Goal: Task Accomplishment & Management: Manage account settings

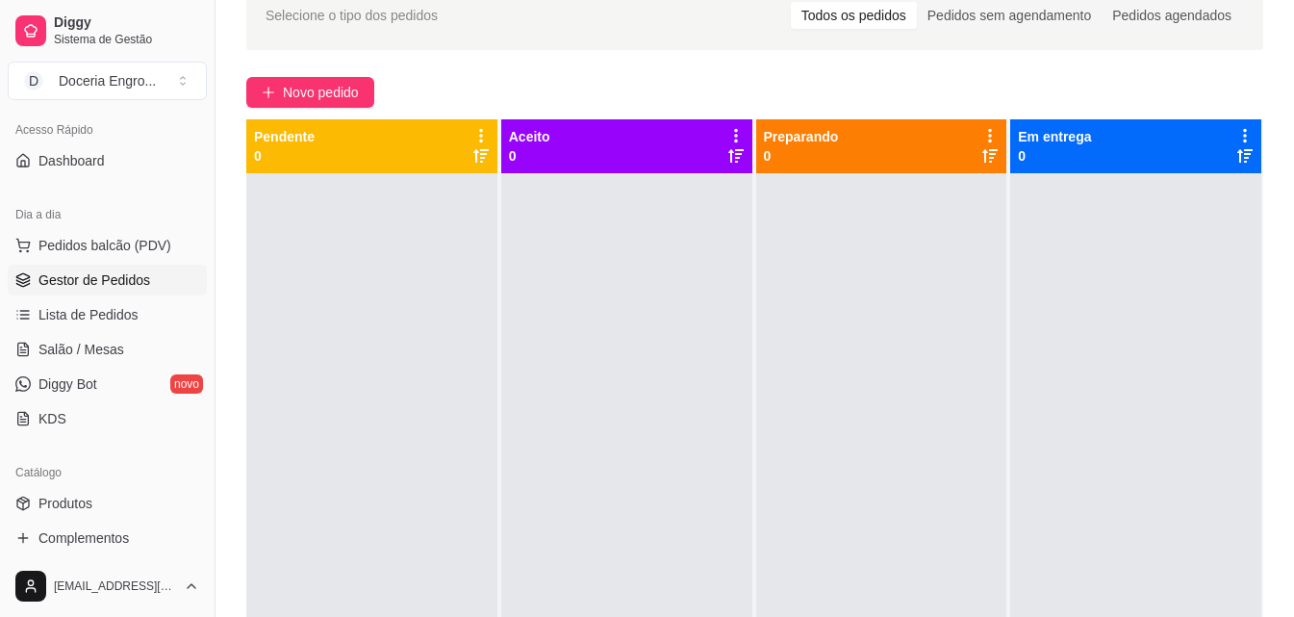
scroll to position [289, 0]
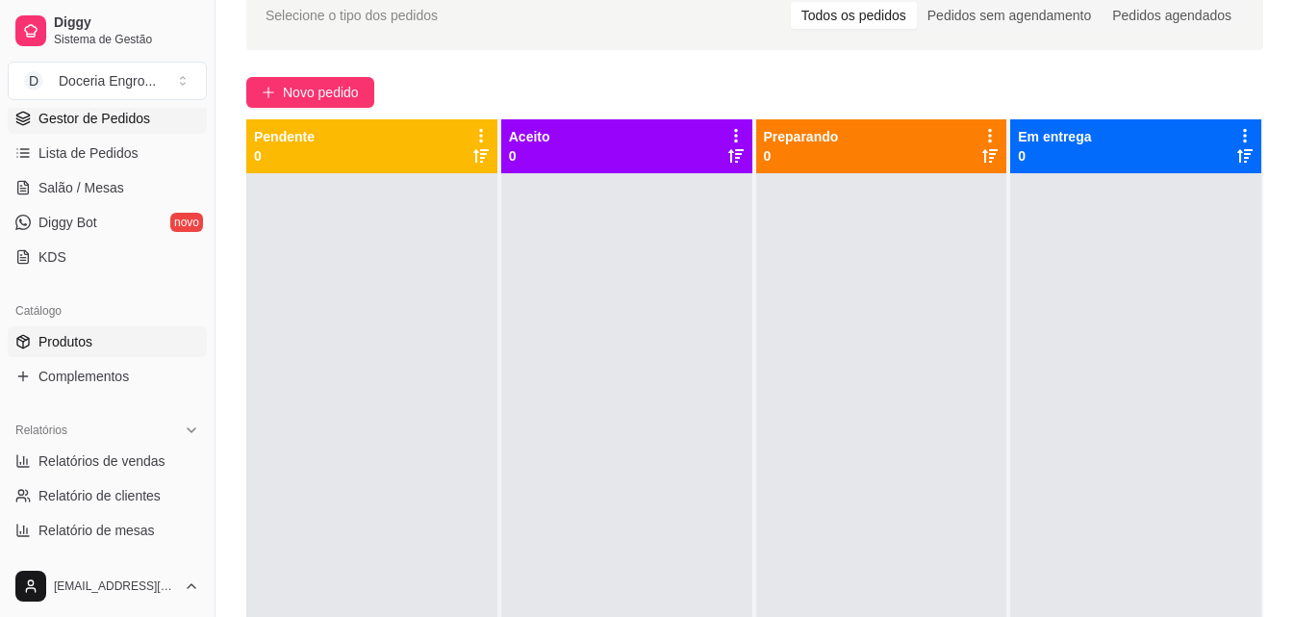
click at [92, 354] on link "Produtos" at bounding box center [107, 341] width 199 height 31
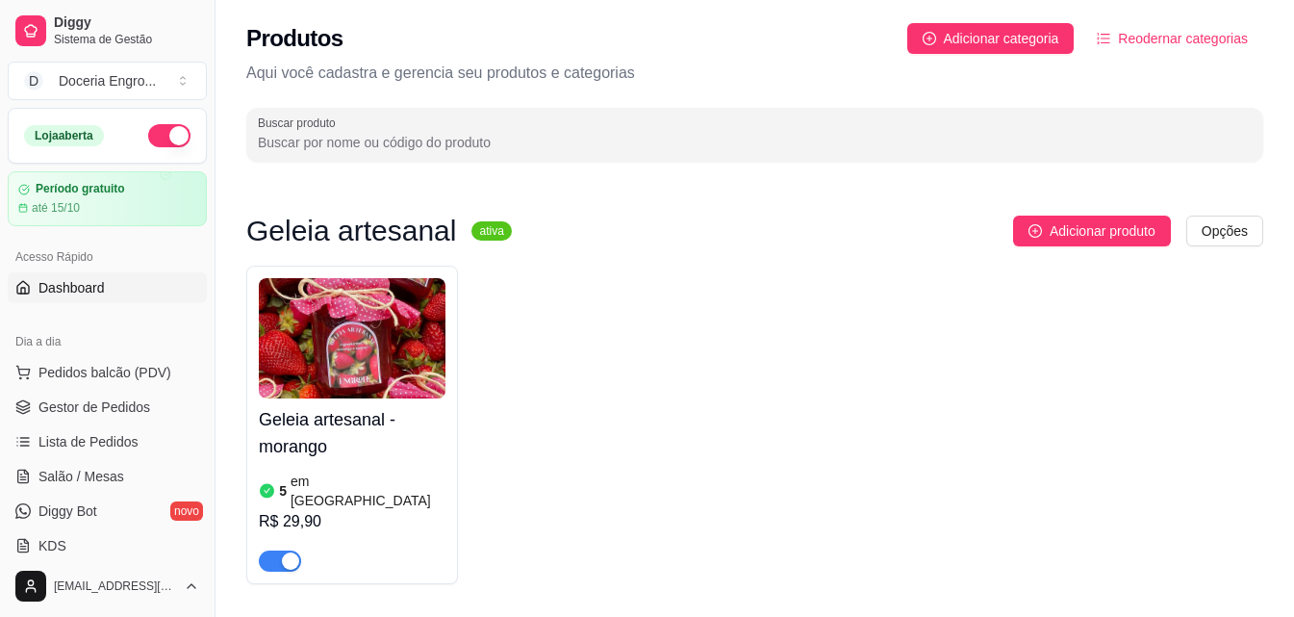
click at [123, 289] on link "Dashboard" at bounding box center [107, 287] width 199 height 31
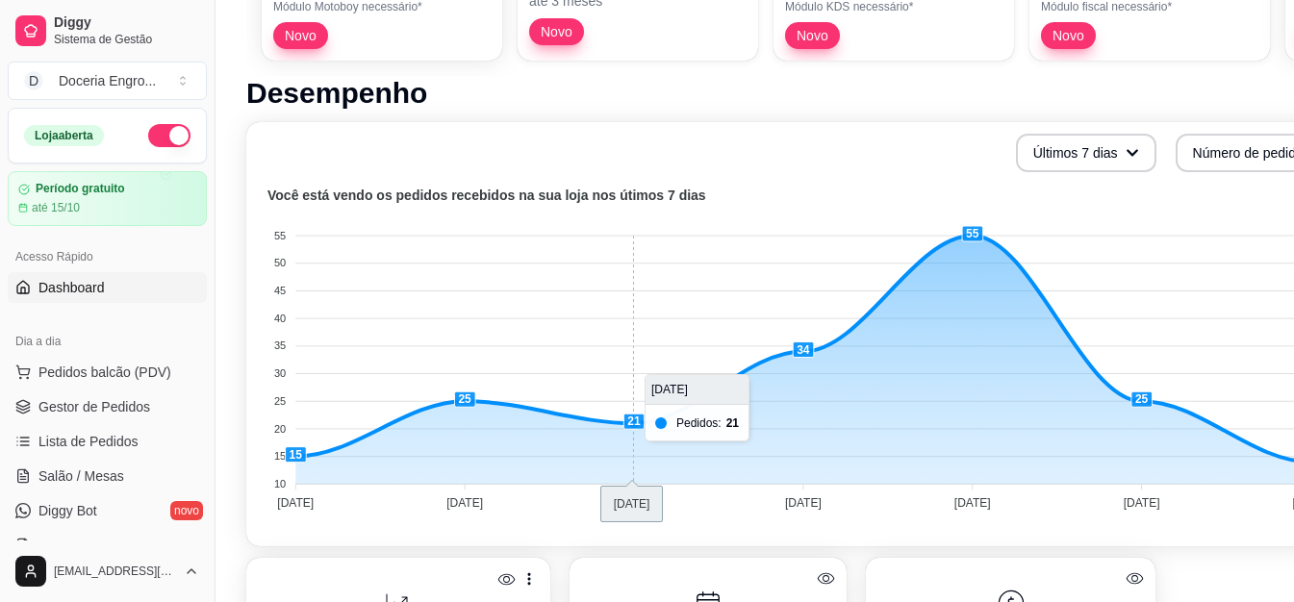
scroll to position [385, 0]
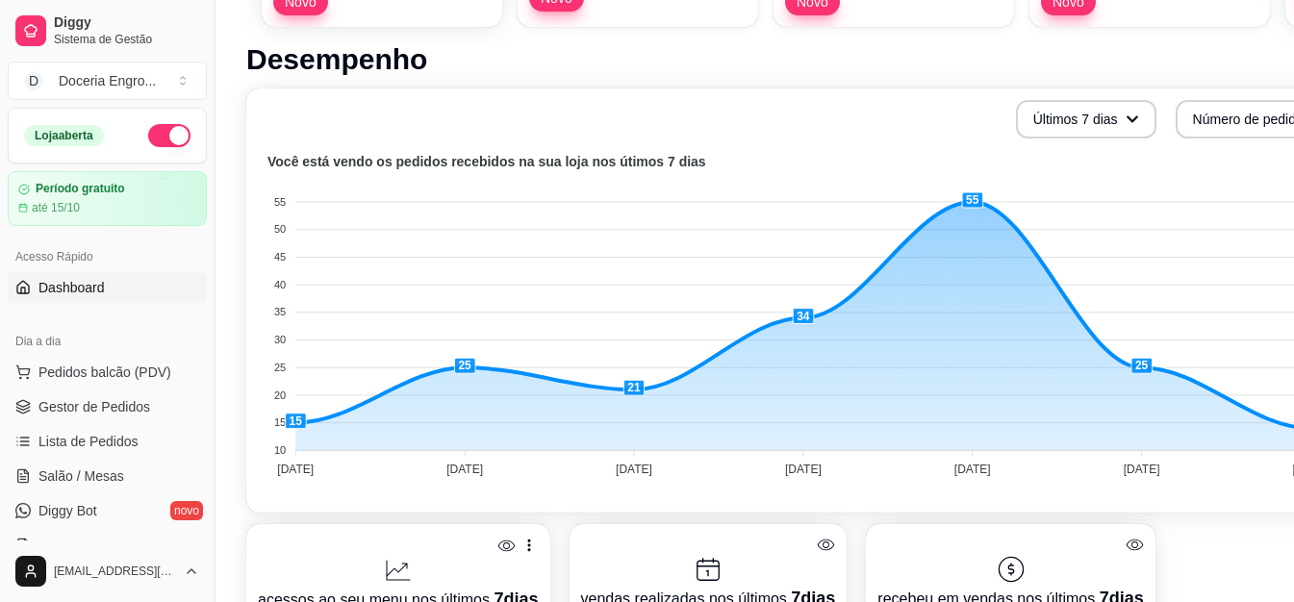
click at [651, 598] on p "vendas realizadas nos últimos 7 dias" at bounding box center [708, 598] width 255 height 27
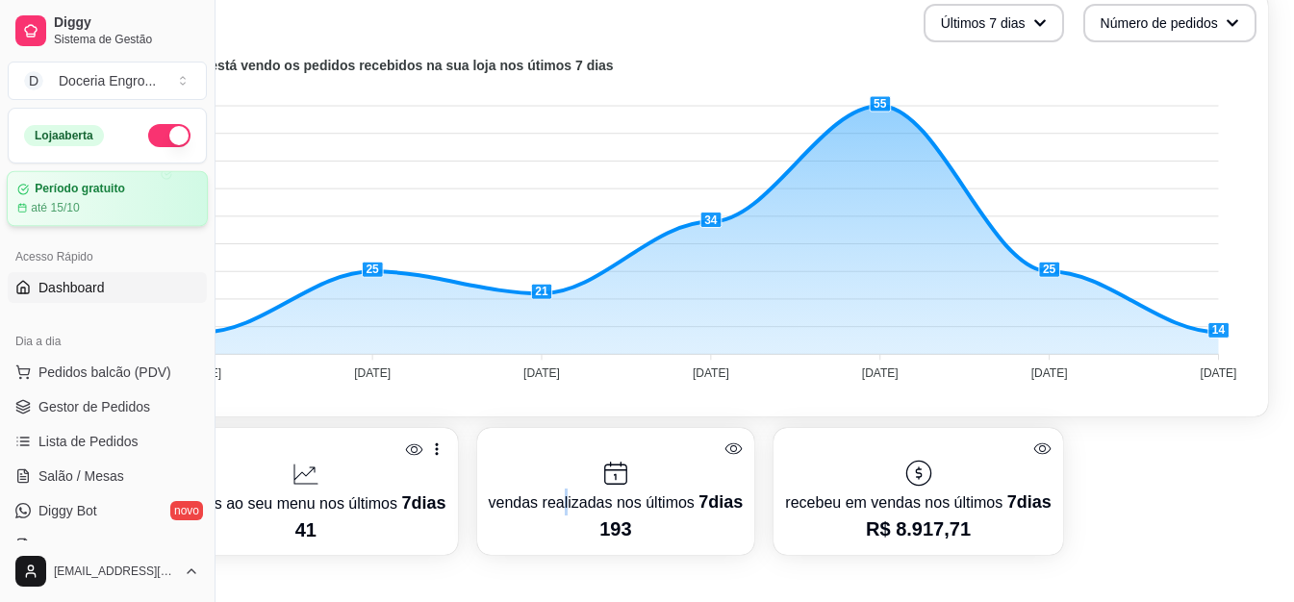
scroll to position [0, 92]
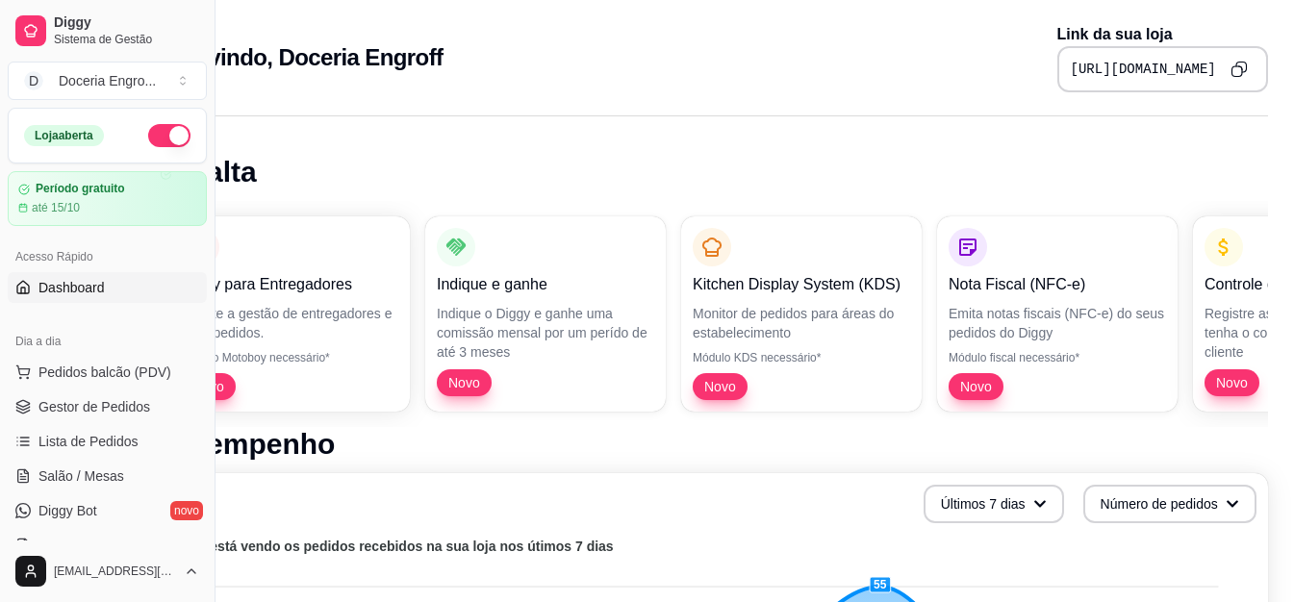
drag, startPoint x: 384, startPoint y: 149, endPoint x: 380, endPoint y: 165, distance: 15.9
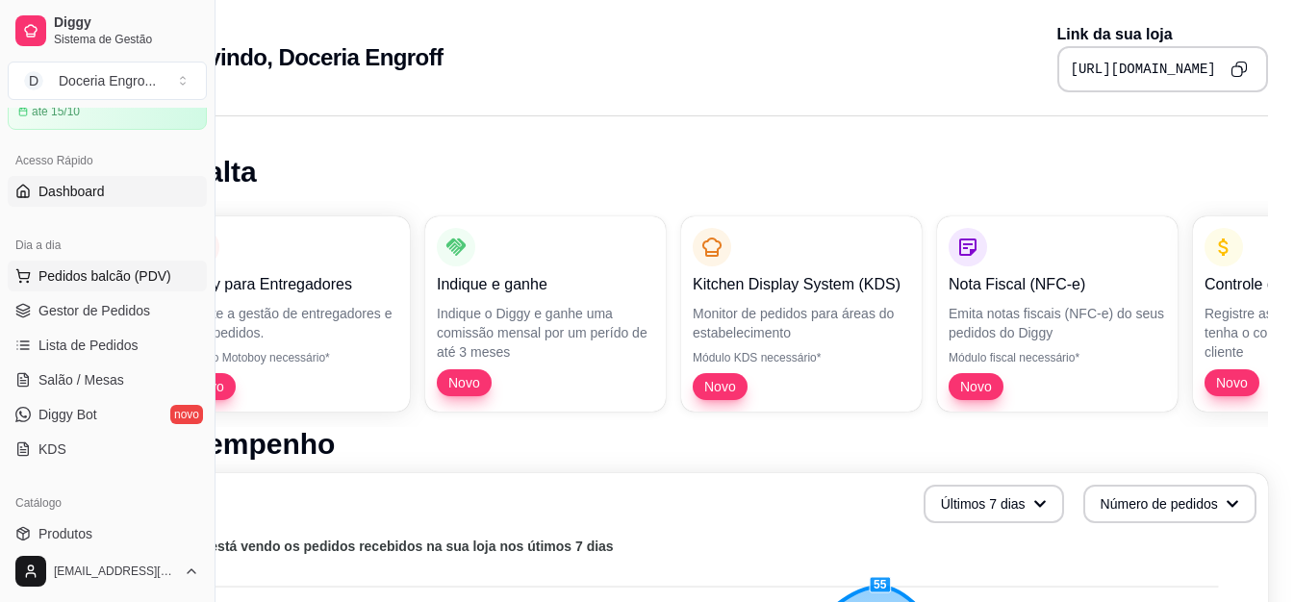
click at [136, 288] on button "Pedidos balcão (PDV)" at bounding box center [107, 276] width 199 height 31
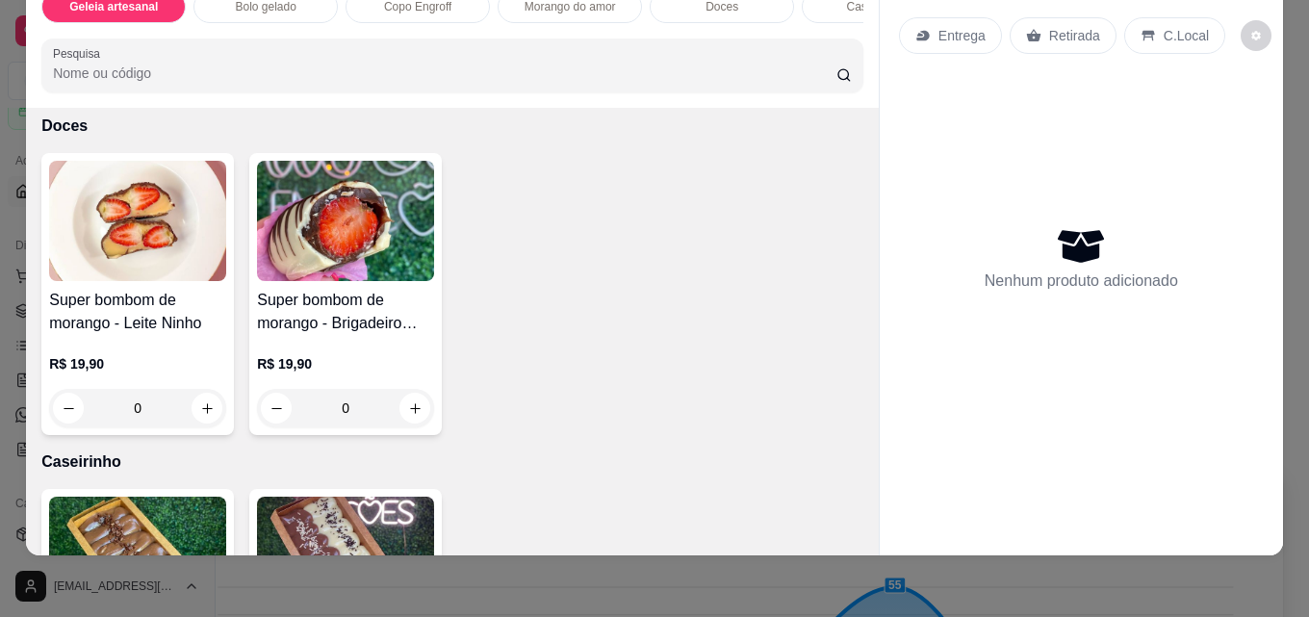
scroll to position [1732, 0]
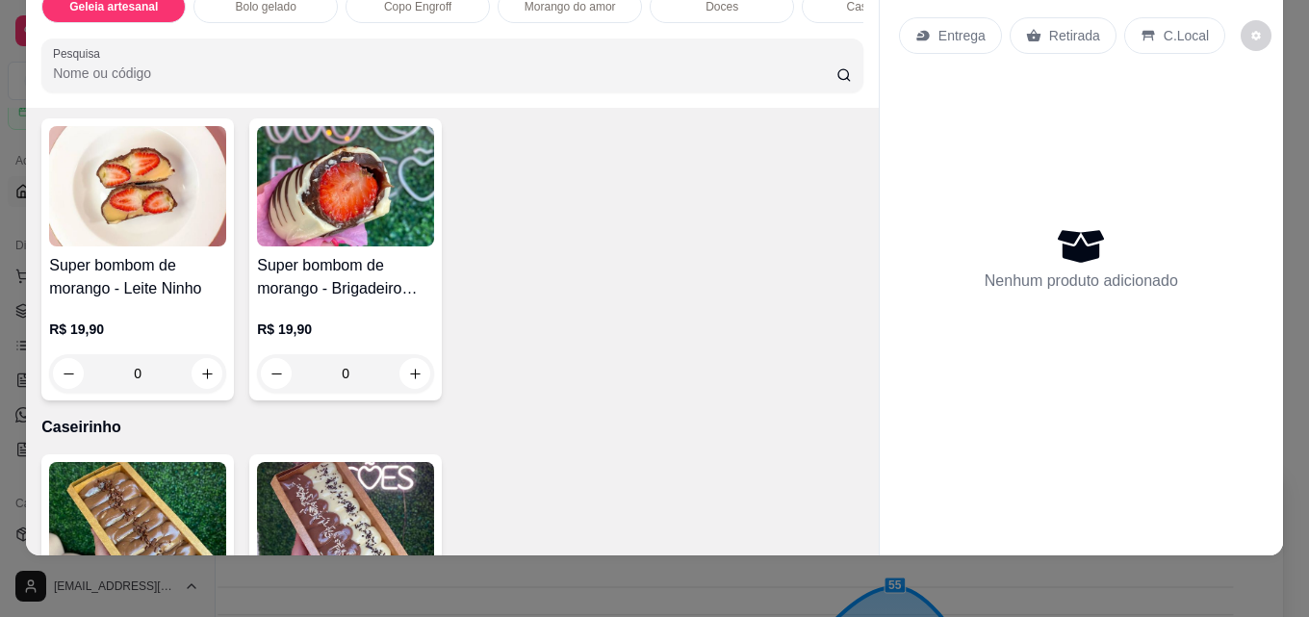
click at [200, 45] on icon "increase-product-quantity" at bounding box center [207, 38] width 14 height 14
type input "1"
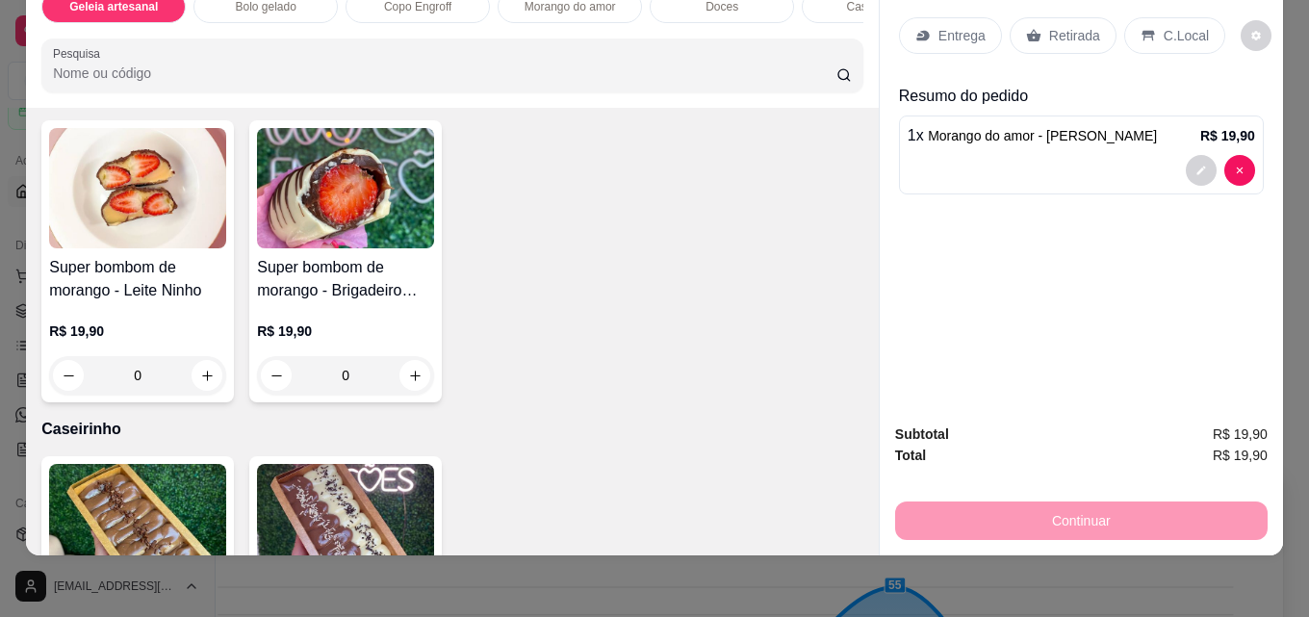
scroll to position [1733, 0]
click at [1085, 29] on p "Retirada" at bounding box center [1074, 35] width 51 height 19
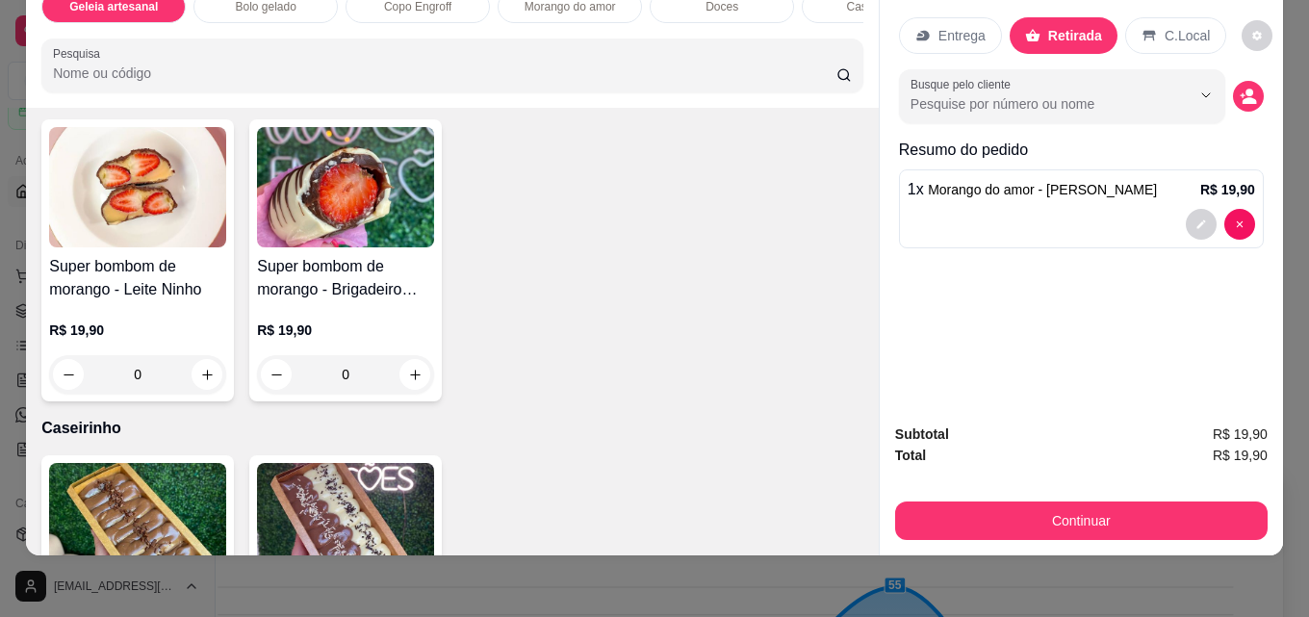
click at [1102, 526] on div "Subtotal R$ 19,90 Total R$ 19,90 Continuar" at bounding box center [1080, 481] width 403 height 147
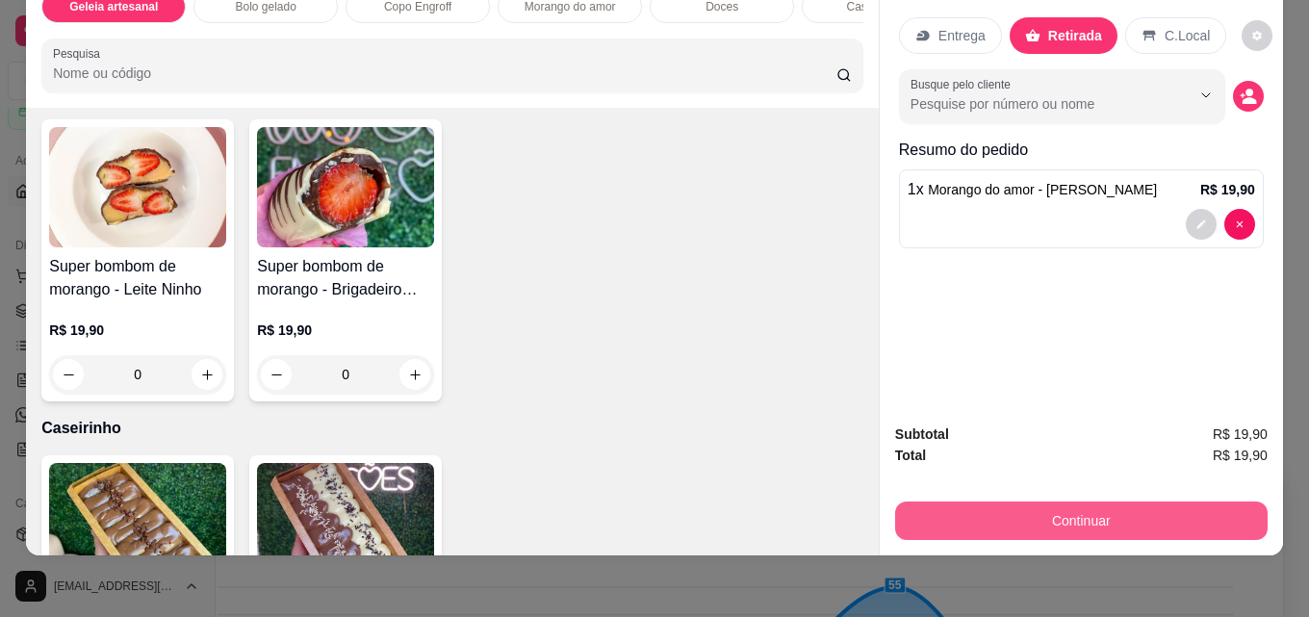
click at [1102, 502] on button "Continuar" at bounding box center [1081, 520] width 372 height 38
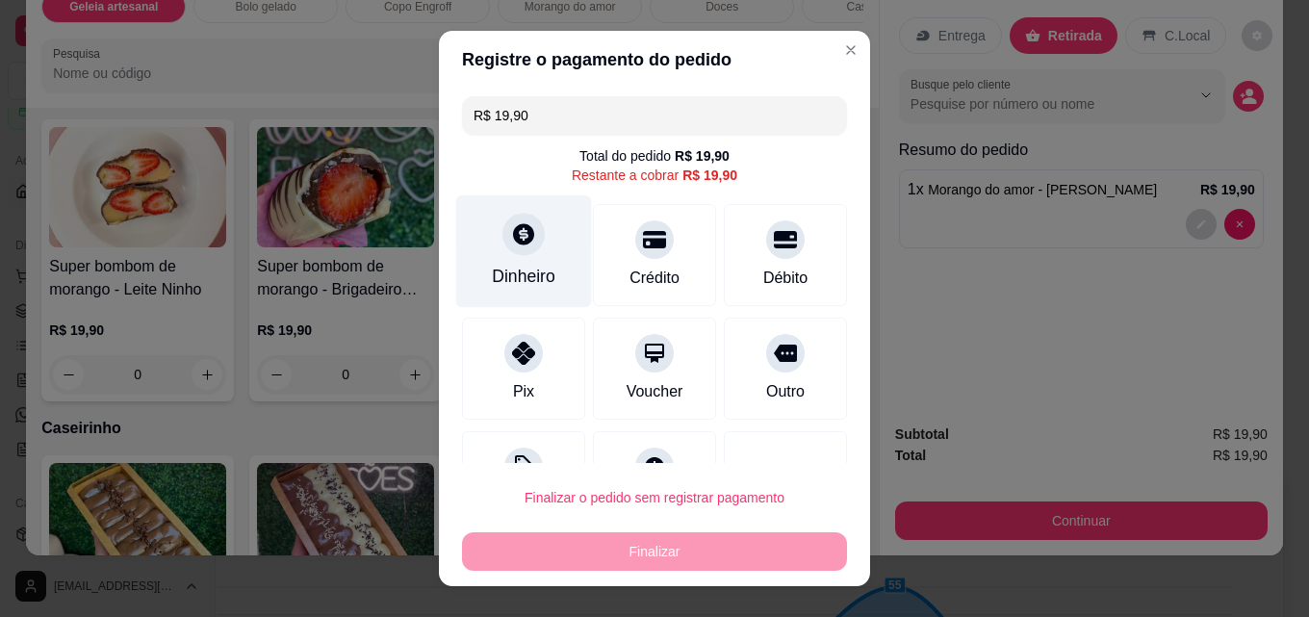
click at [526, 242] on div at bounding box center [523, 234] width 42 height 42
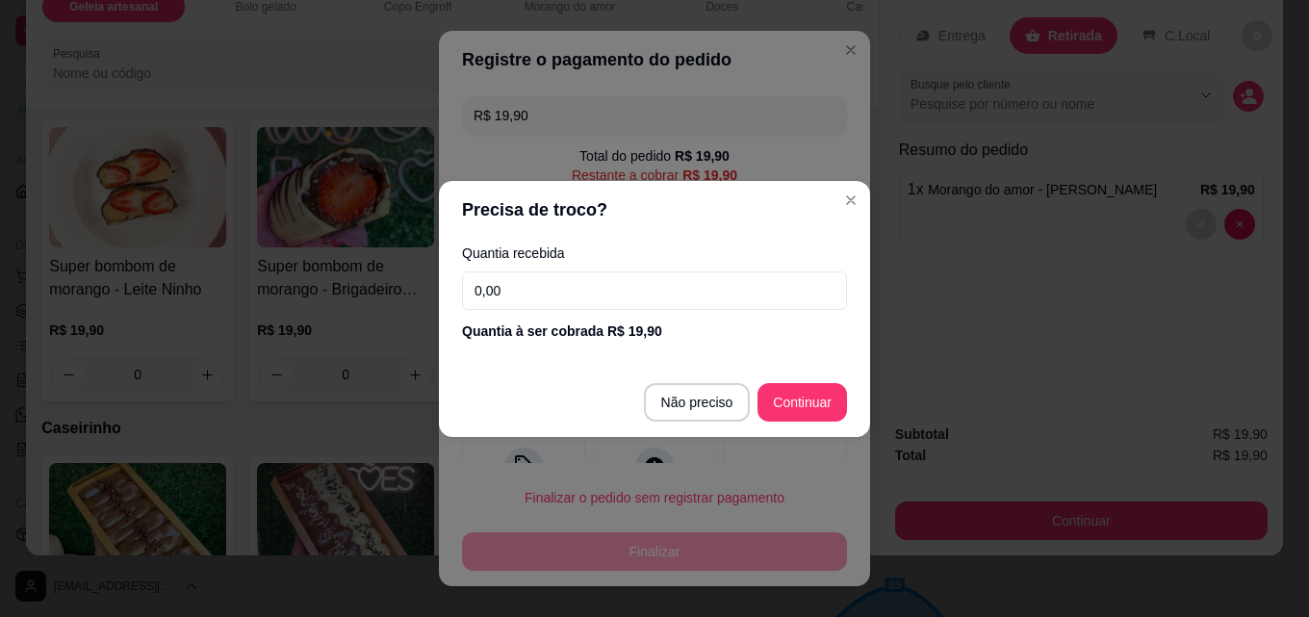
click at [676, 293] on input "0,00" at bounding box center [654, 290] width 385 height 38
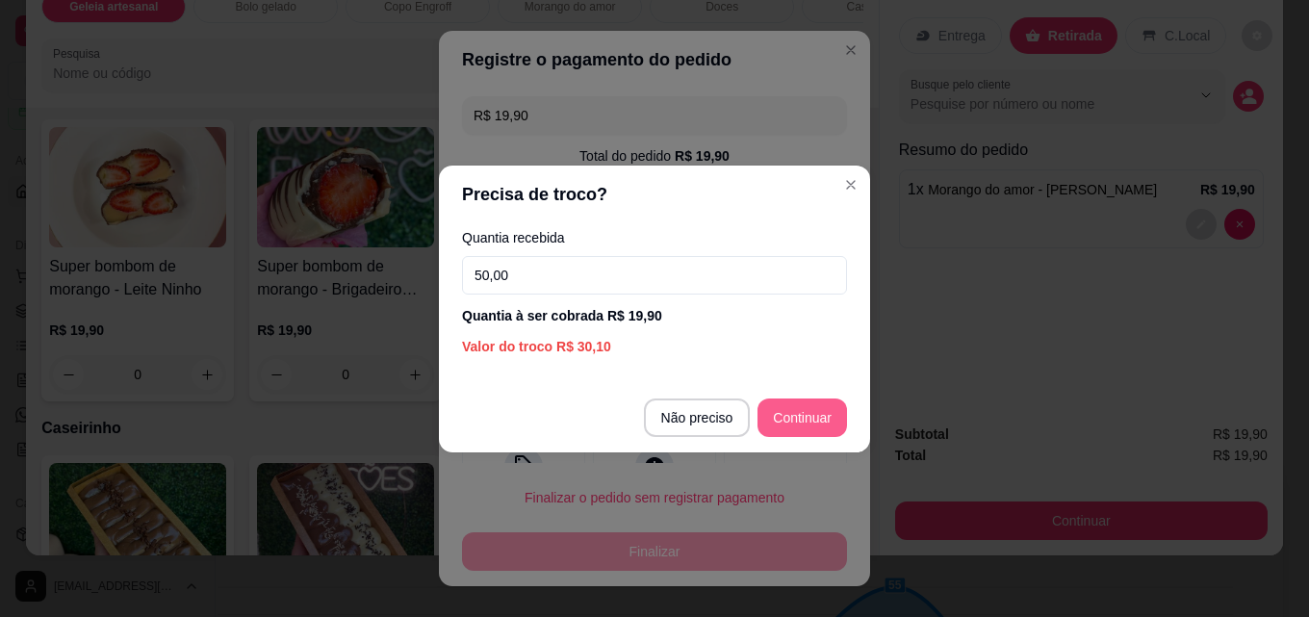
type input "50,00"
type input "R$ 0,00"
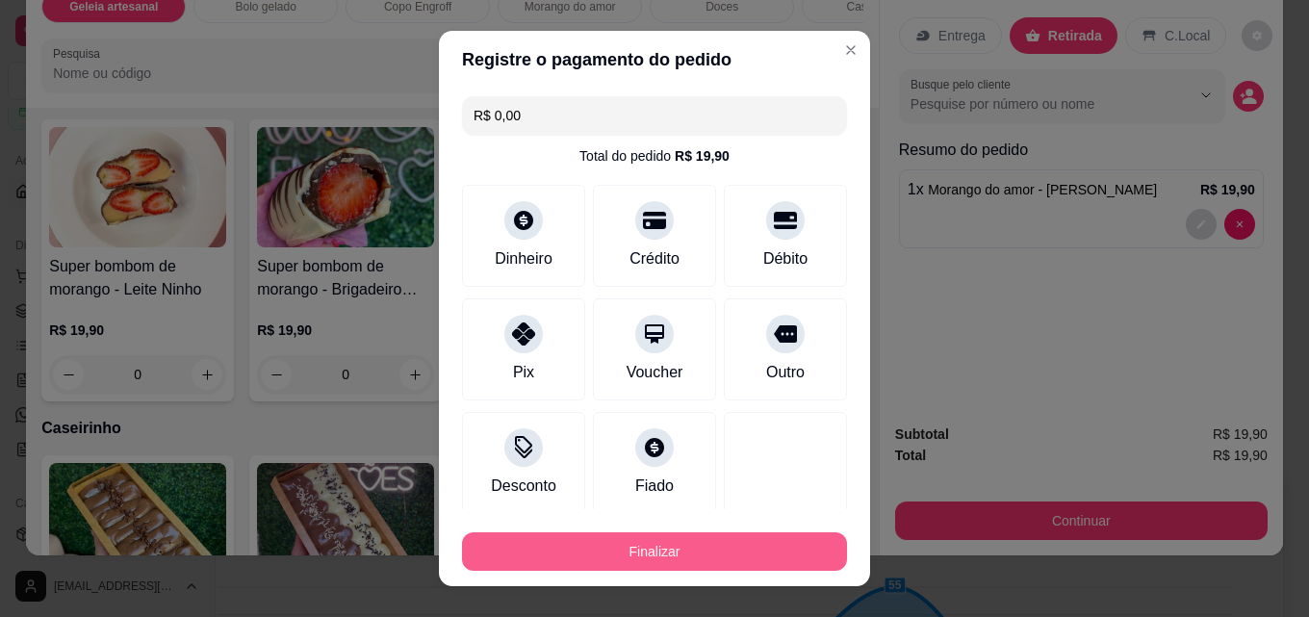
click at [702, 553] on button "Finalizar" at bounding box center [654, 551] width 385 height 38
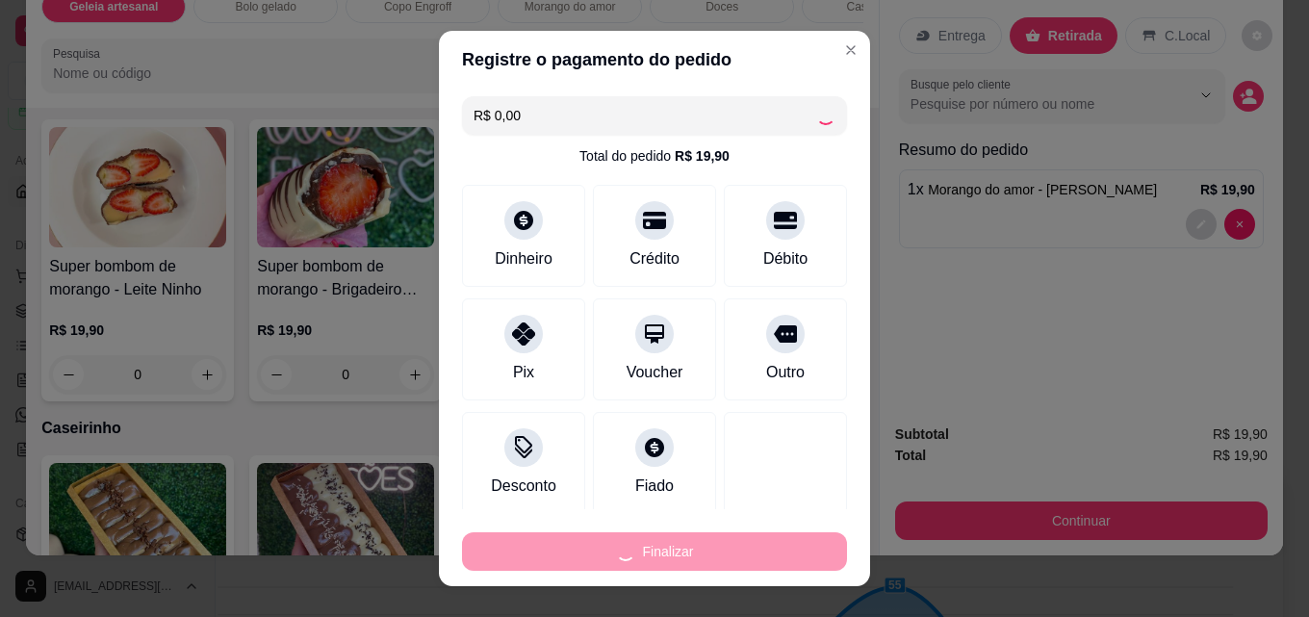
type input "0"
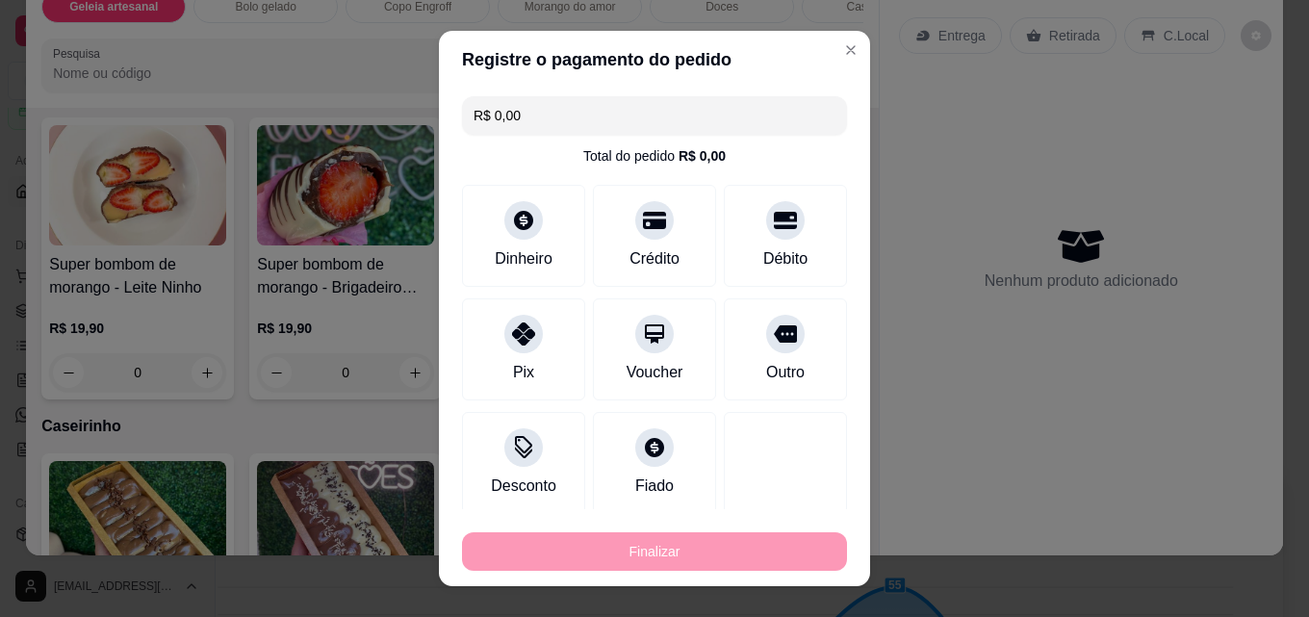
type input "-R$ 19,90"
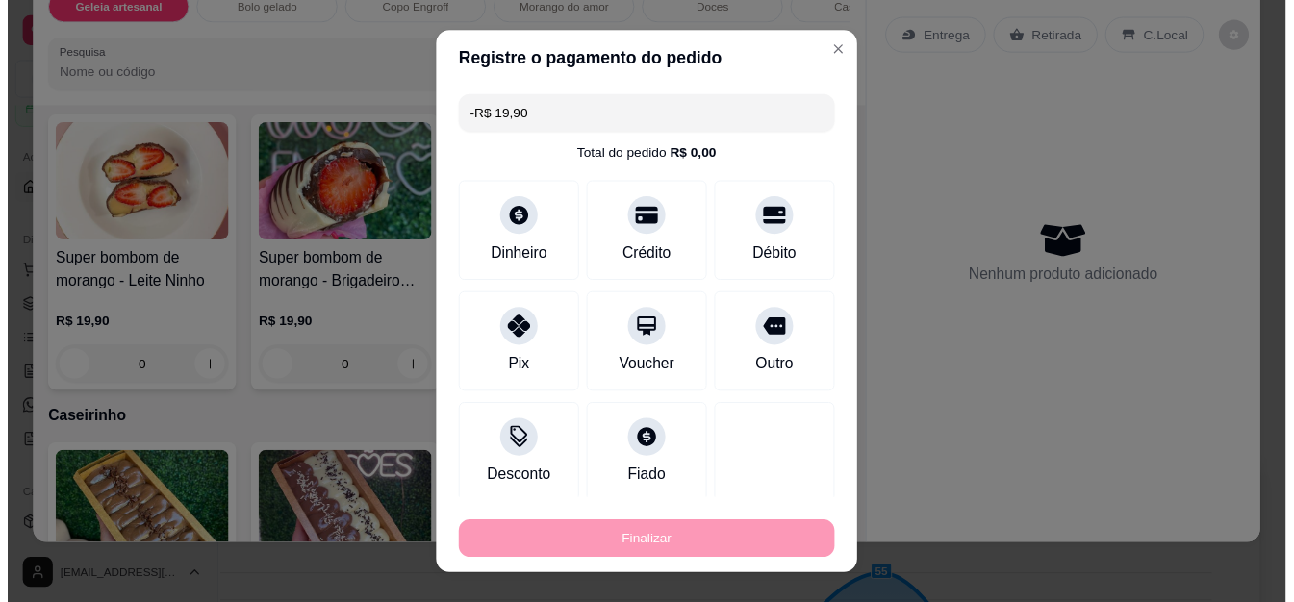
scroll to position [1732, 0]
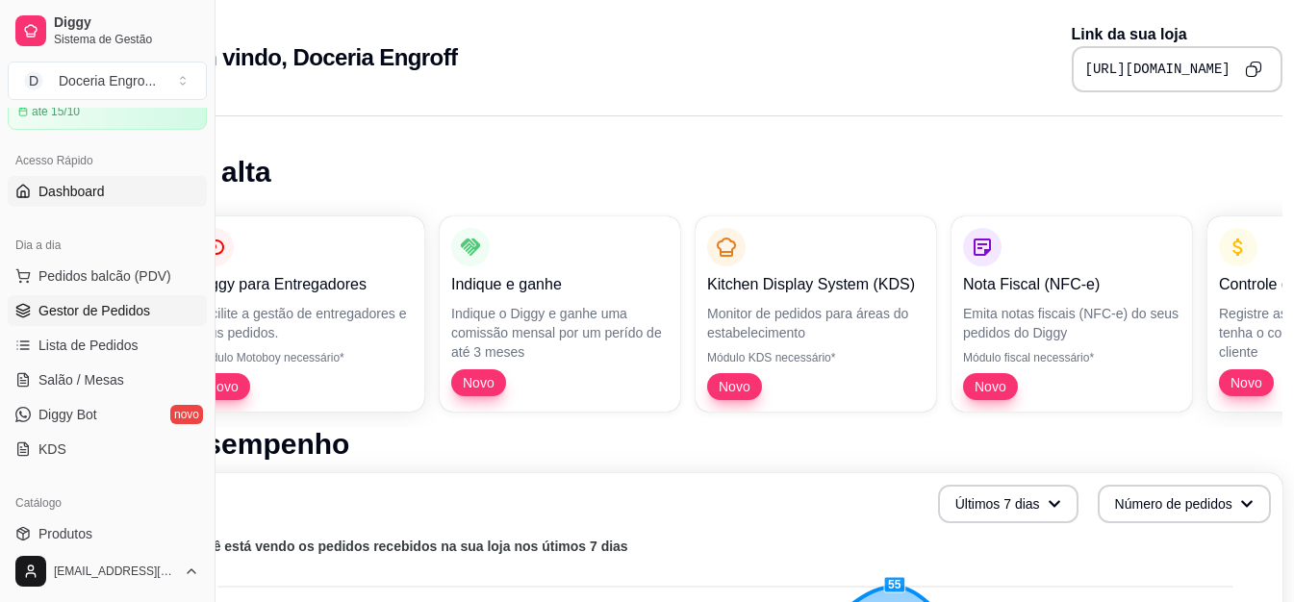
click at [131, 317] on span "Gestor de Pedidos" at bounding box center [94, 310] width 112 height 19
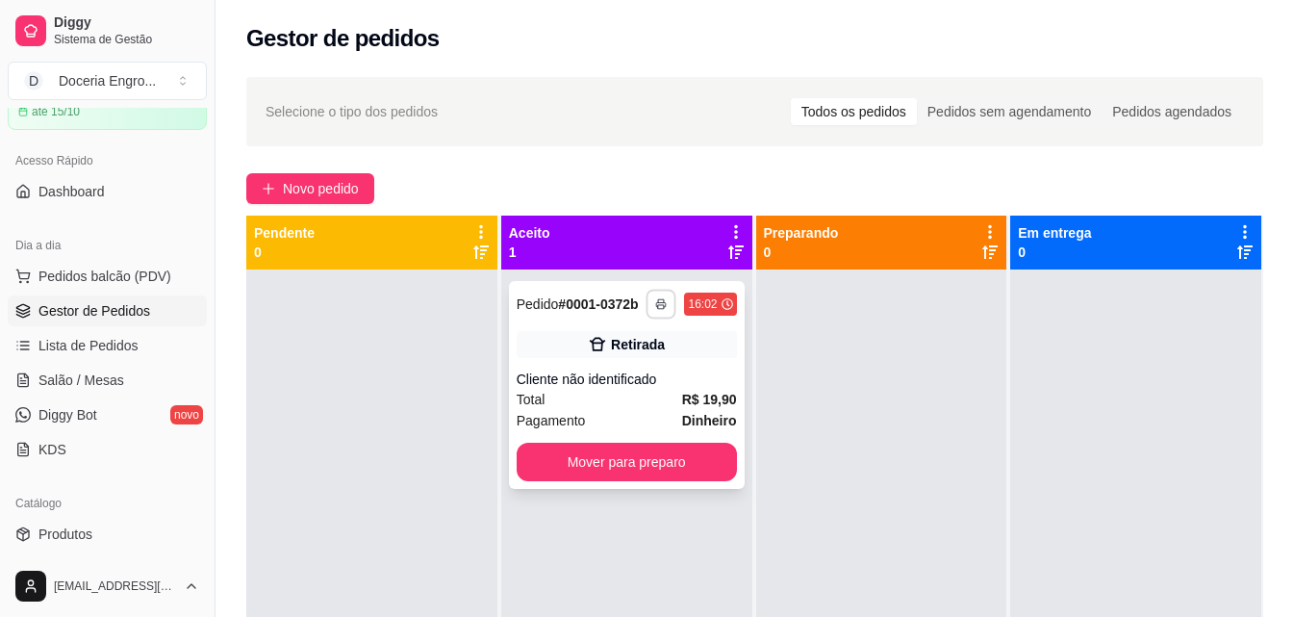
click at [656, 301] on icon "button" at bounding box center [662, 304] width 12 height 12
click at [619, 373] on button "IMPRESSORA" at bounding box center [604, 371] width 140 height 31
click at [628, 457] on button "Mover para preparo" at bounding box center [627, 462] width 220 height 38
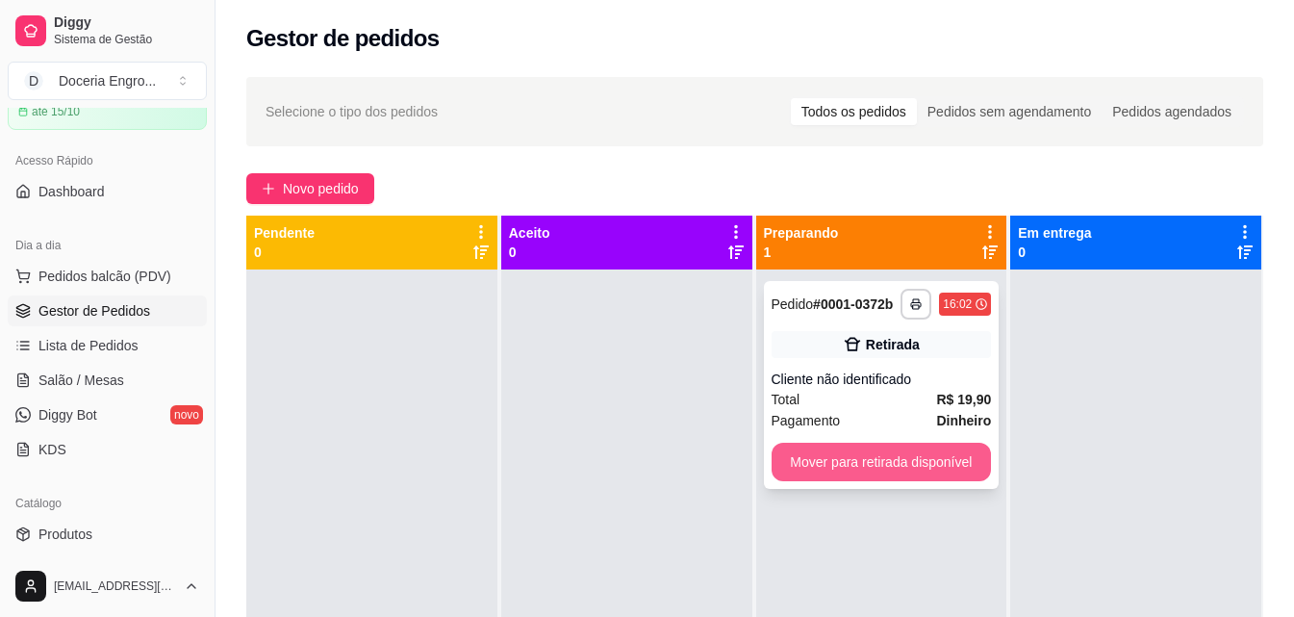
click at [916, 462] on button "Mover para retirada disponível" at bounding box center [882, 462] width 220 height 38
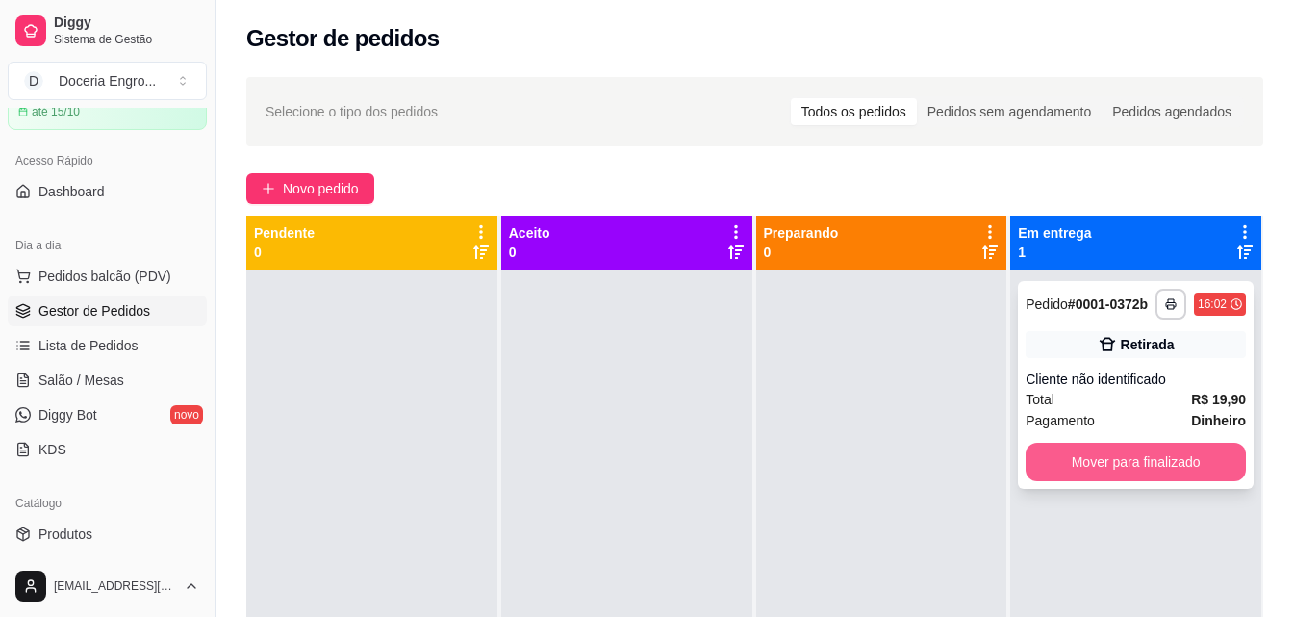
click at [1087, 461] on button "Mover para finalizado" at bounding box center [1136, 462] width 220 height 38
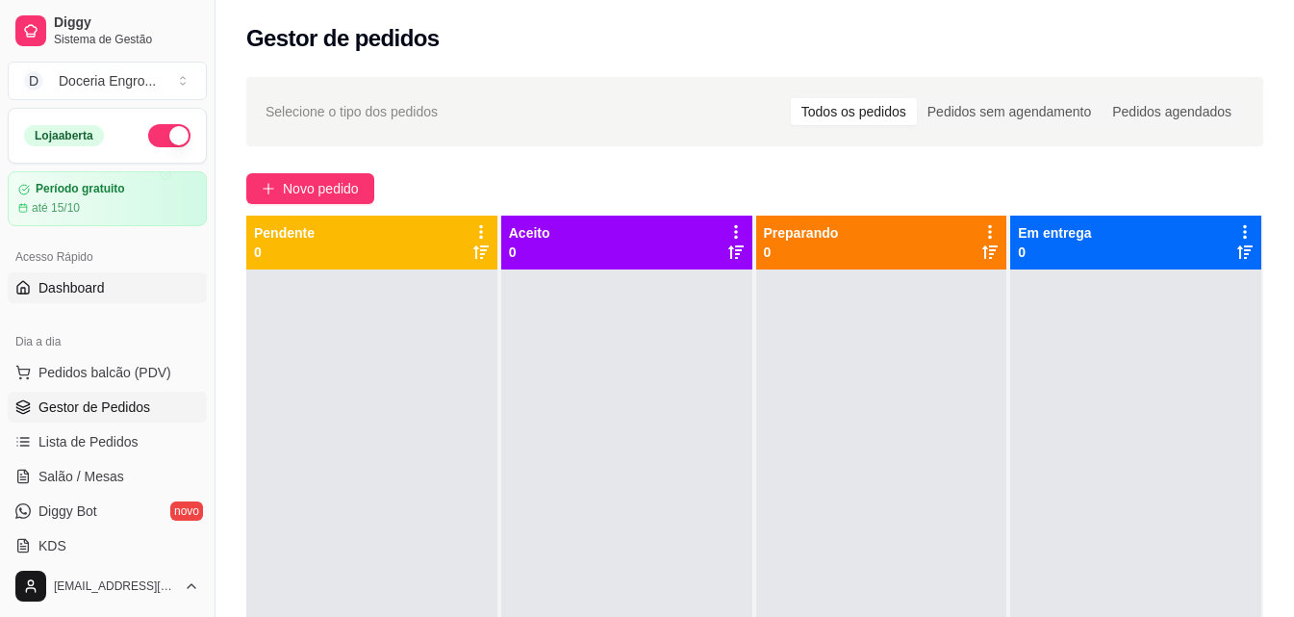
click at [104, 296] on link "Dashboard" at bounding box center [107, 287] width 199 height 31
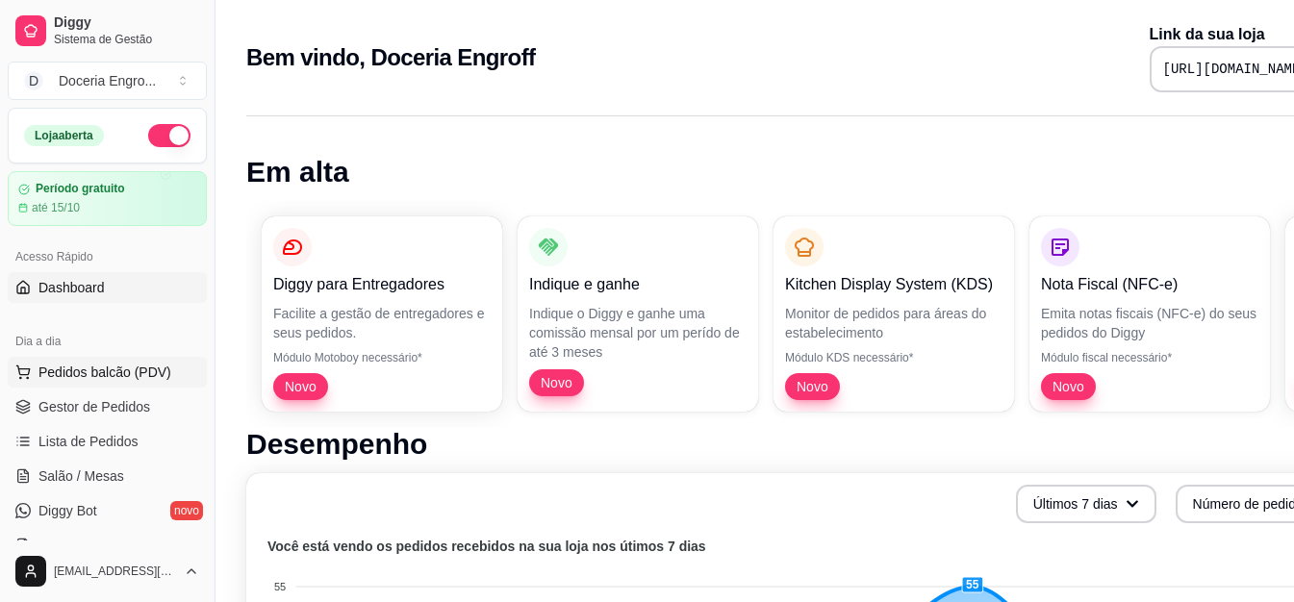
click at [143, 378] on span "Pedidos balcão (PDV)" at bounding box center [104, 372] width 133 height 19
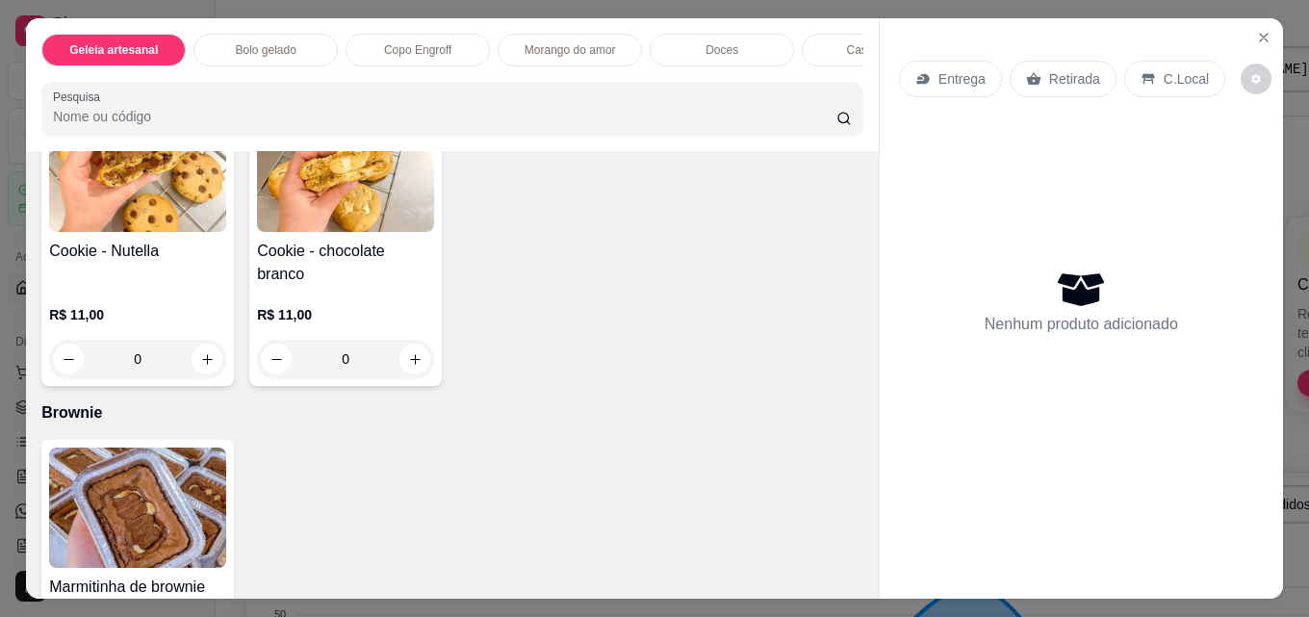
scroll to position [3368, 0]
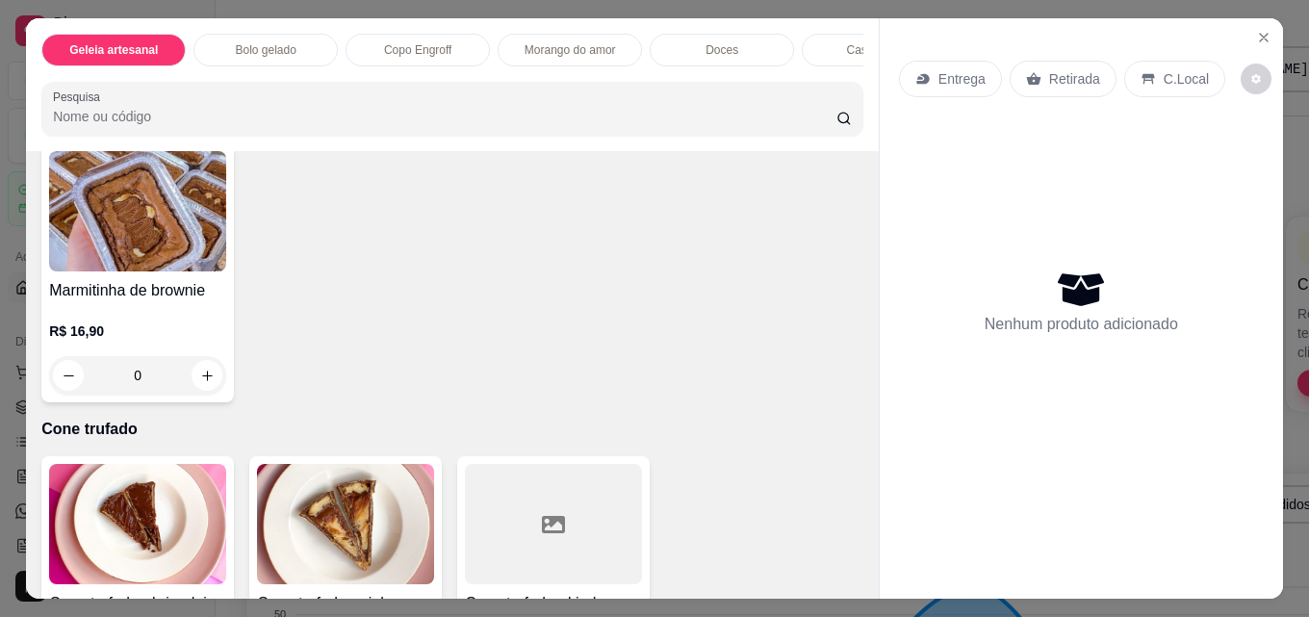
click at [205, 78] on button "increase-product-quantity" at bounding box center [206, 62] width 31 height 31
type input "1"
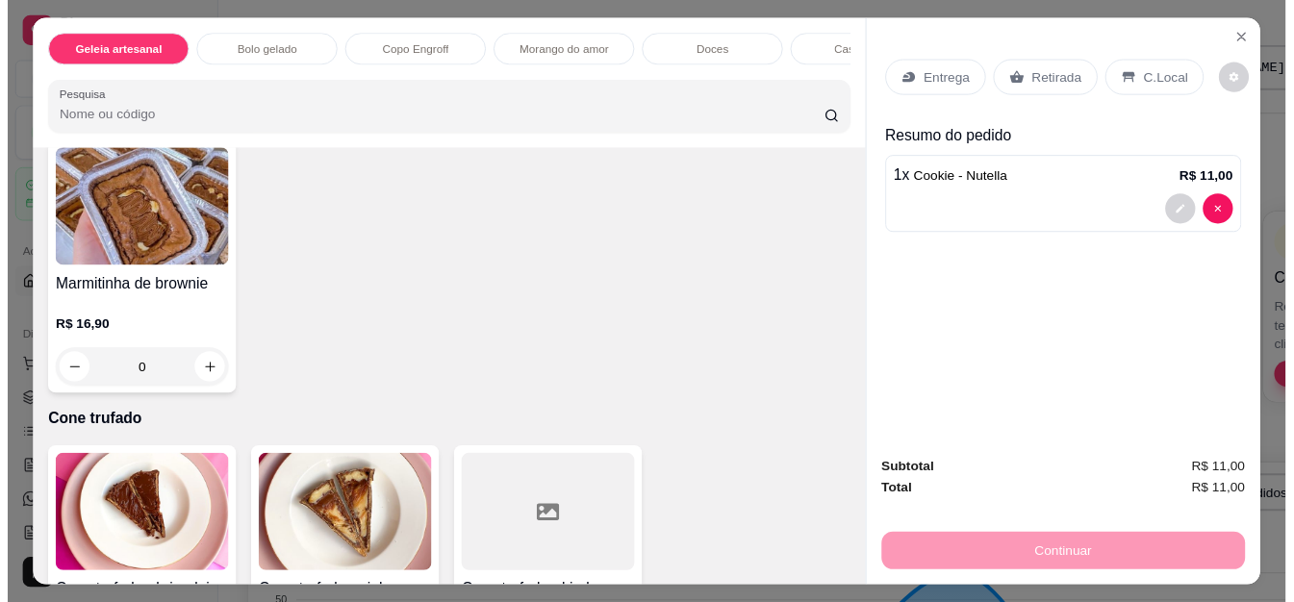
scroll to position [3369, 0]
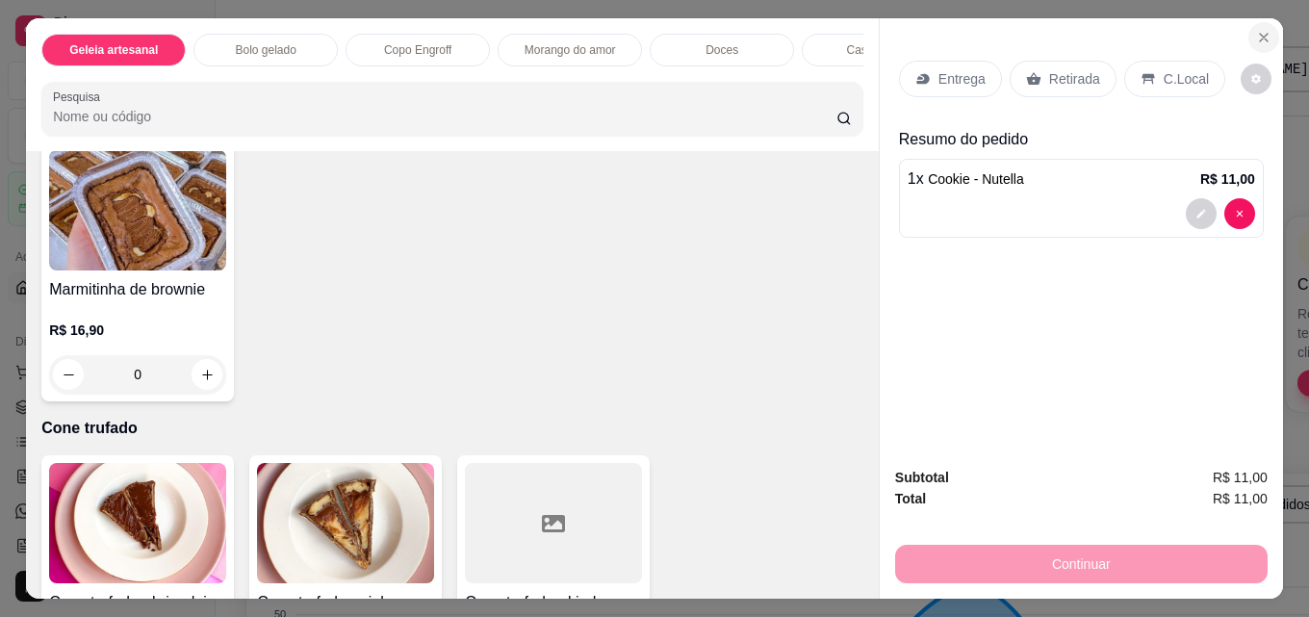
click at [1256, 30] on icon "Close" at bounding box center [1263, 37] width 15 height 15
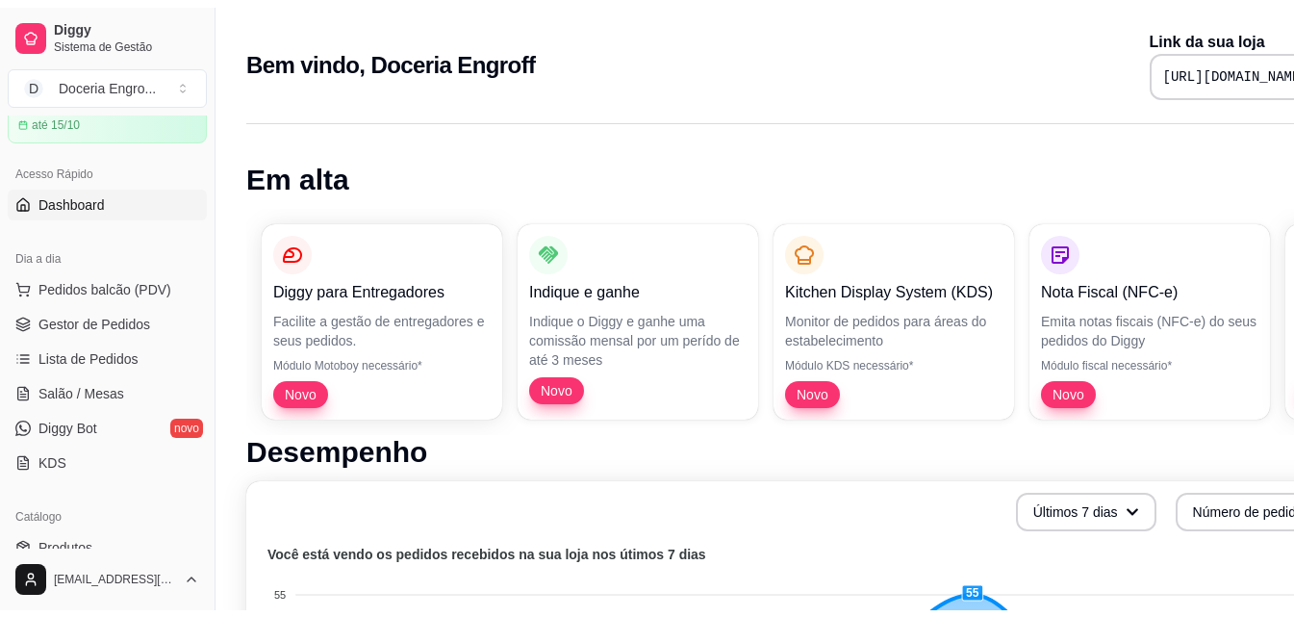
scroll to position [289, 0]
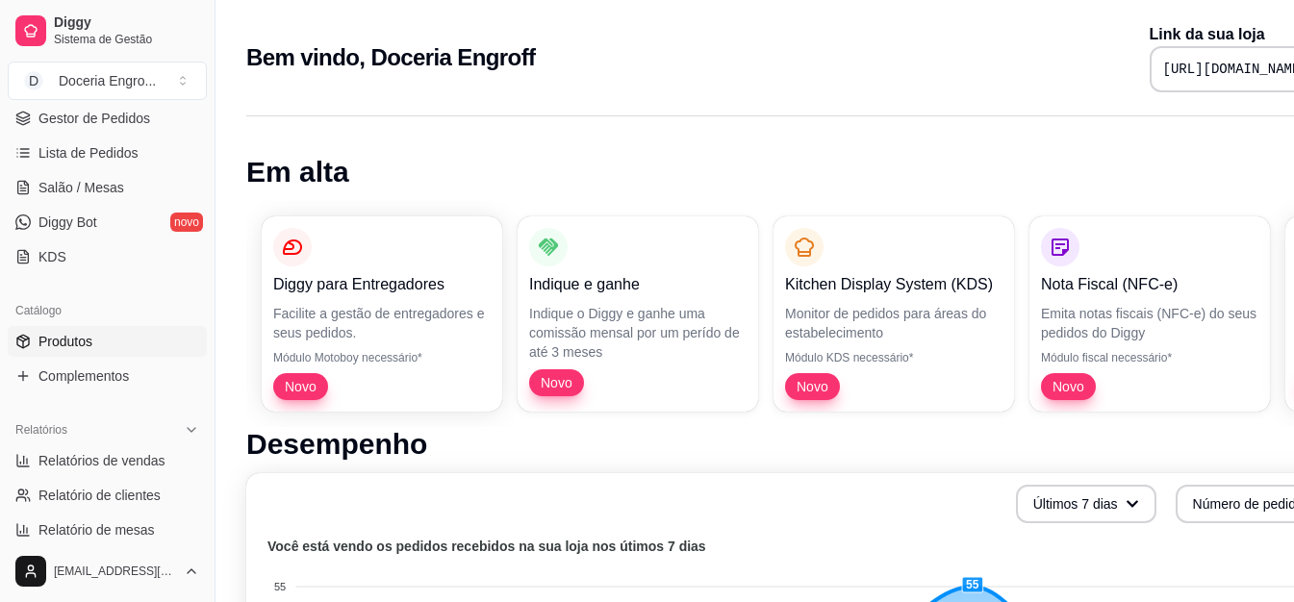
click at [138, 347] on link "Produtos" at bounding box center [107, 341] width 199 height 31
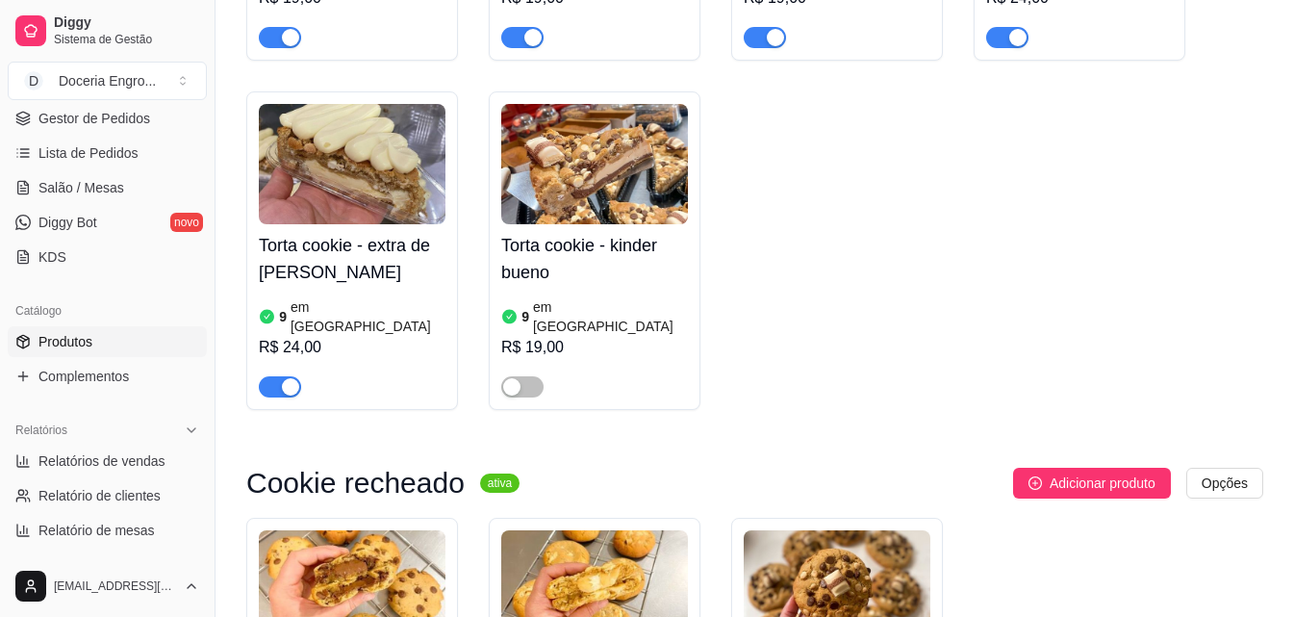
scroll to position [3945, 0]
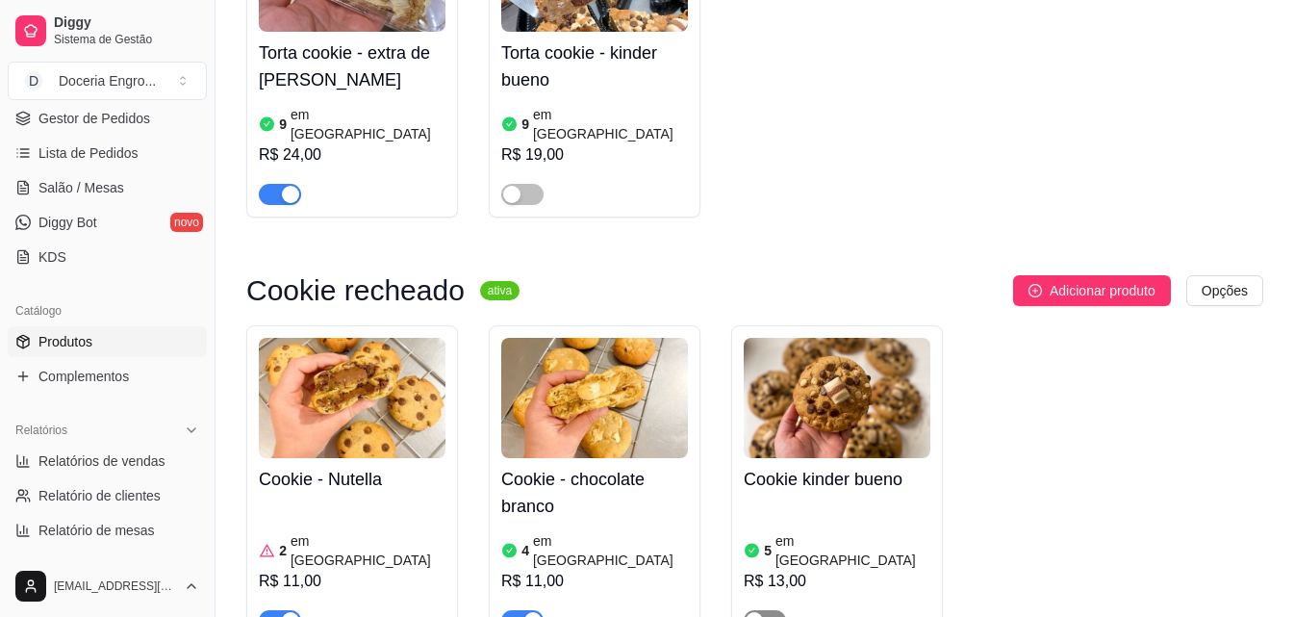
click at [758, 612] on div "button" at bounding box center [754, 620] width 17 height 17
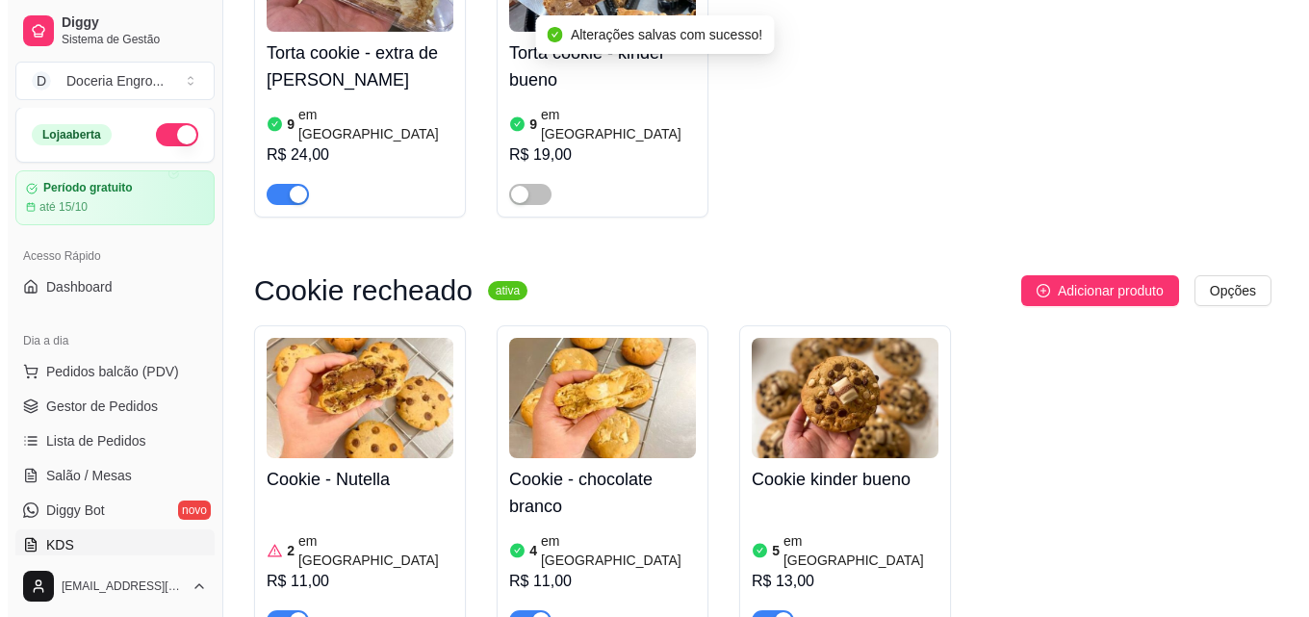
scroll to position [0, 0]
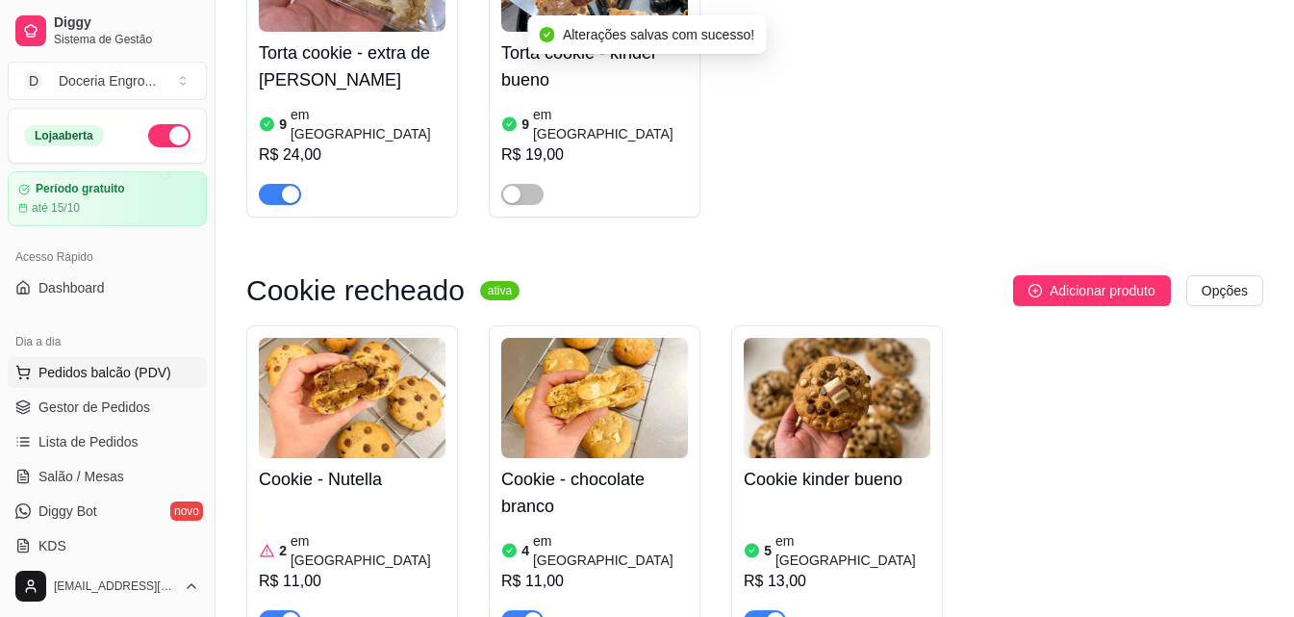
click at [112, 377] on span "Pedidos balcão (PDV)" at bounding box center [104, 372] width 133 height 19
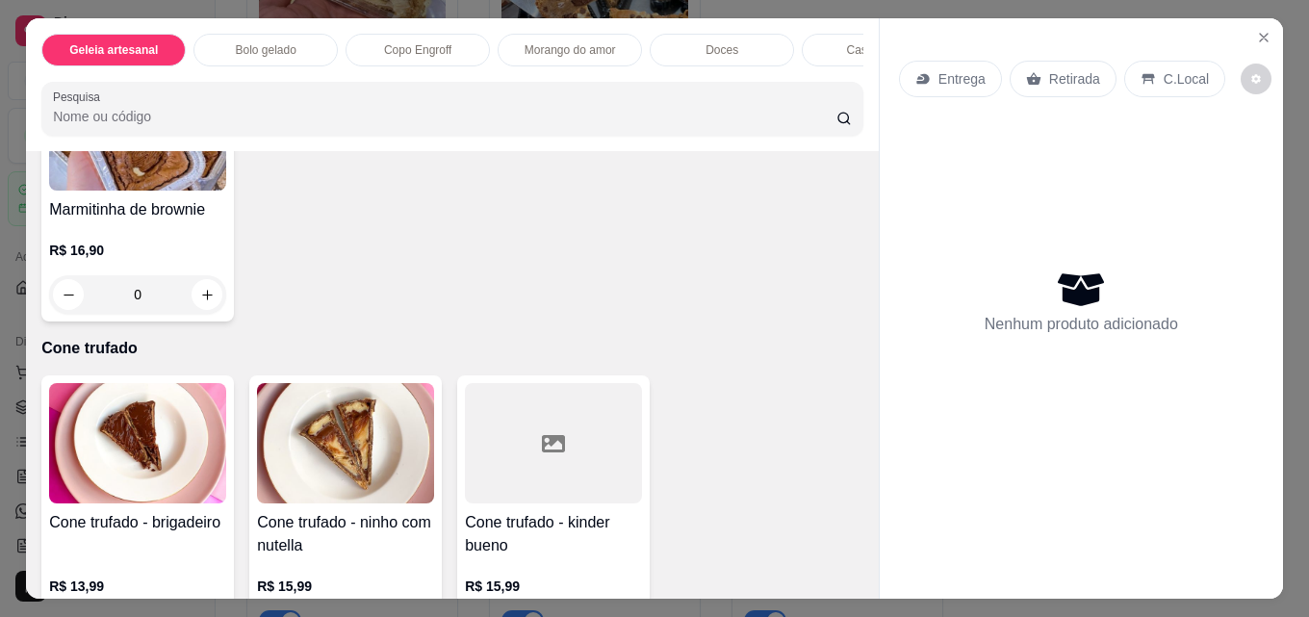
scroll to position [3464, 0]
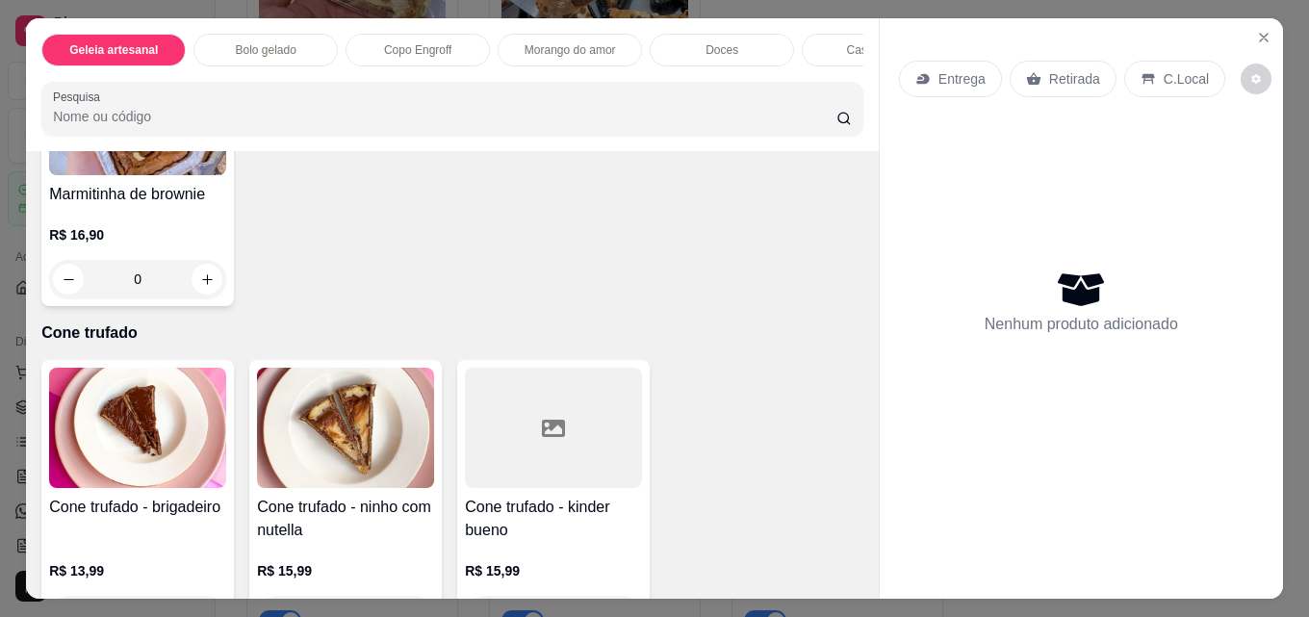
type input "1"
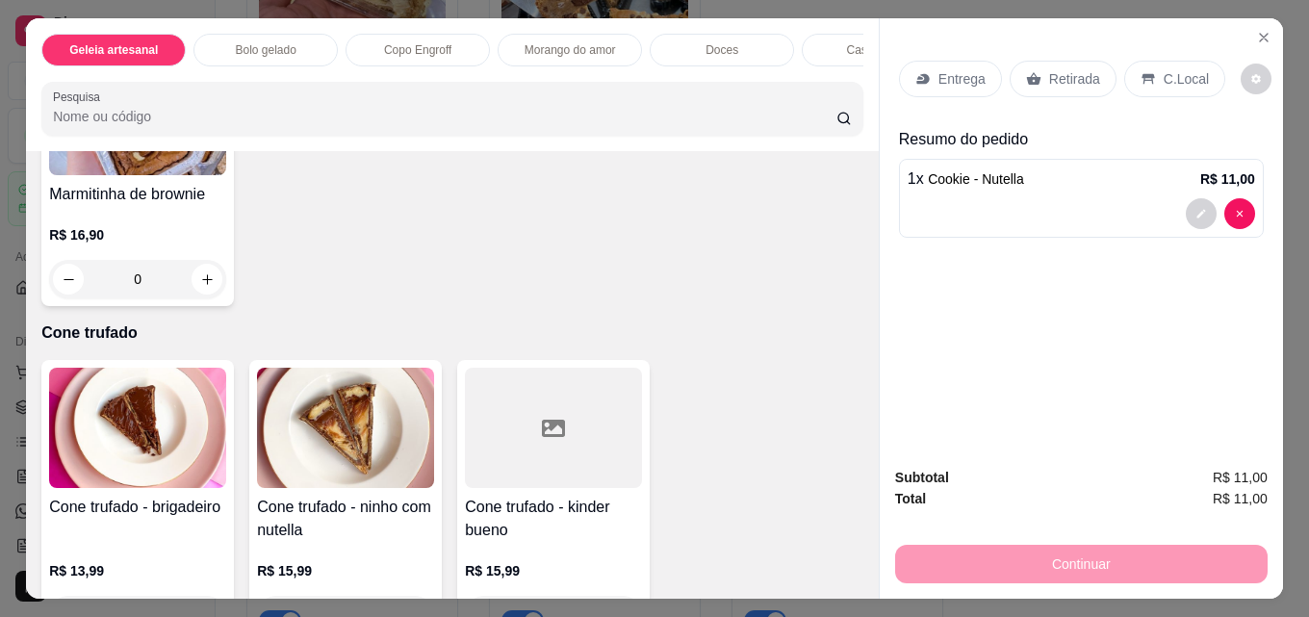
scroll to position [3465, 0]
type input "1"
click at [1062, 69] on p "Retirada" at bounding box center [1074, 78] width 51 height 19
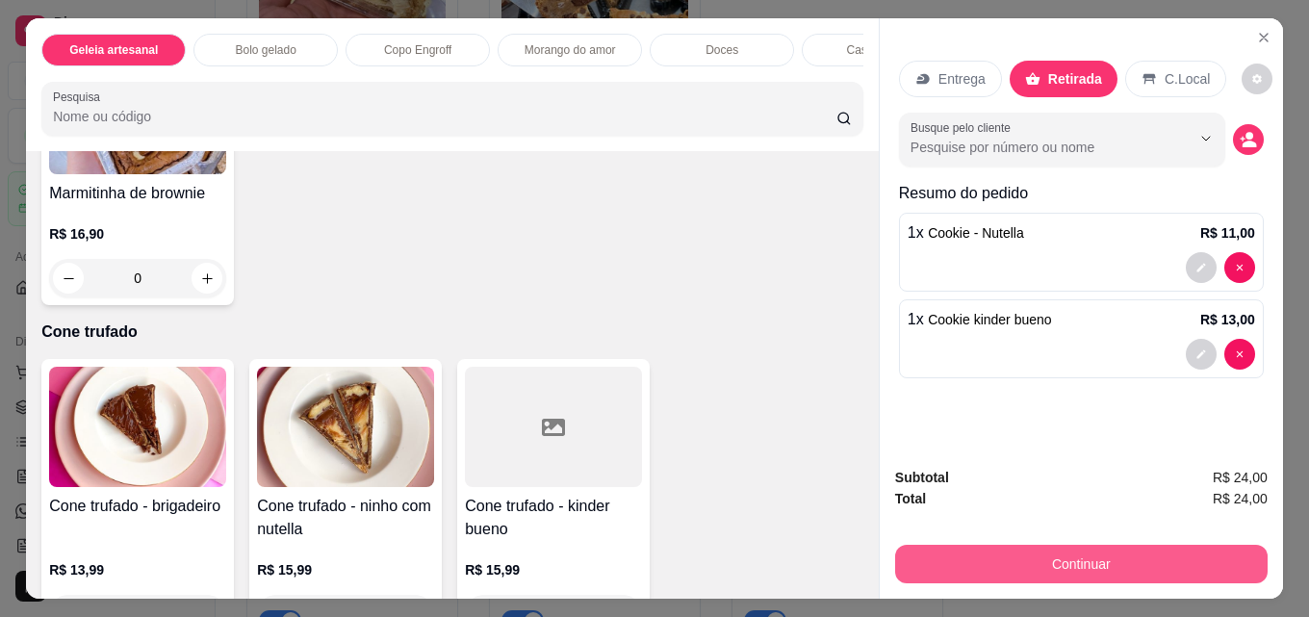
click at [1024, 553] on button "Continuar" at bounding box center [1081, 564] width 372 height 38
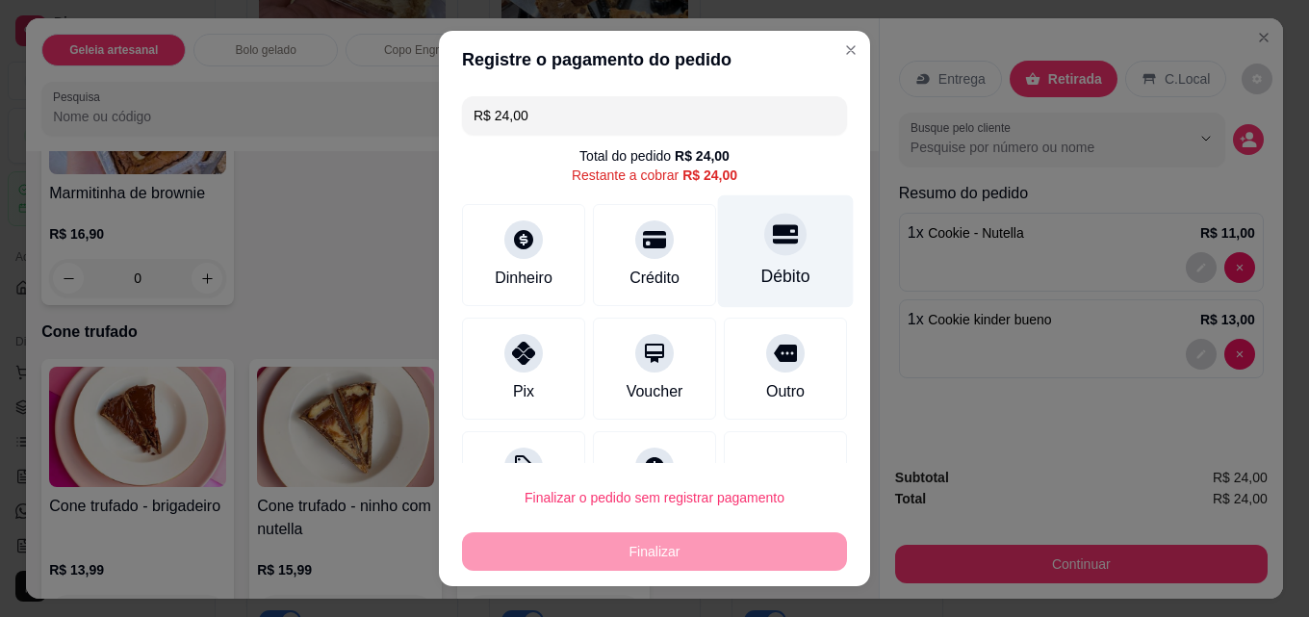
click at [773, 242] on icon at bounding box center [785, 233] width 25 height 25
type input "R$ 0,00"
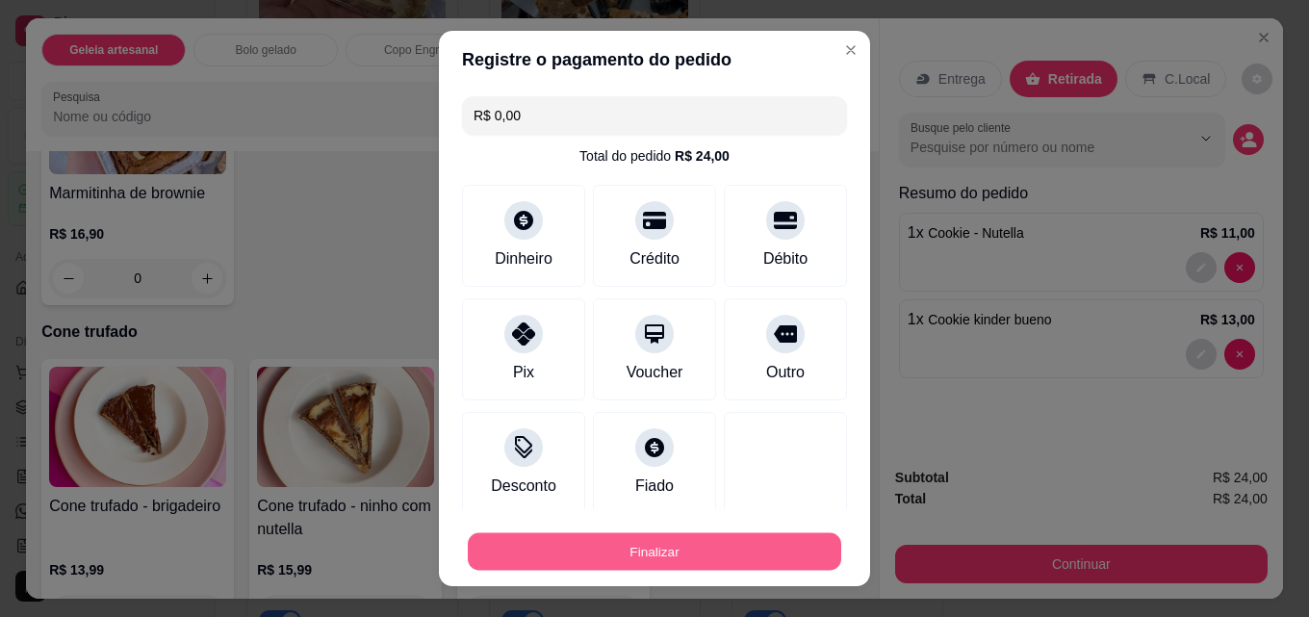
click at [734, 544] on button "Finalizar" at bounding box center [654, 552] width 373 height 38
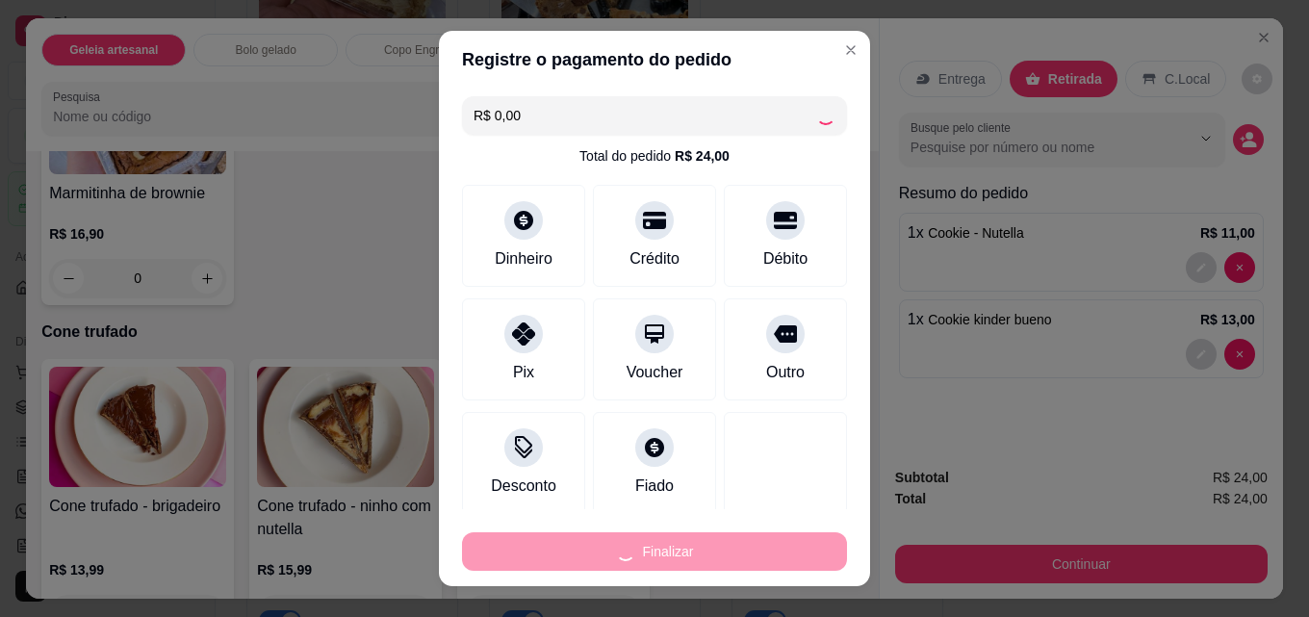
type input "0"
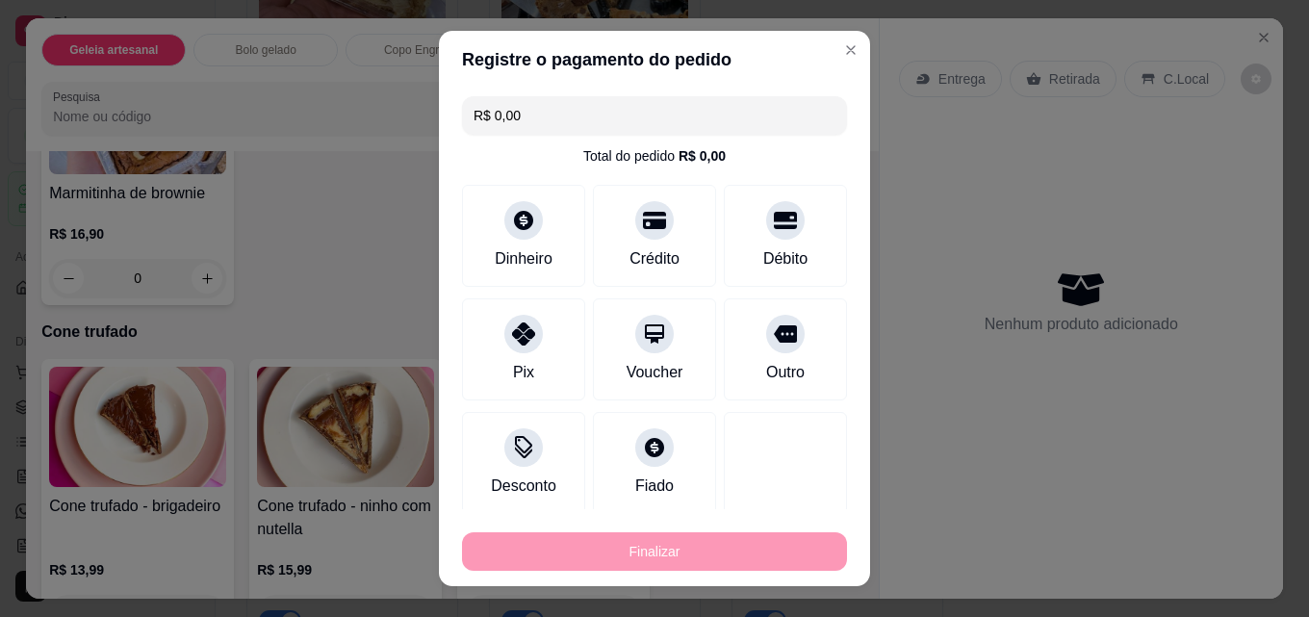
type input "-R$ 24,00"
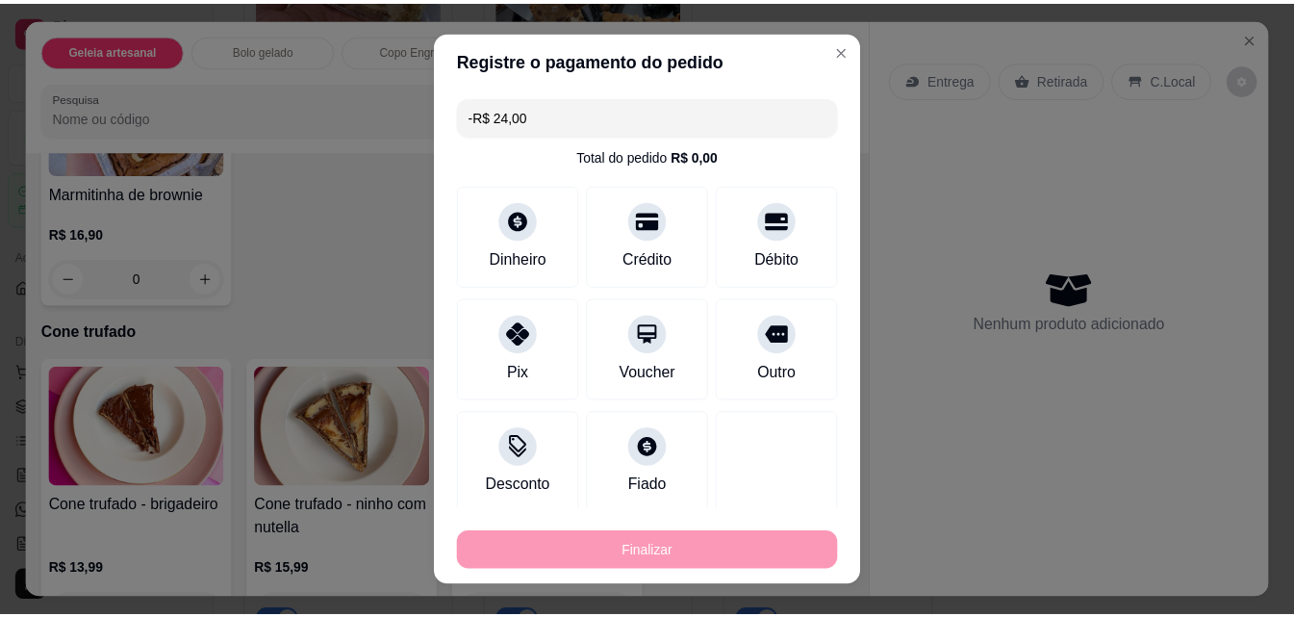
scroll to position [3464, 0]
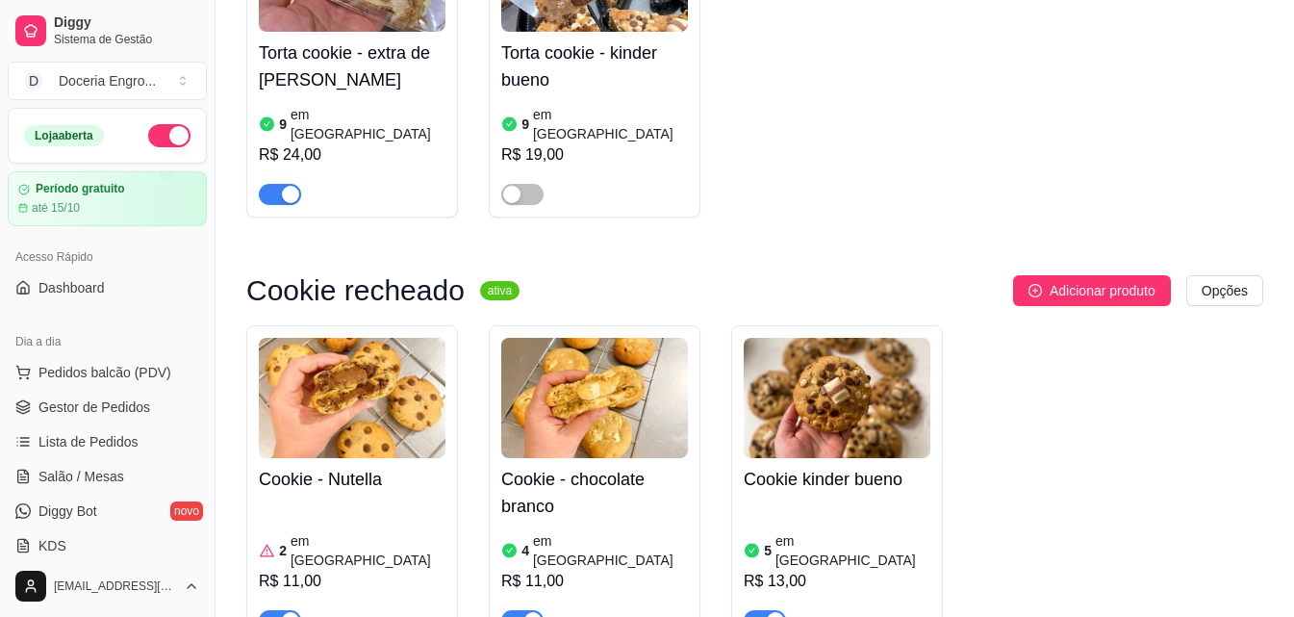
click at [1138, 325] on div "Cookie - Nutella 2 em estoque R$ 11,00 Cookie - chocolate branco 4 em estoque R…" at bounding box center [754, 484] width 1017 height 318
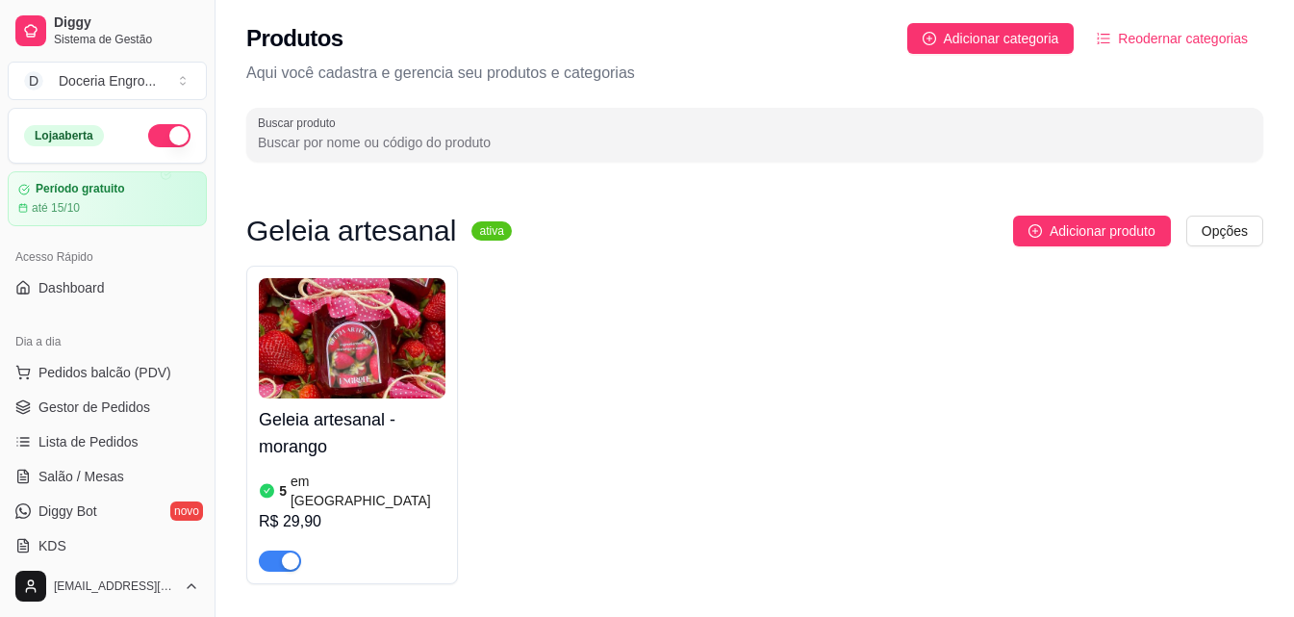
click at [1174, 89] on div "Produtos Adicionar categoria Reodernar categorias Aqui você cadastra e gerencia…" at bounding box center [755, 86] width 1079 height 173
click at [806, 307] on div "Geleia artesanal - morango 5 em estoque R$ 29,90" at bounding box center [754, 425] width 1017 height 318
click at [122, 292] on link "Dashboard" at bounding box center [107, 287] width 199 height 31
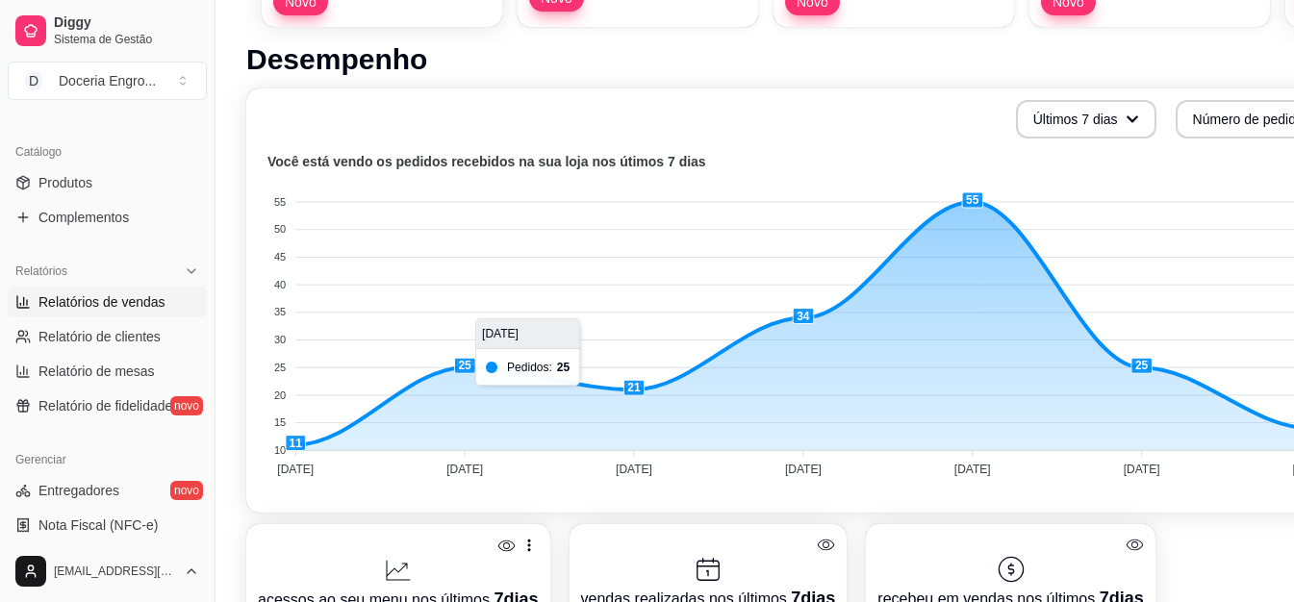
scroll to position [481, 0]
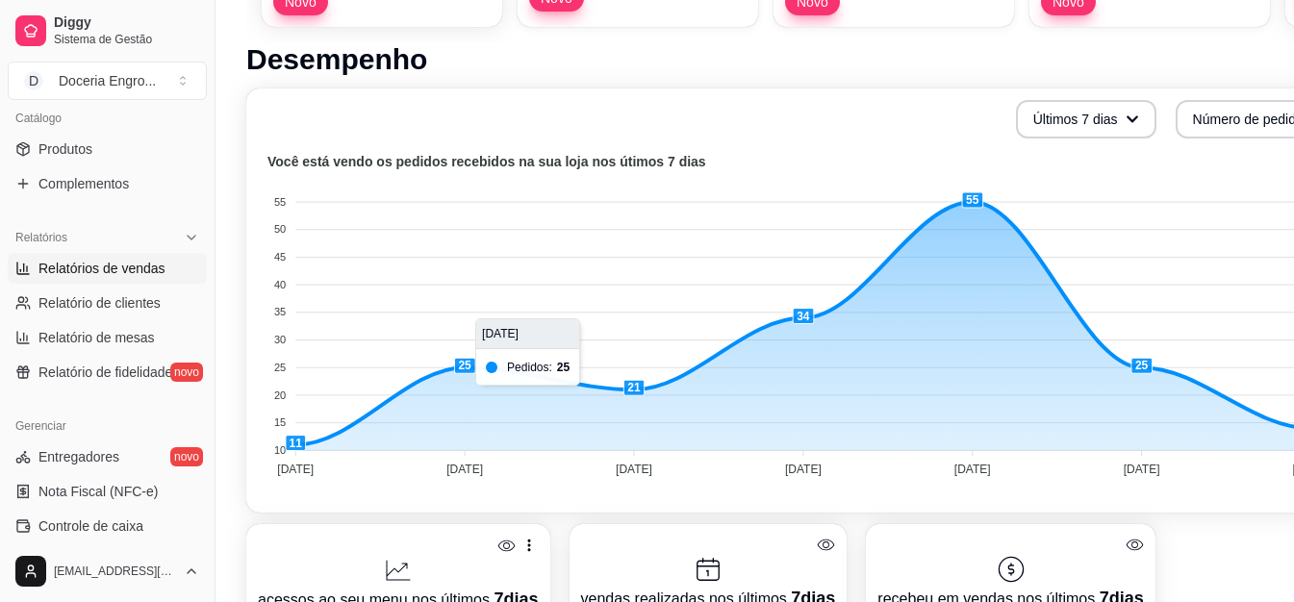
click at [154, 270] on span "Relatórios de vendas" at bounding box center [101, 268] width 127 height 19
select select "ALL"
select select "0"
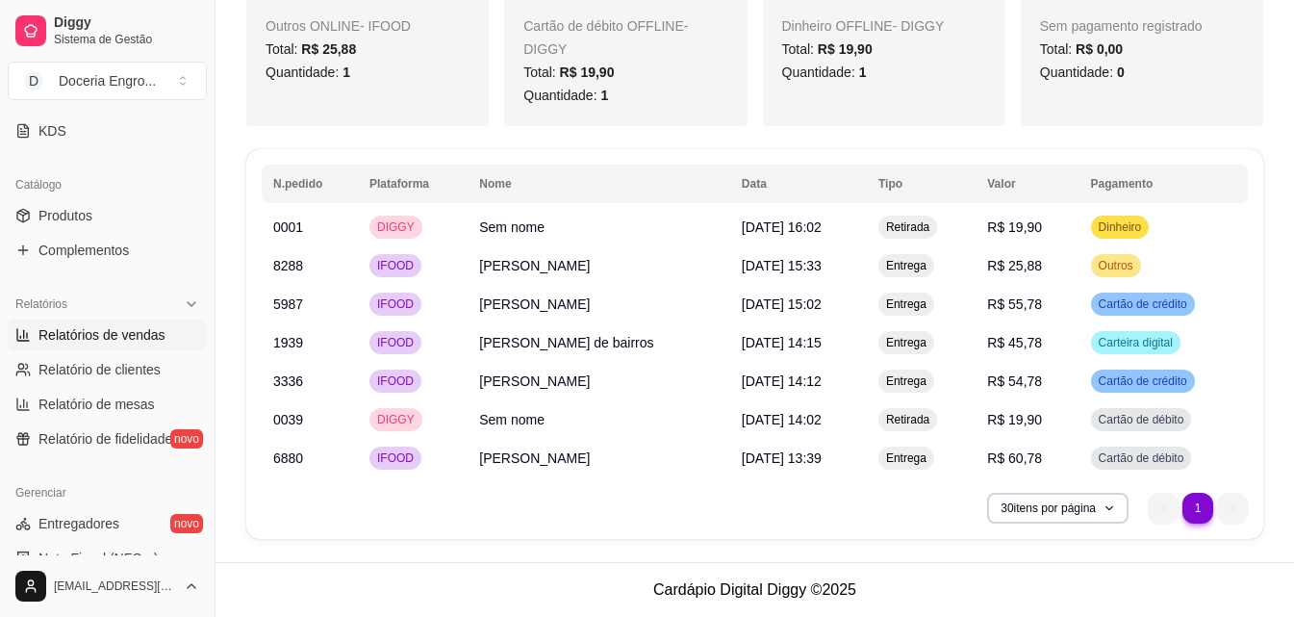
scroll to position [289, 0]
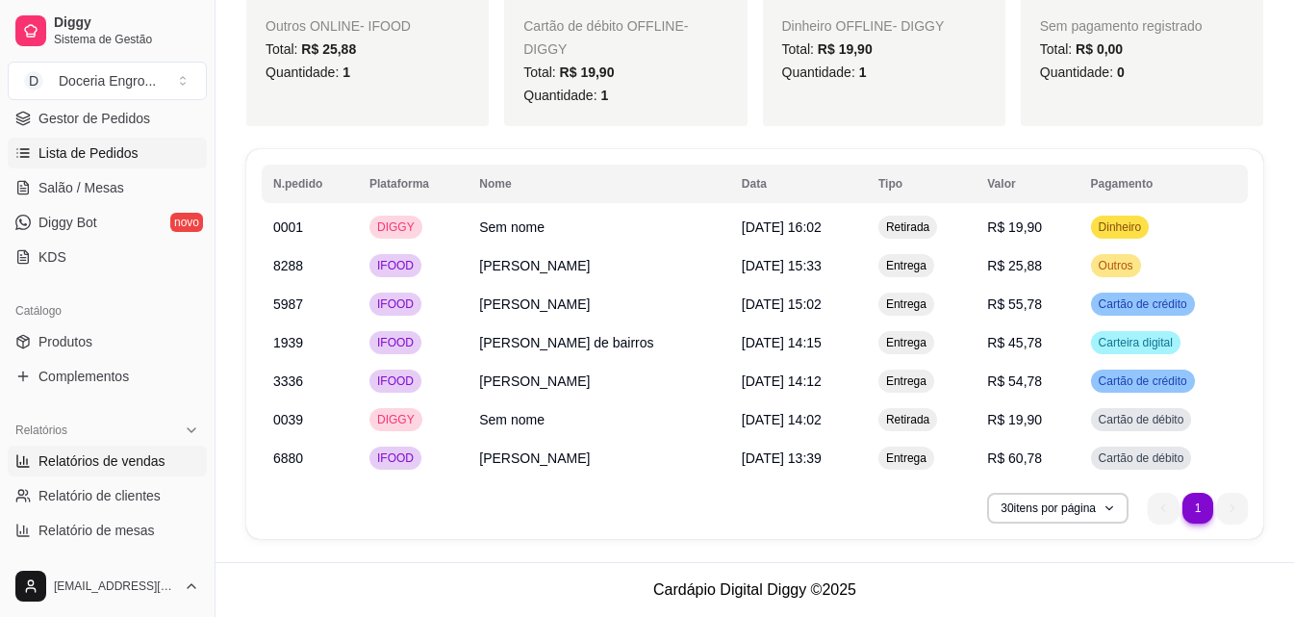
click at [111, 154] on span "Lista de Pedidos" at bounding box center [88, 152] width 100 height 19
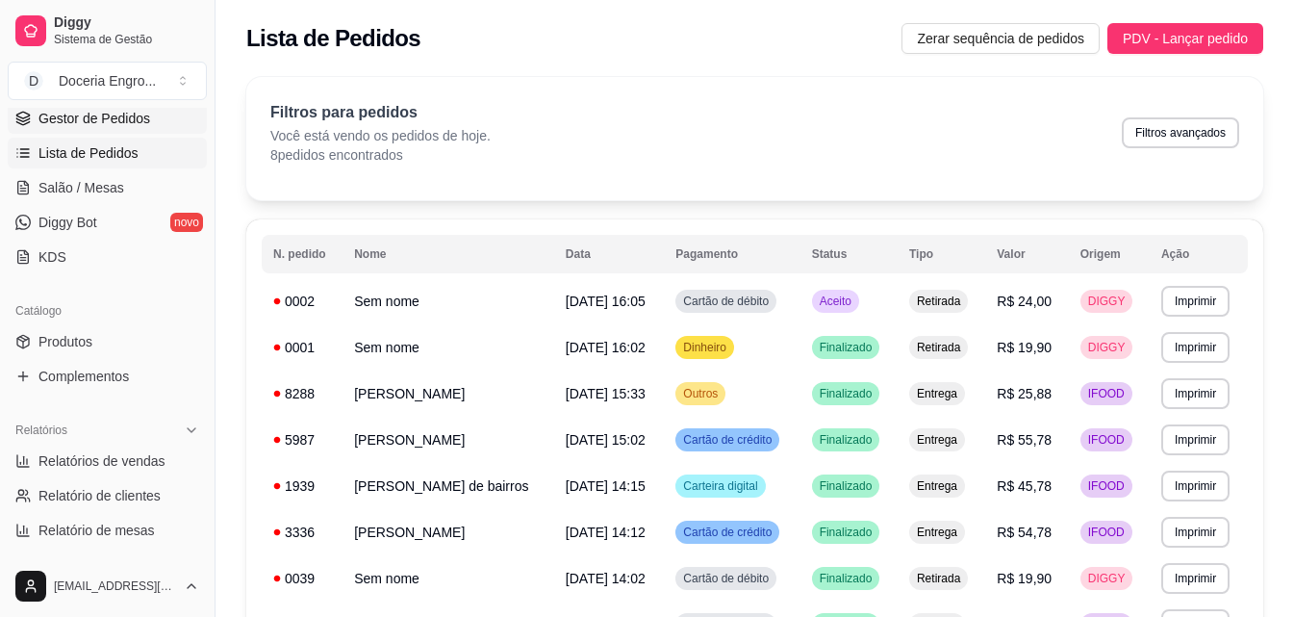
click at [133, 129] on link "Gestor de Pedidos" at bounding box center [107, 118] width 199 height 31
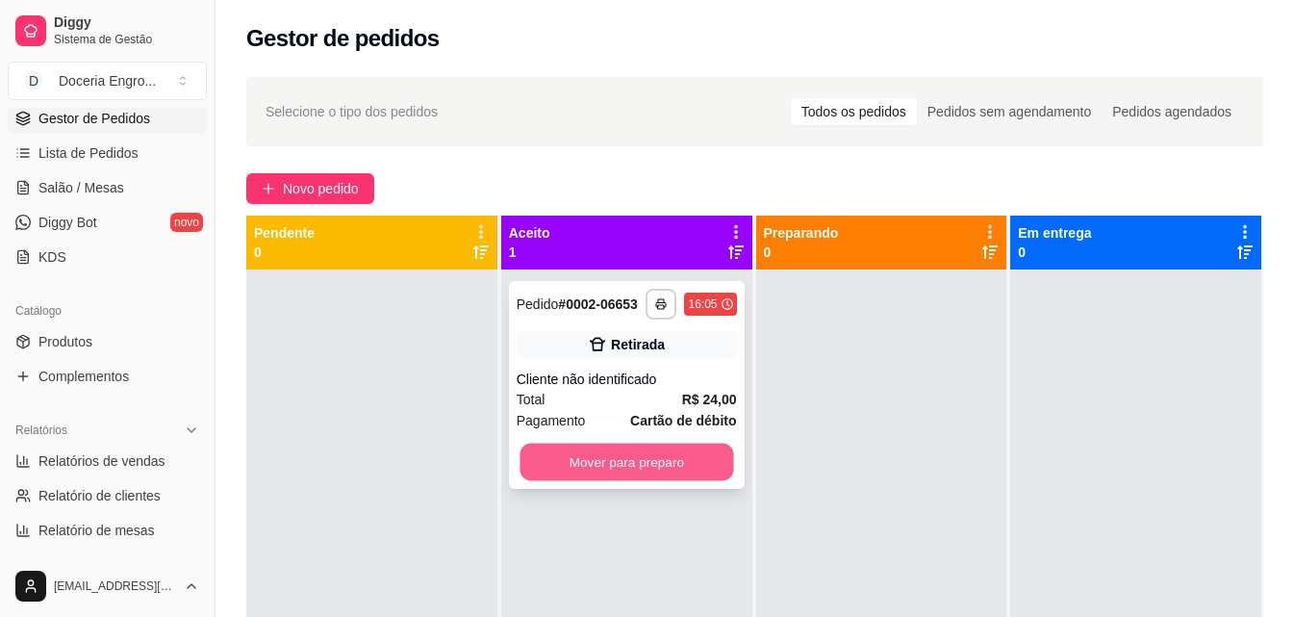
click at [611, 454] on button "Mover para preparo" at bounding box center [627, 463] width 214 height 38
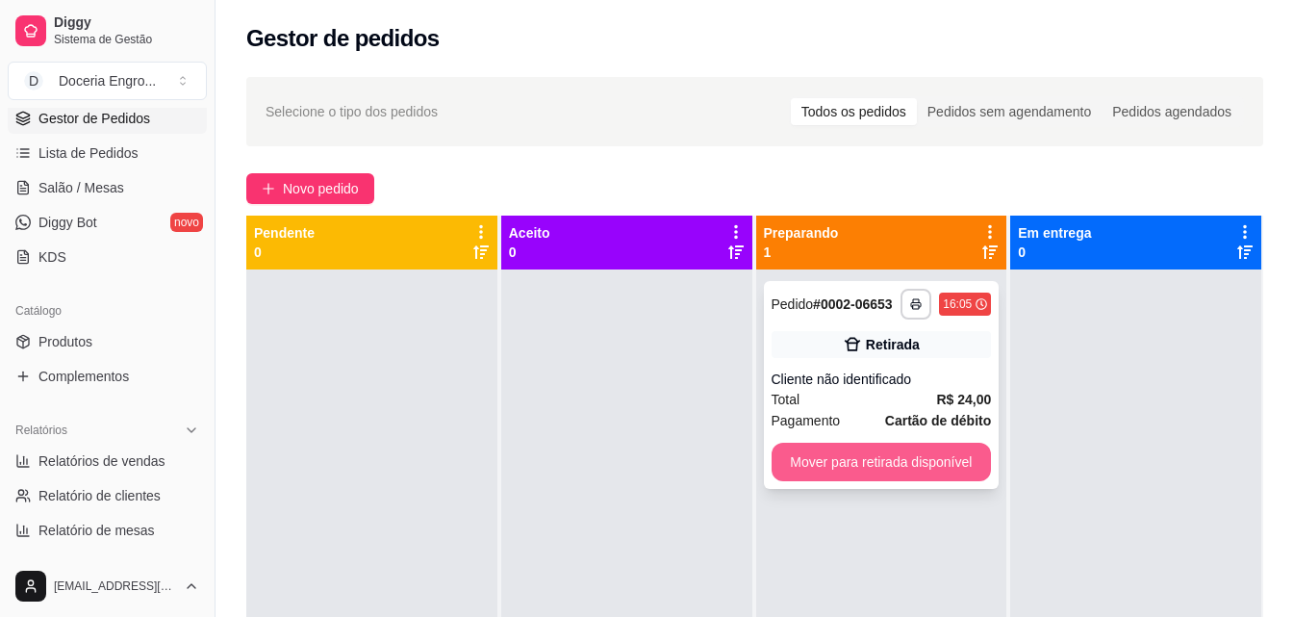
click at [929, 458] on button "Mover para retirada disponível" at bounding box center [882, 462] width 220 height 38
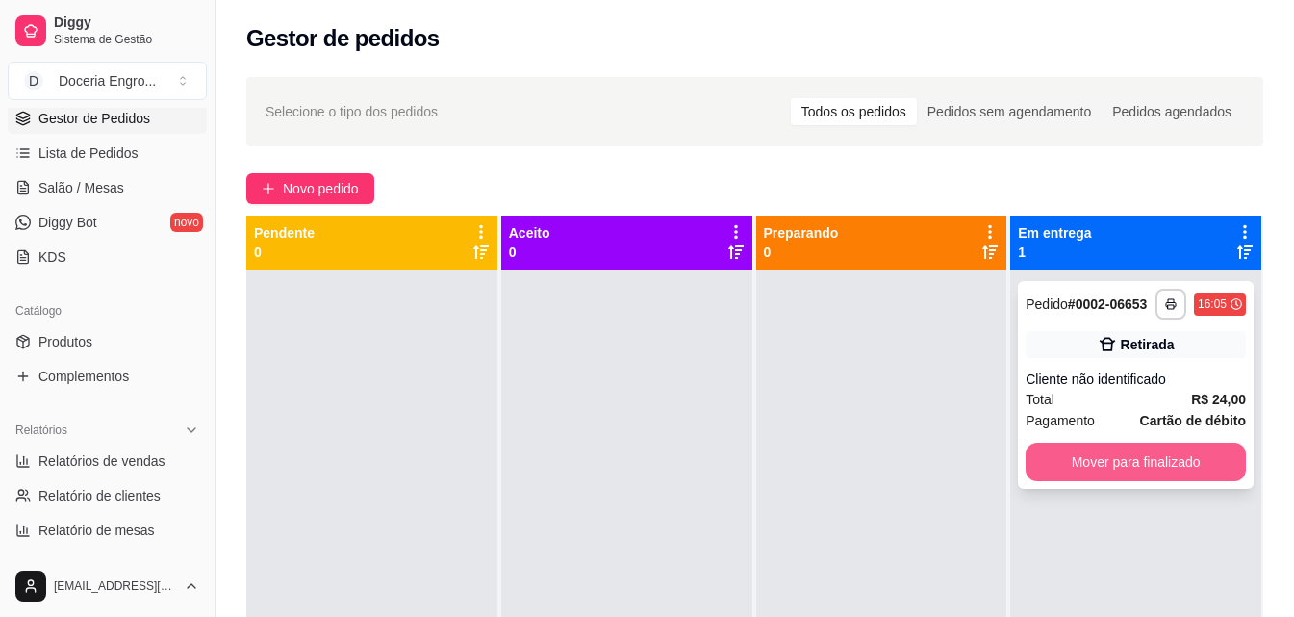
click at [1109, 451] on button "Mover para finalizado" at bounding box center [1136, 462] width 220 height 38
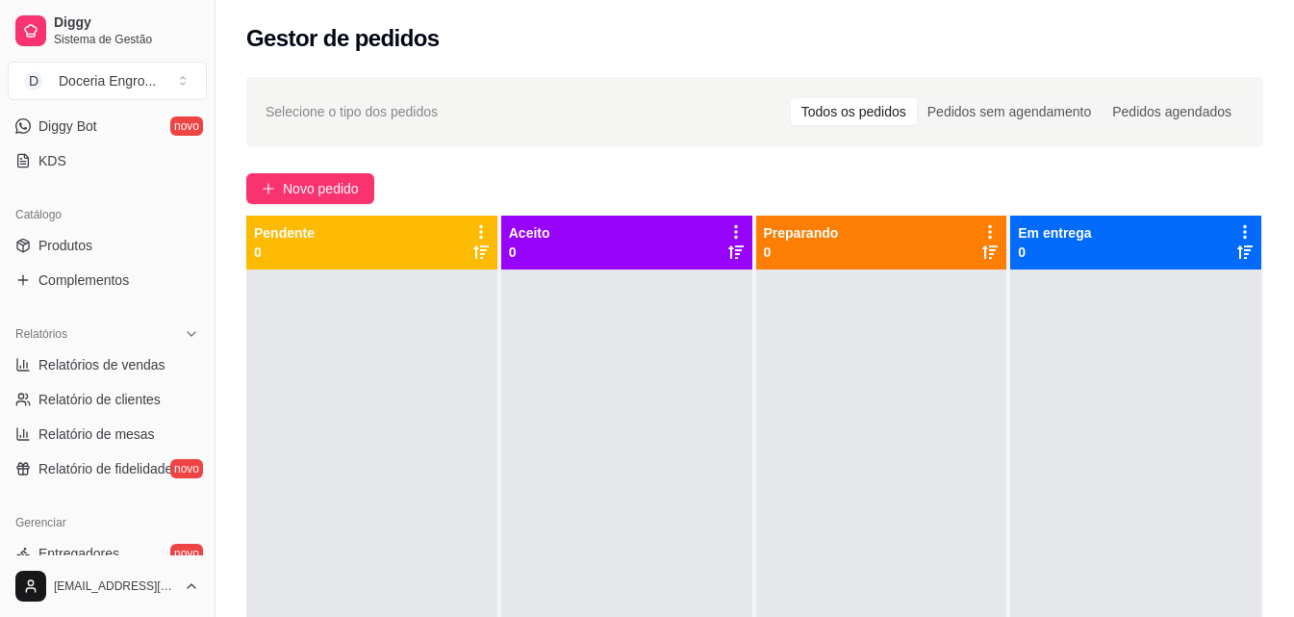
scroll to position [289, 0]
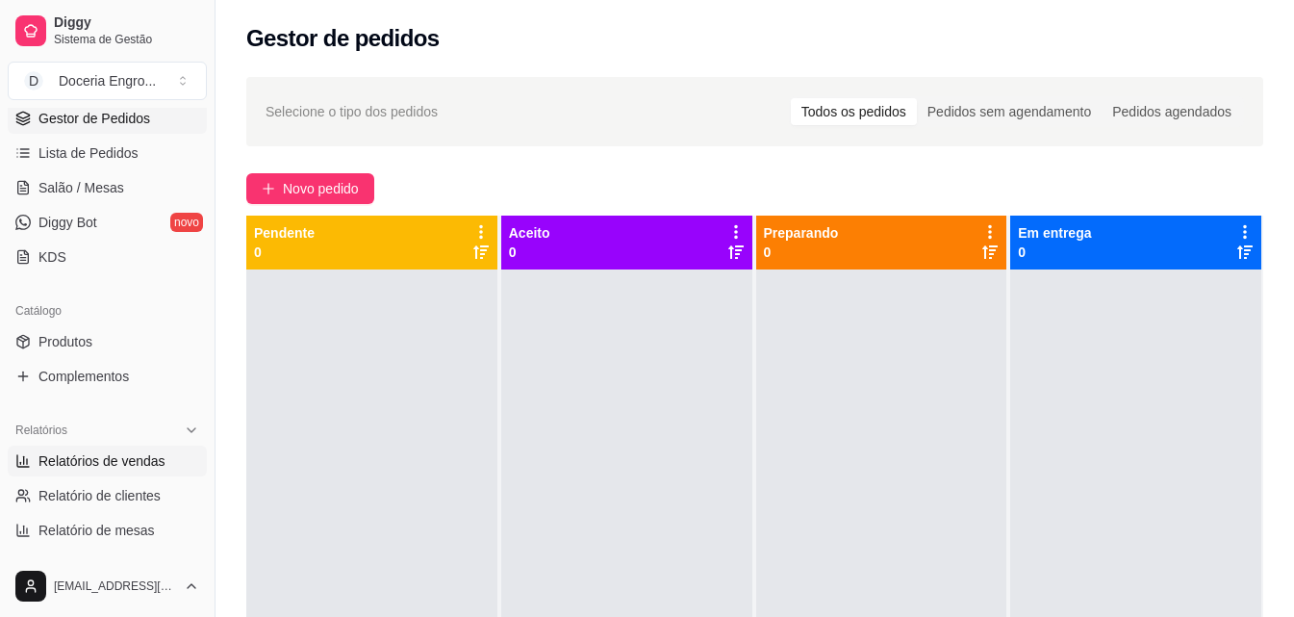
click at [142, 447] on link "Relatórios de vendas" at bounding box center [107, 461] width 199 height 31
select select "ALL"
select select "0"
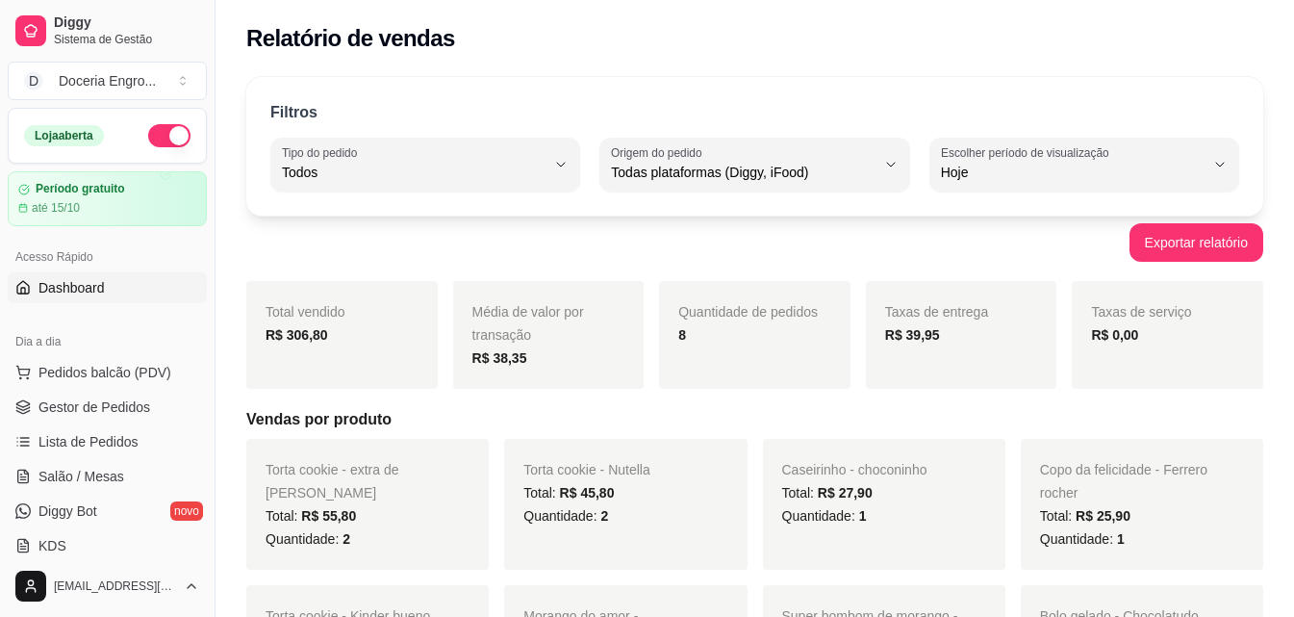
click at [125, 282] on link "Dashboard" at bounding box center [107, 287] width 199 height 31
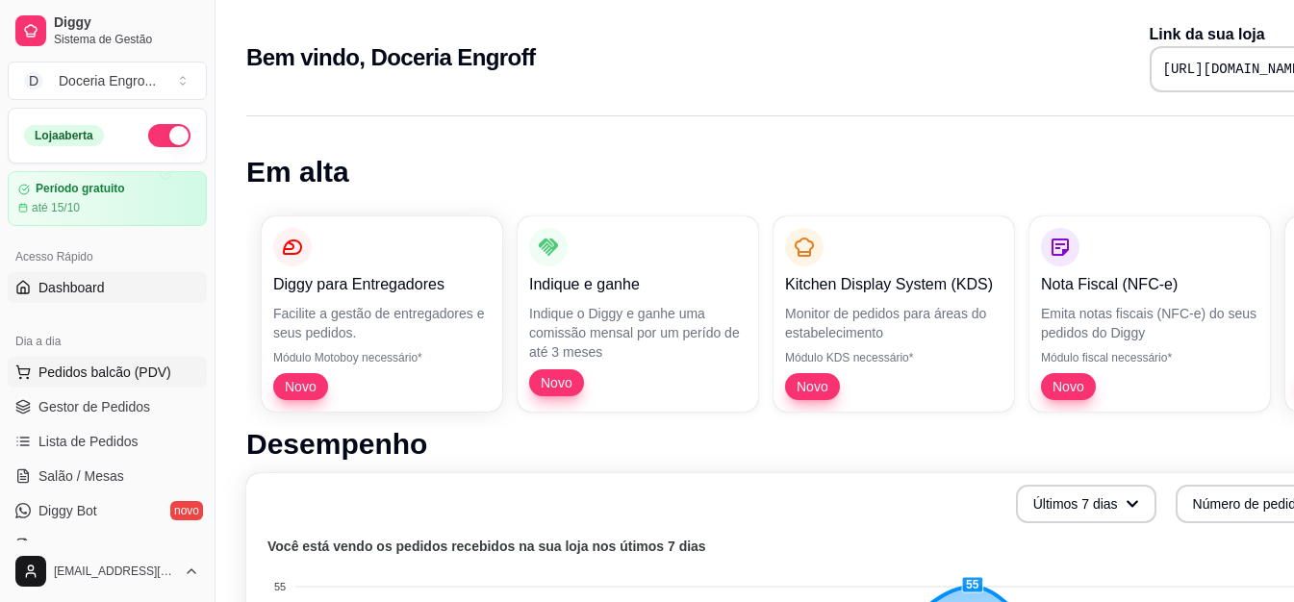
click at [83, 378] on span "Pedidos balcão (PDV)" at bounding box center [104, 372] width 133 height 19
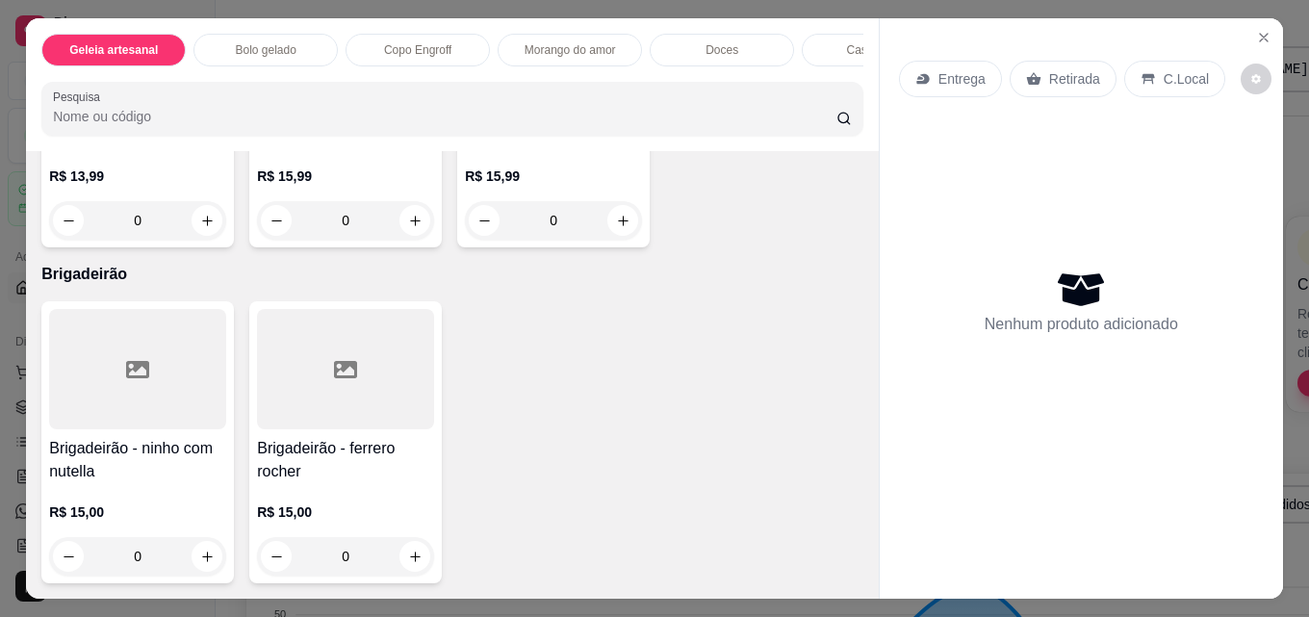
scroll to position [4041, 0]
click at [616, 228] on icon "increase-product-quantity" at bounding box center [623, 221] width 14 height 14
type input "1"
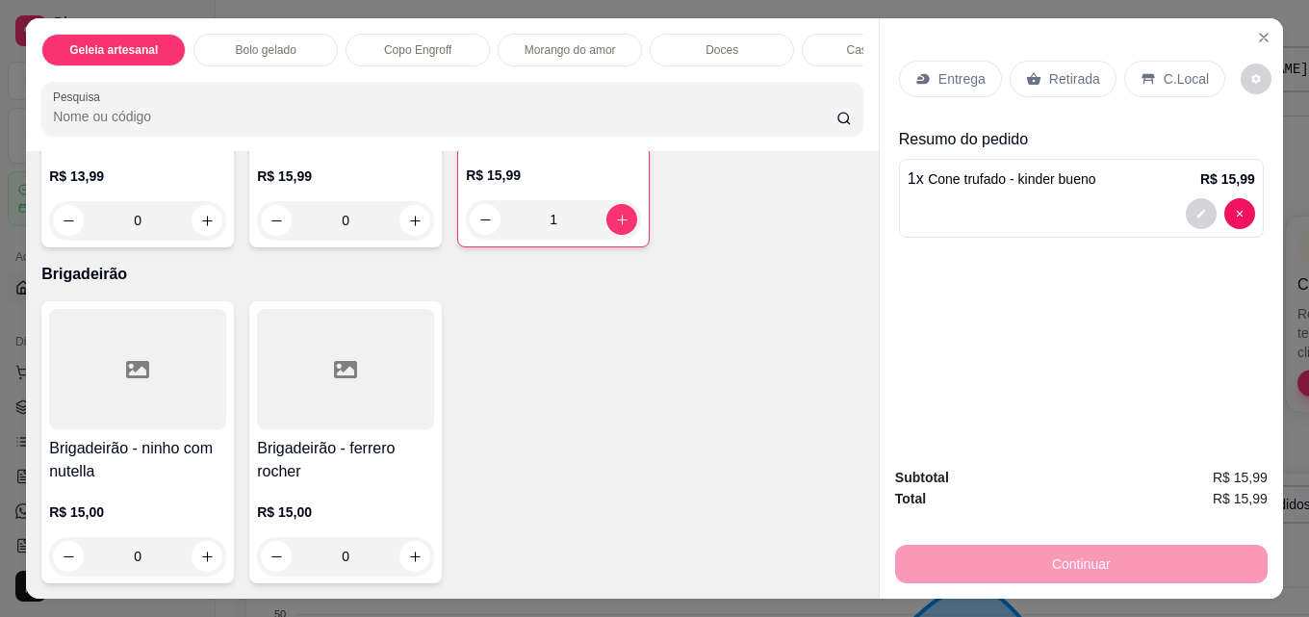
click at [1049, 69] on p "Retirada" at bounding box center [1074, 78] width 51 height 19
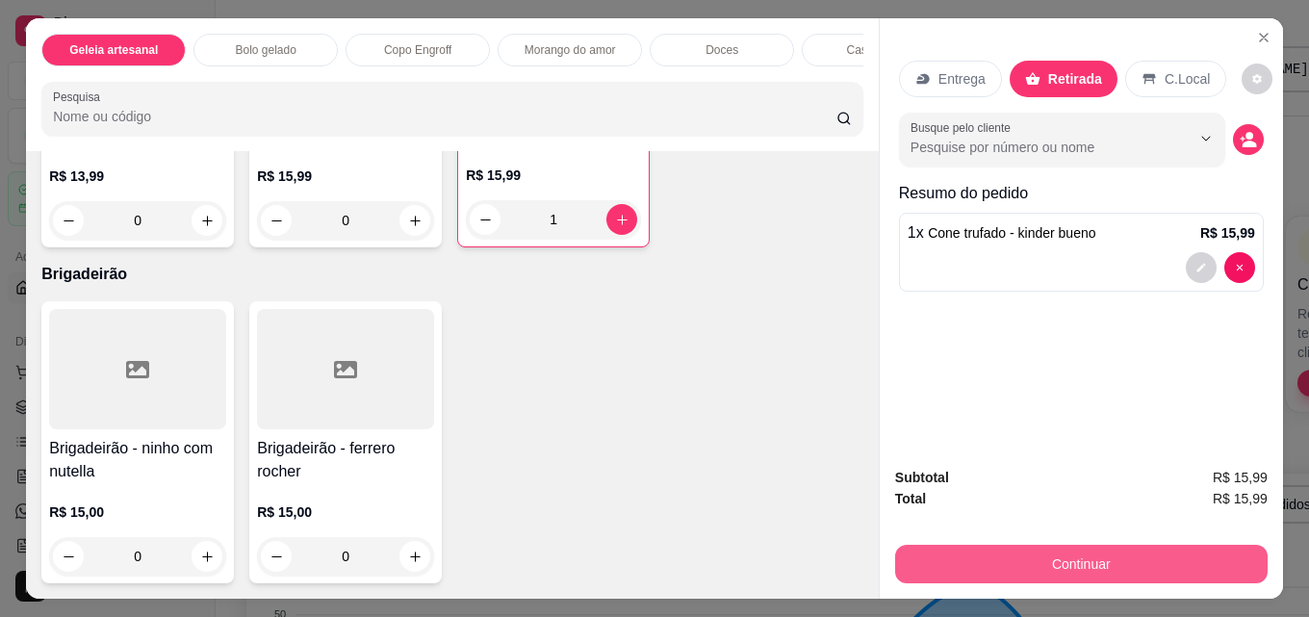
click at [1079, 561] on button "Continuar" at bounding box center [1081, 564] width 372 height 38
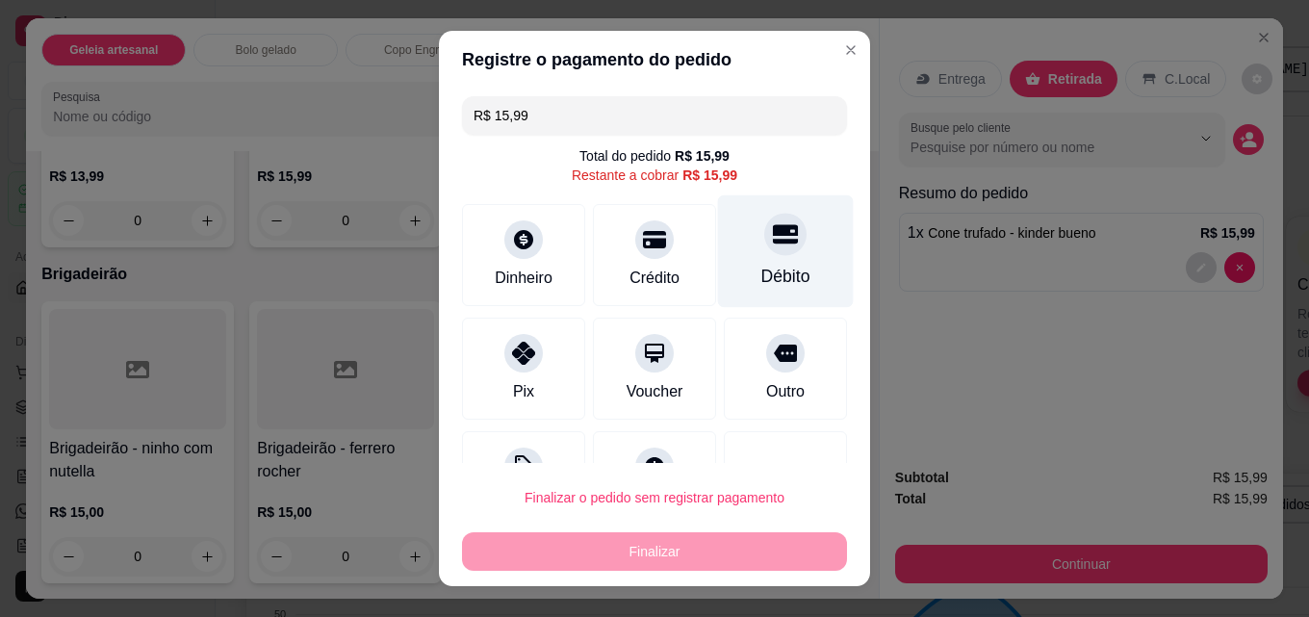
click at [772, 281] on div "Débito" at bounding box center [785, 276] width 49 height 25
type input "R$ 0,00"
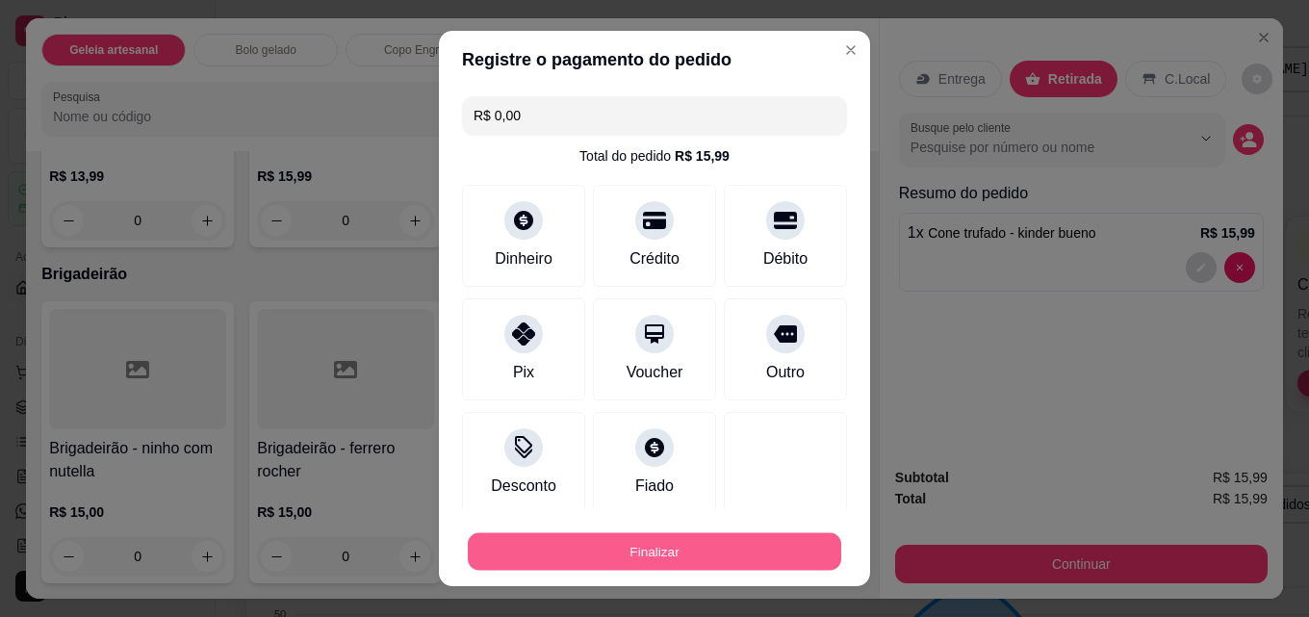
click at [695, 547] on button "Finalizar" at bounding box center [654, 552] width 373 height 38
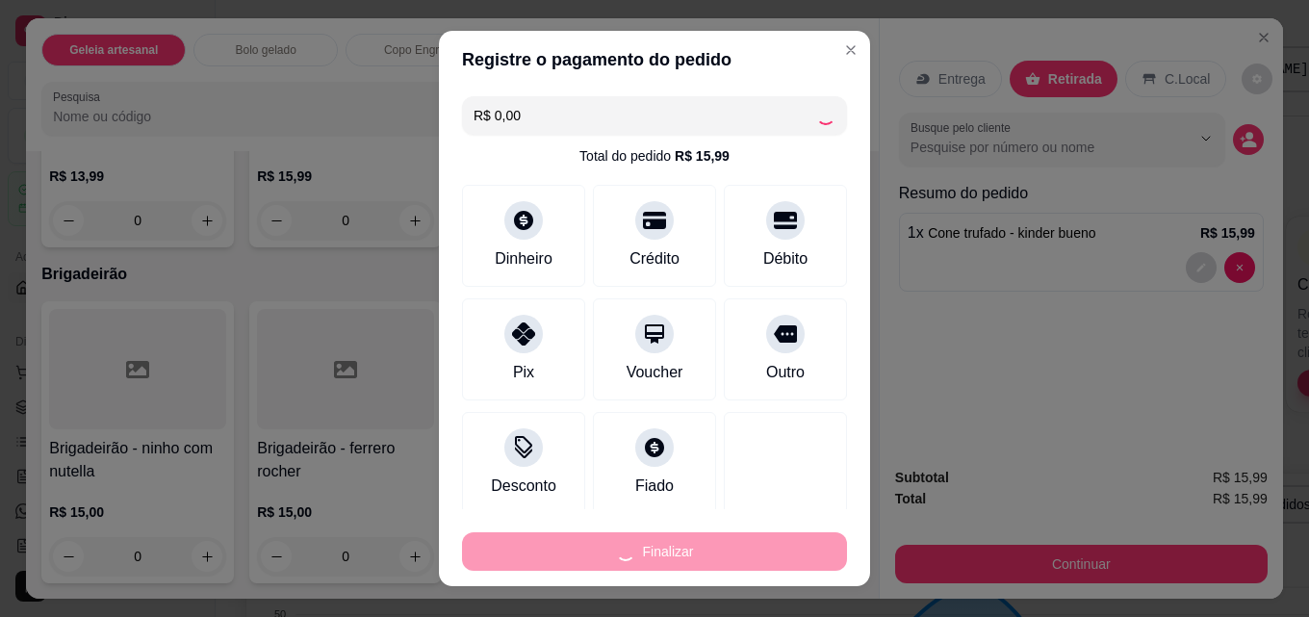
type input "0"
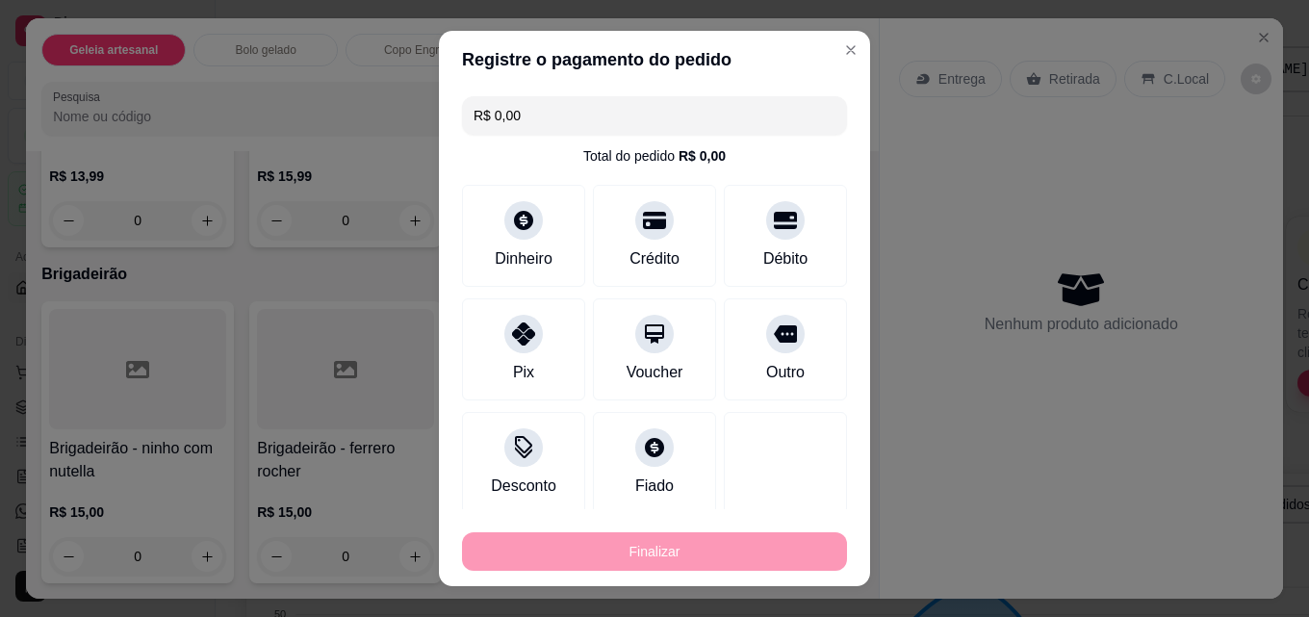
type input "-R$ 15,99"
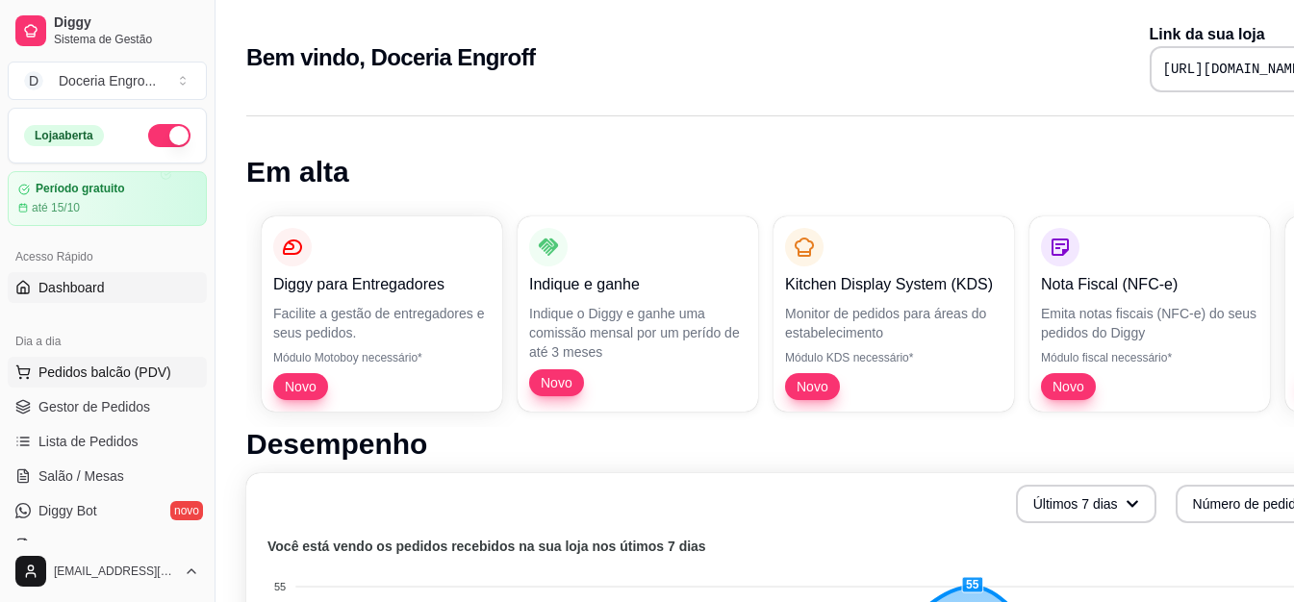
click at [102, 378] on span "Pedidos balcão (PDV)" at bounding box center [104, 372] width 133 height 19
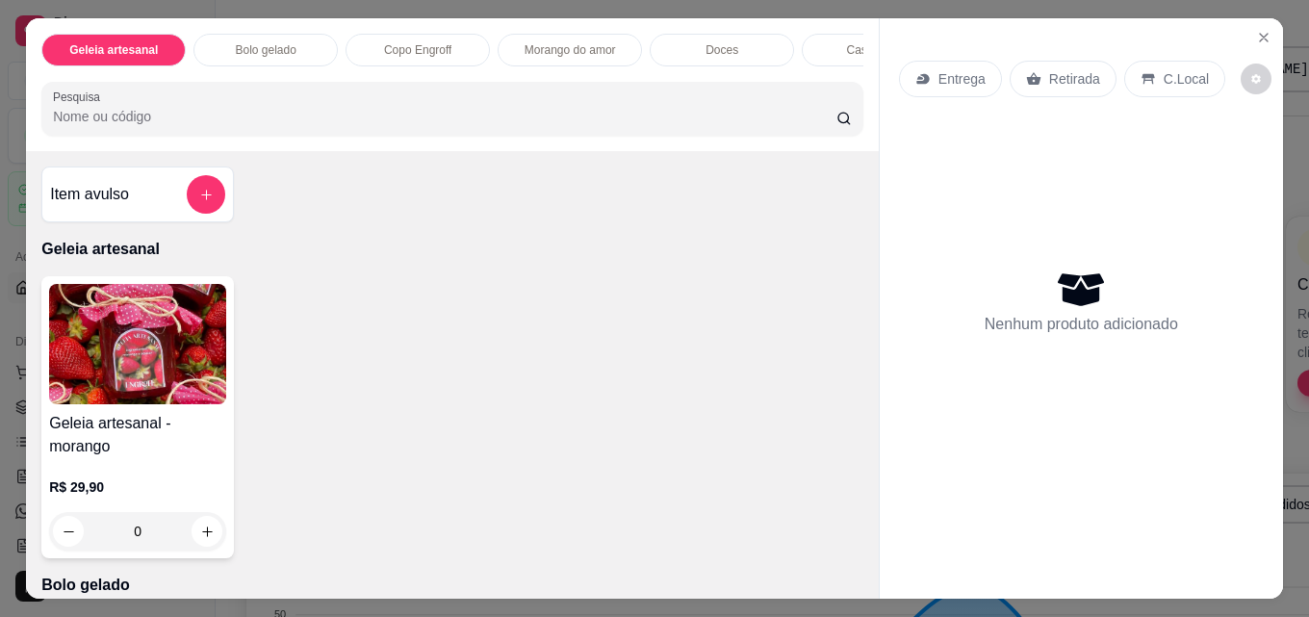
scroll to position [481, 0]
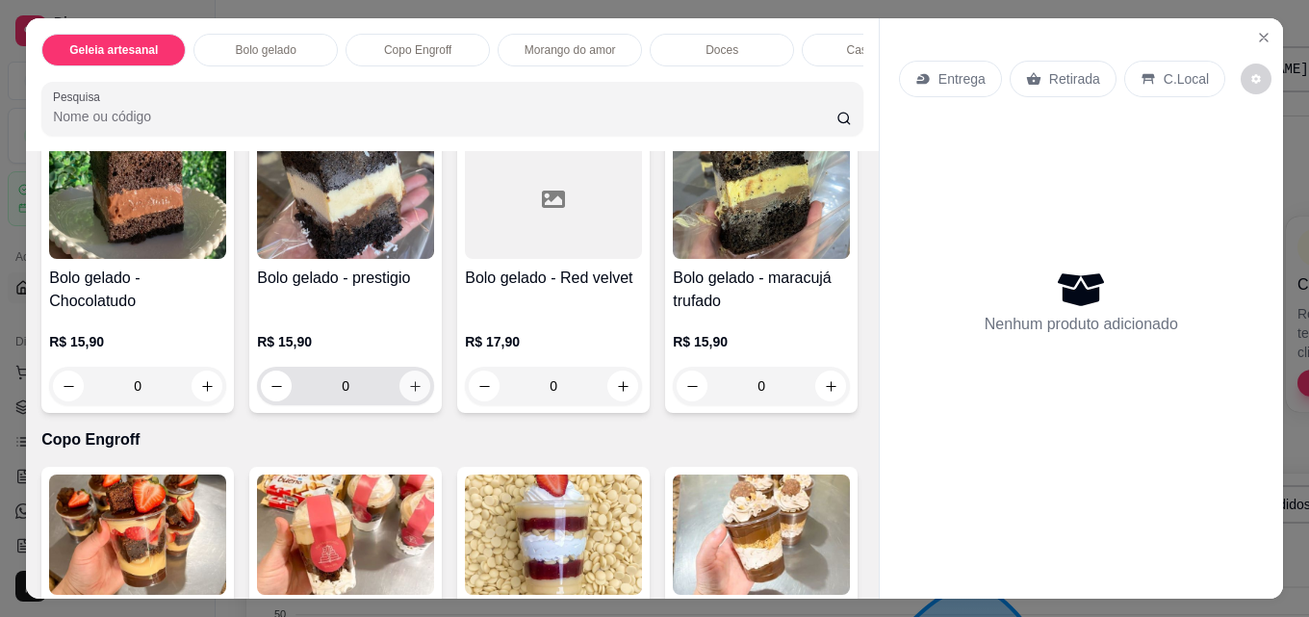
click at [408, 394] on icon "increase-product-quantity" at bounding box center [415, 386] width 14 height 14
type input "1"
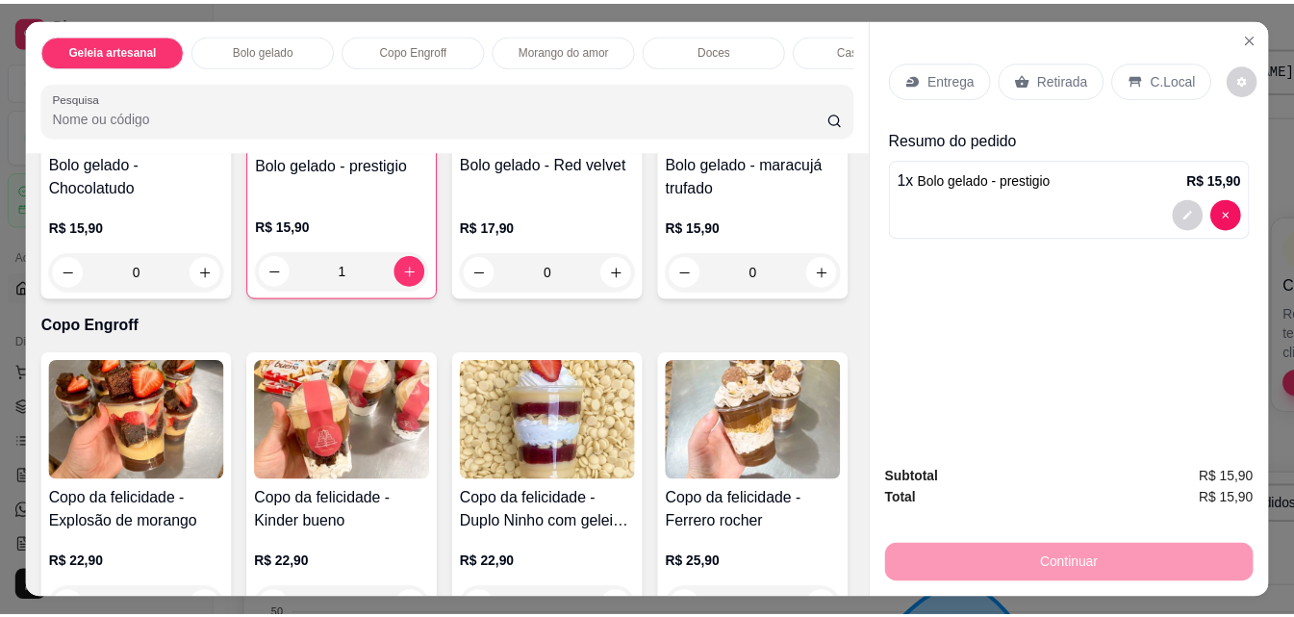
scroll to position [674, 0]
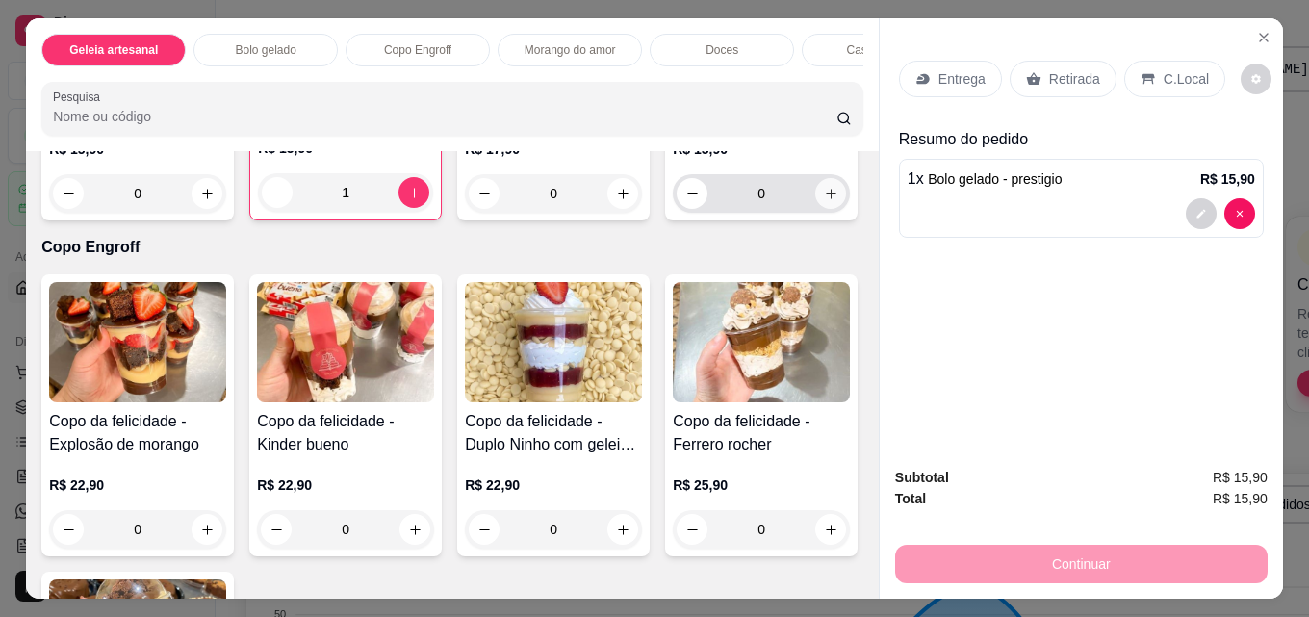
click at [815, 209] on button "increase-product-quantity" at bounding box center [830, 193] width 31 height 31
type input "1"
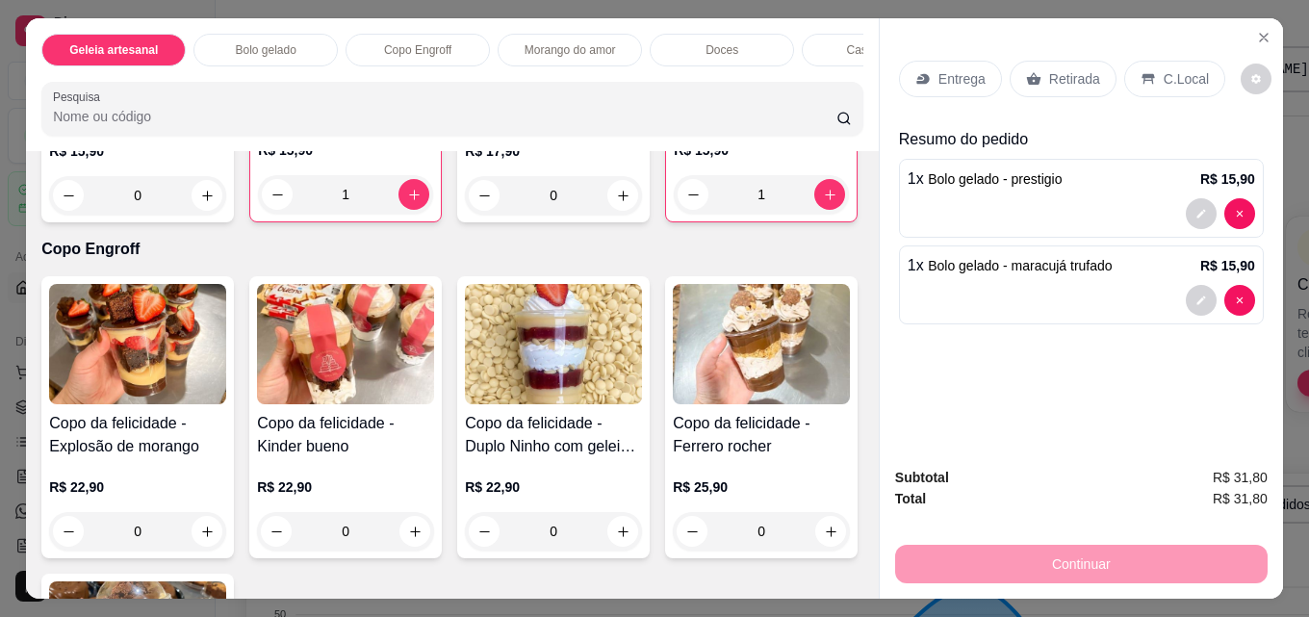
click at [1053, 73] on p "Retirada" at bounding box center [1074, 78] width 51 height 19
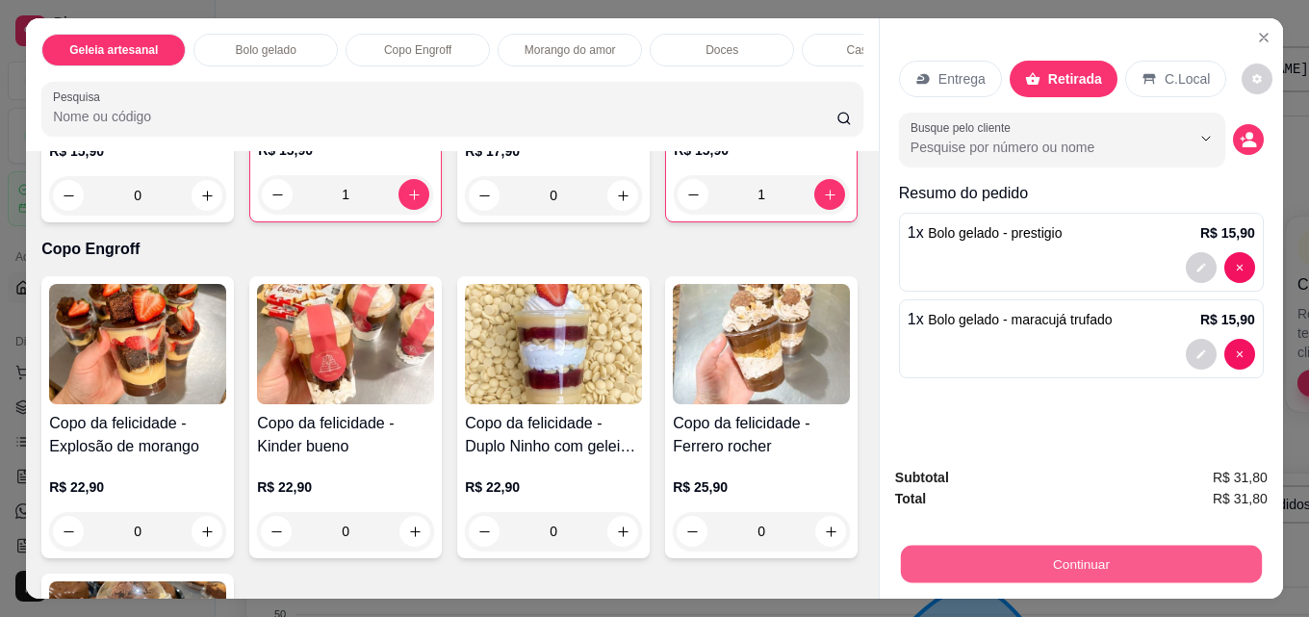
click at [1024, 547] on button "Continuar" at bounding box center [1081, 564] width 361 height 38
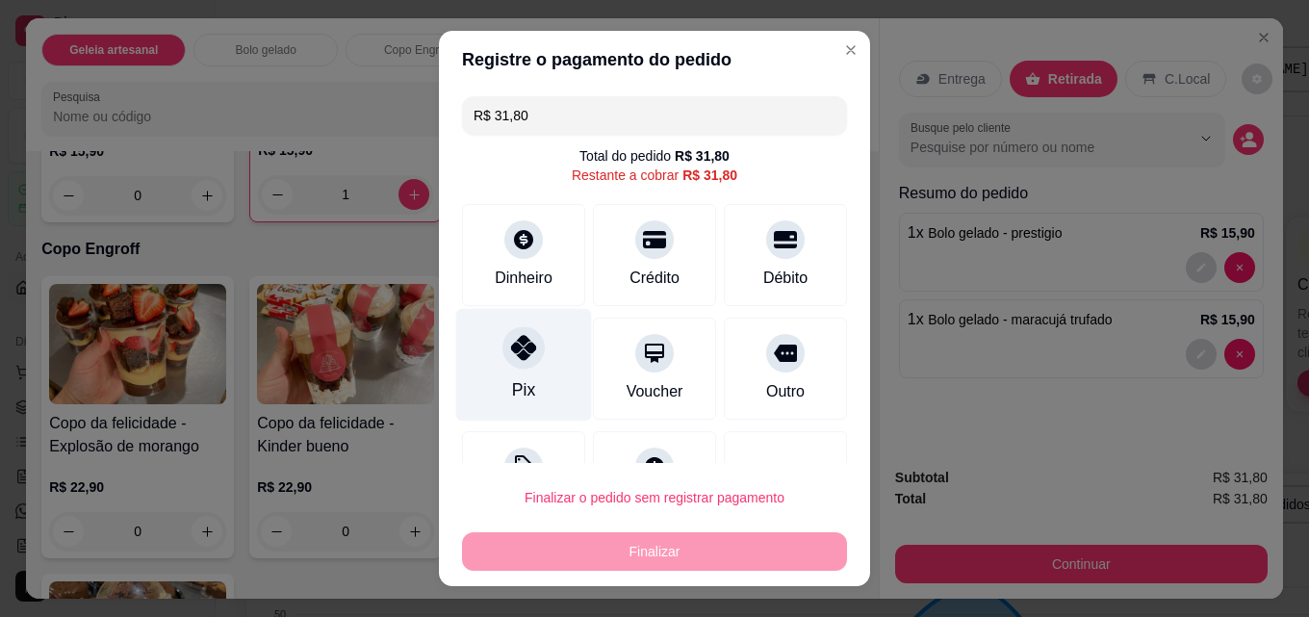
click at [512, 384] on div "Pix" at bounding box center [523, 389] width 23 height 25
type input "R$ 0,00"
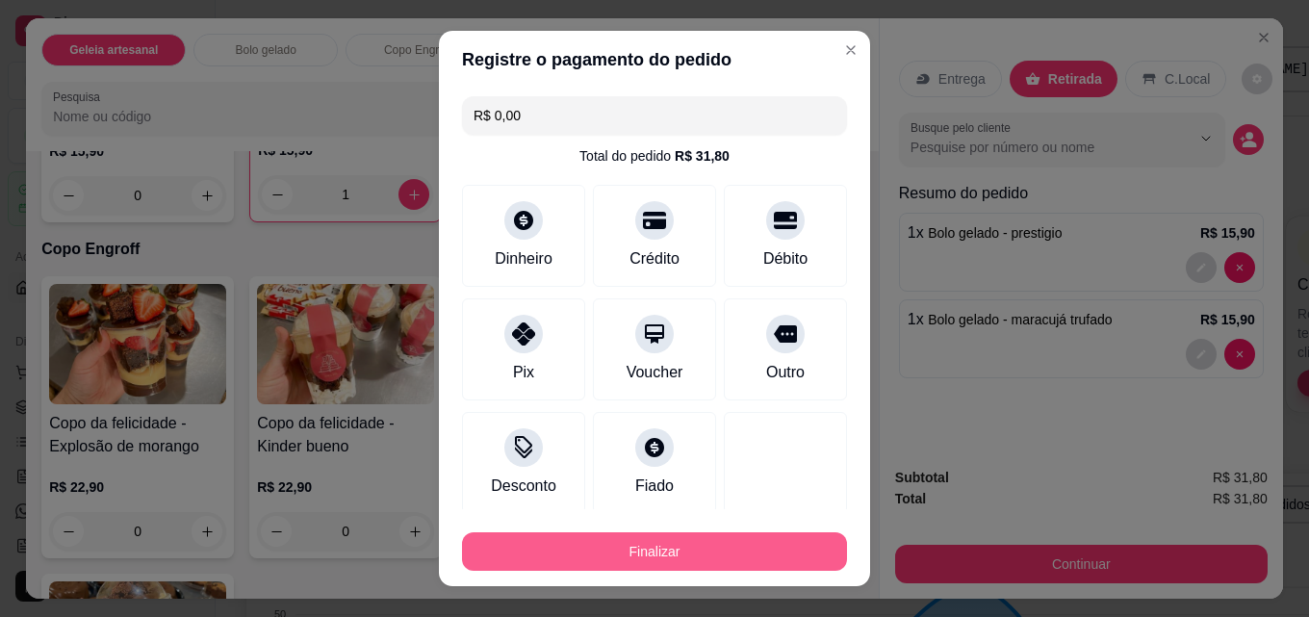
click at [615, 545] on button "Finalizar" at bounding box center [654, 551] width 385 height 38
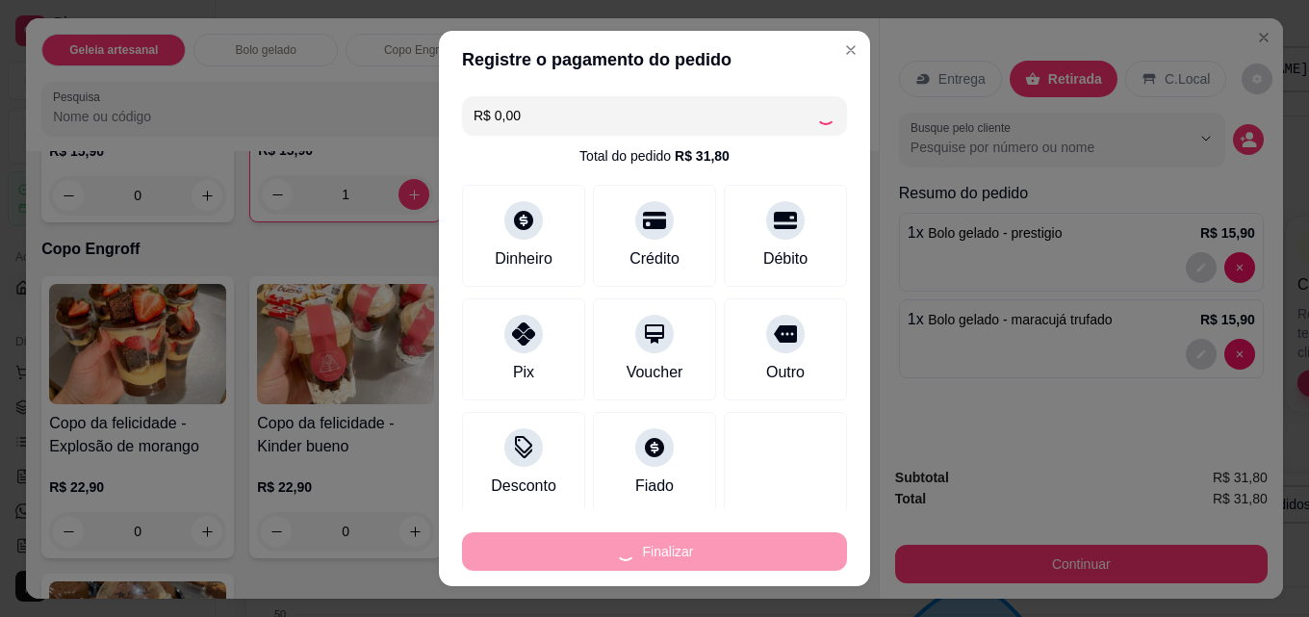
type input "0"
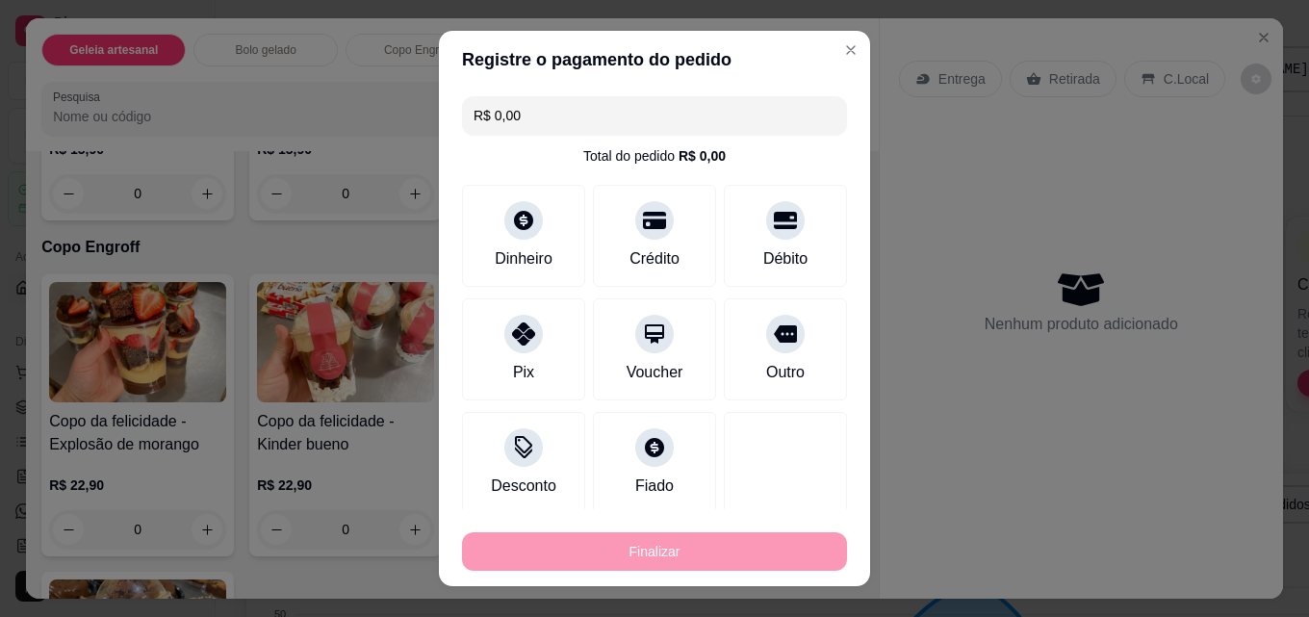
type input "-R$ 31,80"
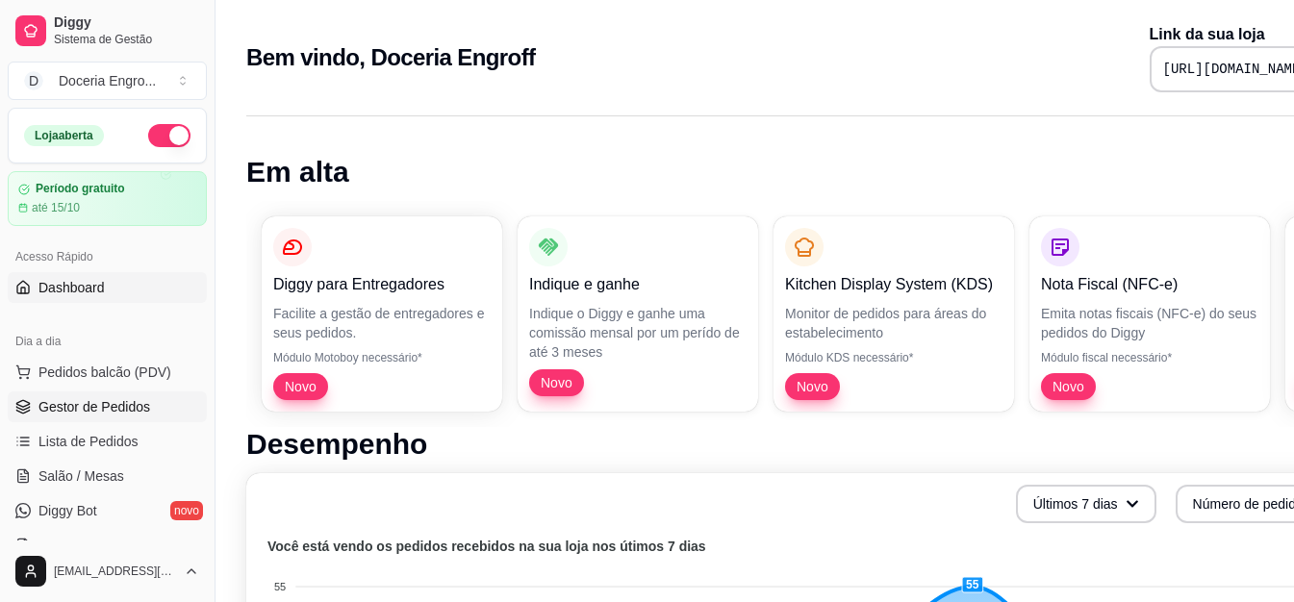
click at [120, 414] on span "Gestor de Pedidos" at bounding box center [94, 406] width 112 height 19
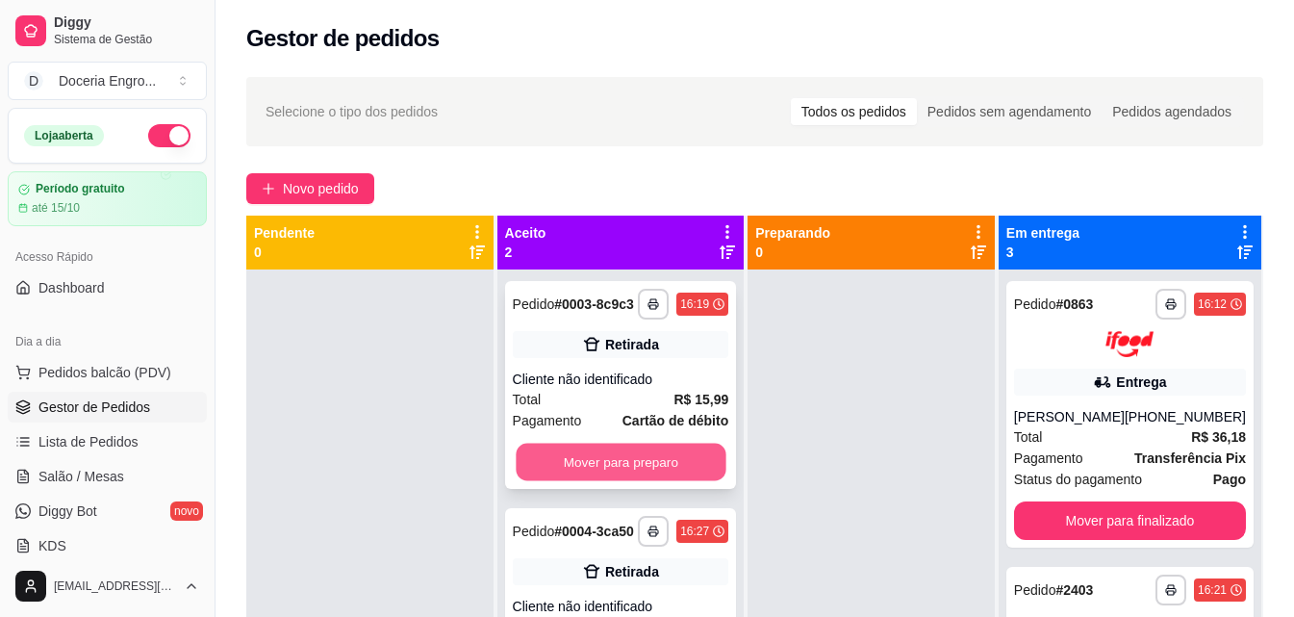
click at [584, 452] on button "Mover para preparo" at bounding box center [621, 463] width 210 height 38
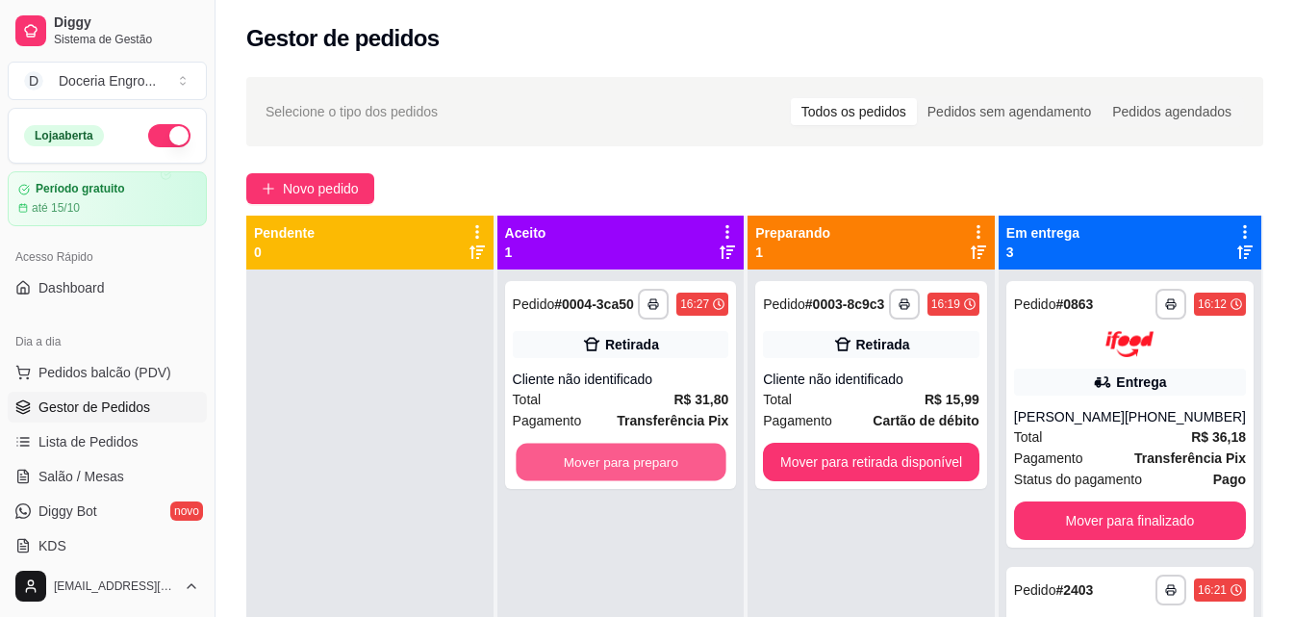
click at [584, 452] on button "Mover para preparo" at bounding box center [621, 463] width 210 height 38
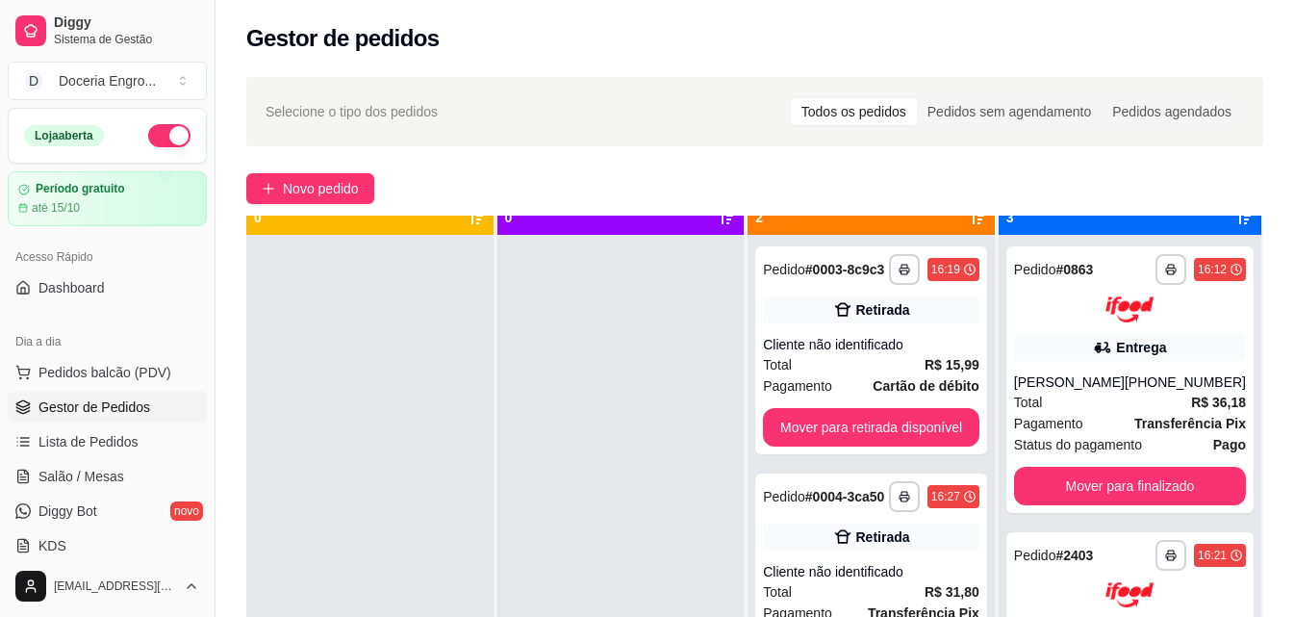
scroll to position [54, 0]
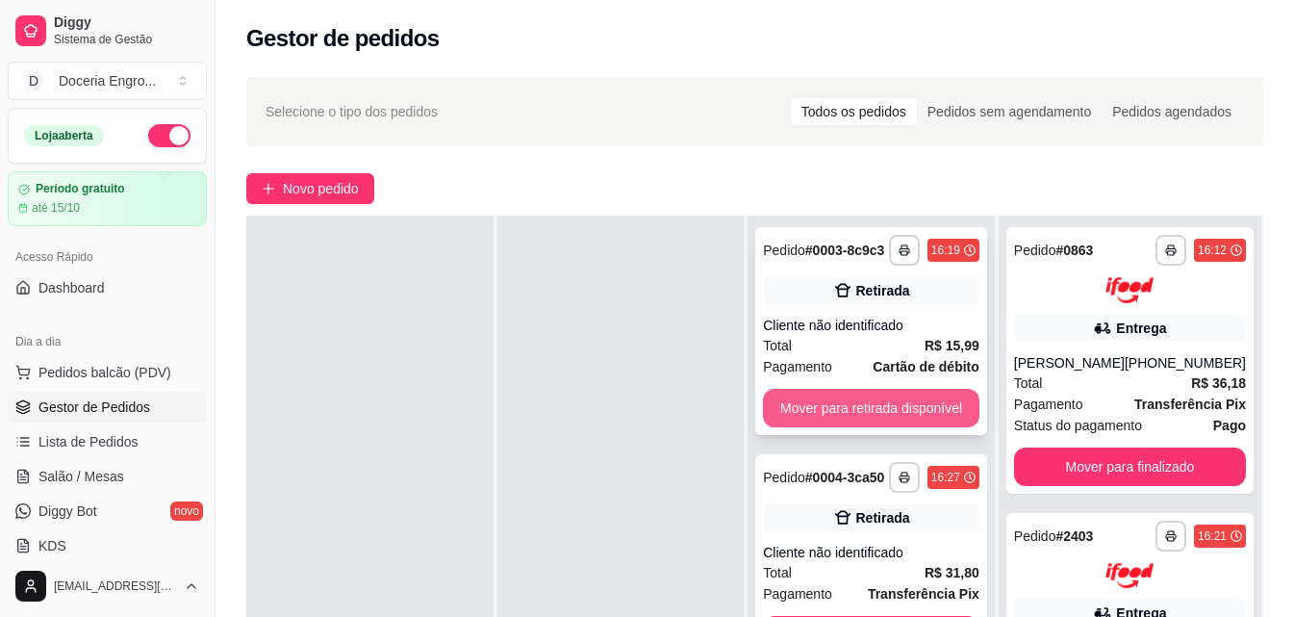
click at [822, 402] on button "Mover para retirada disponível" at bounding box center [871, 408] width 216 height 38
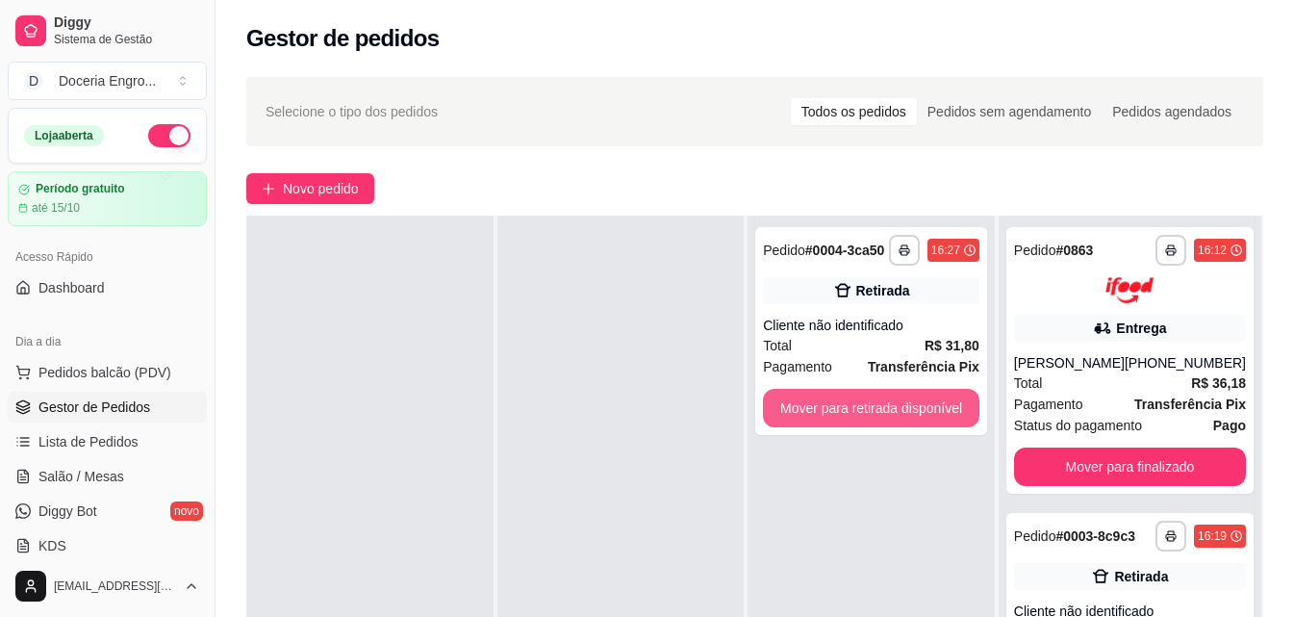
click at [824, 401] on button "Mover para retirada disponível" at bounding box center [871, 408] width 216 height 38
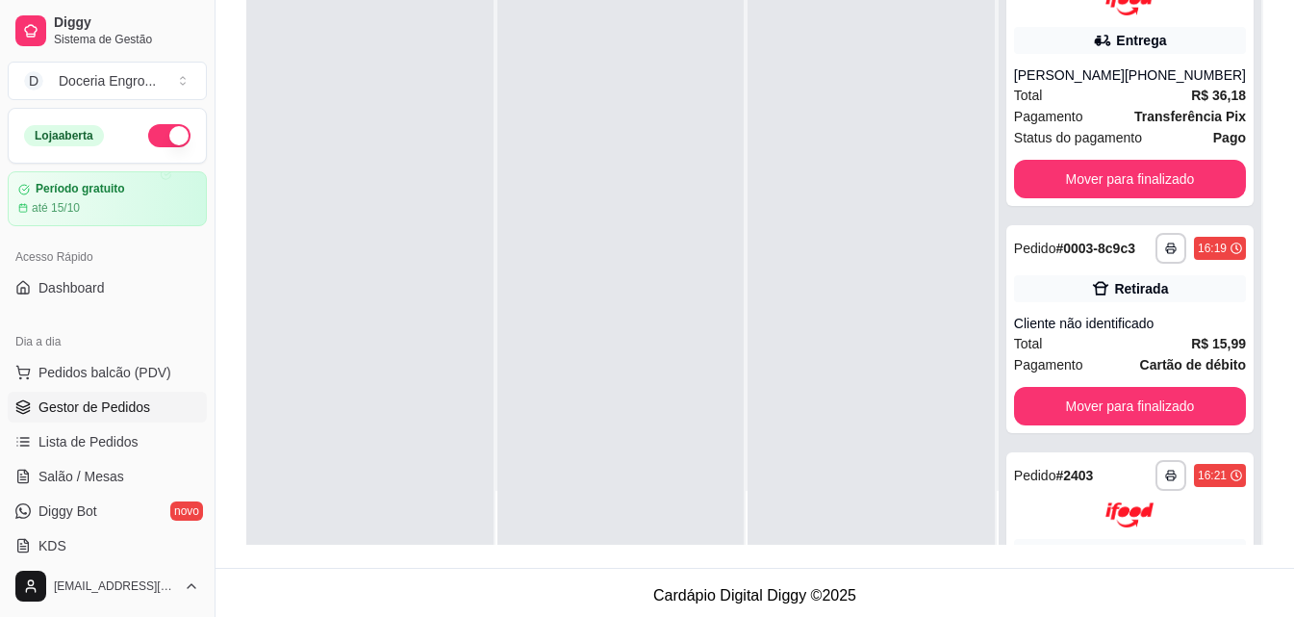
scroll to position [293, 0]
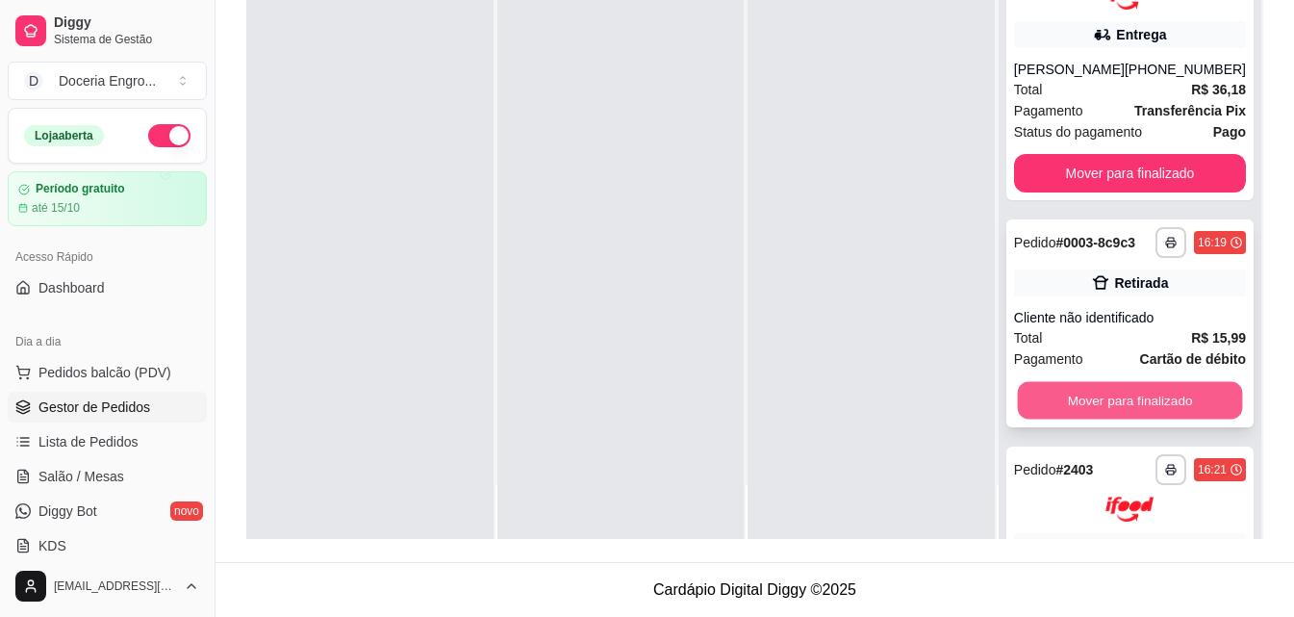
click at [1095, 404] on button "Mover para finalizado" at bounding box center [1129, 400] width 225 height 38
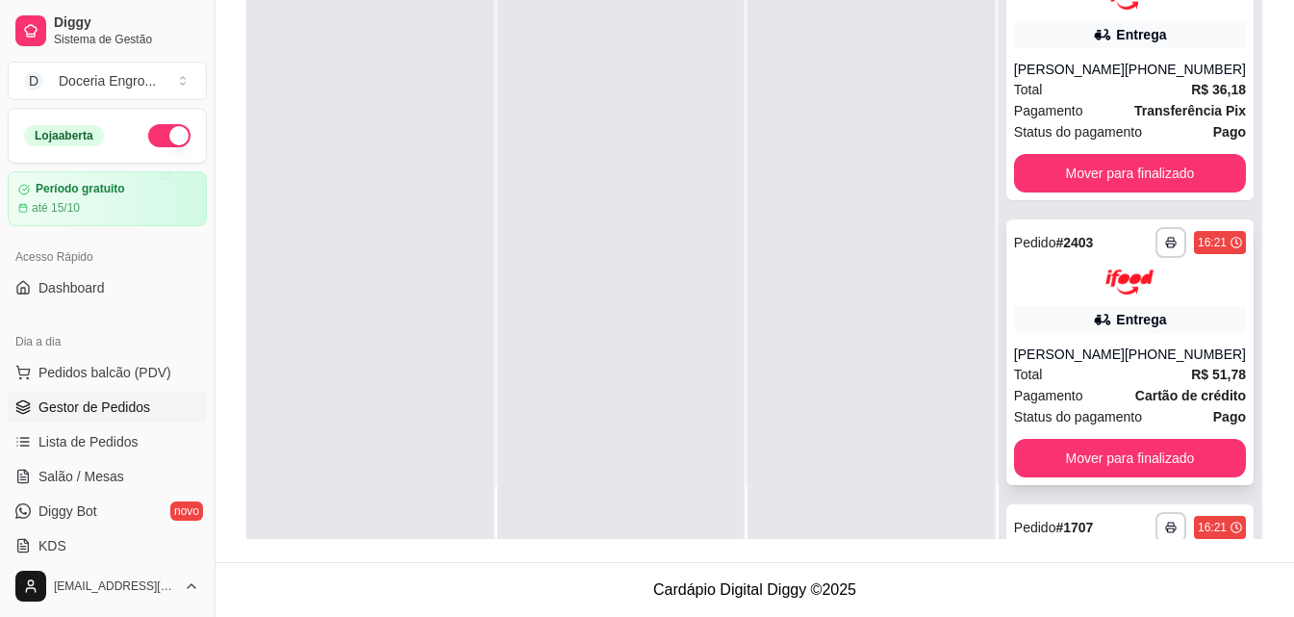
scroll to position [385, 0]
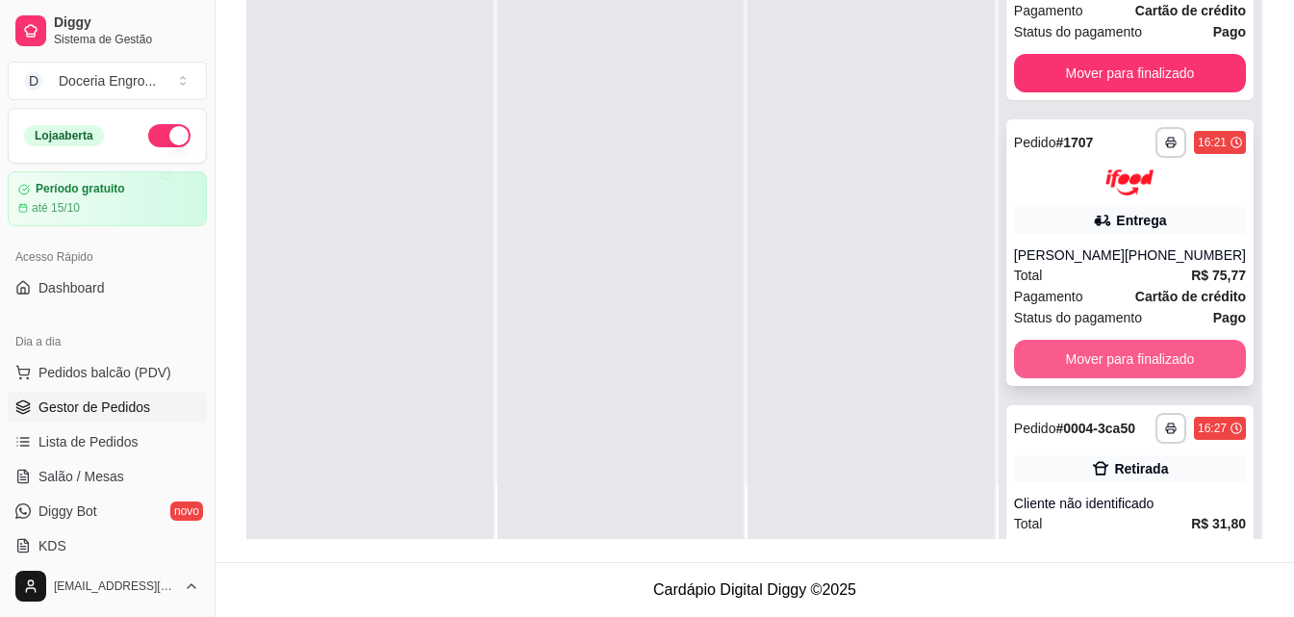
click at [1109, 360] on button "Mover para finalizado" at bounding box center [1130, 359] width 232 height 38
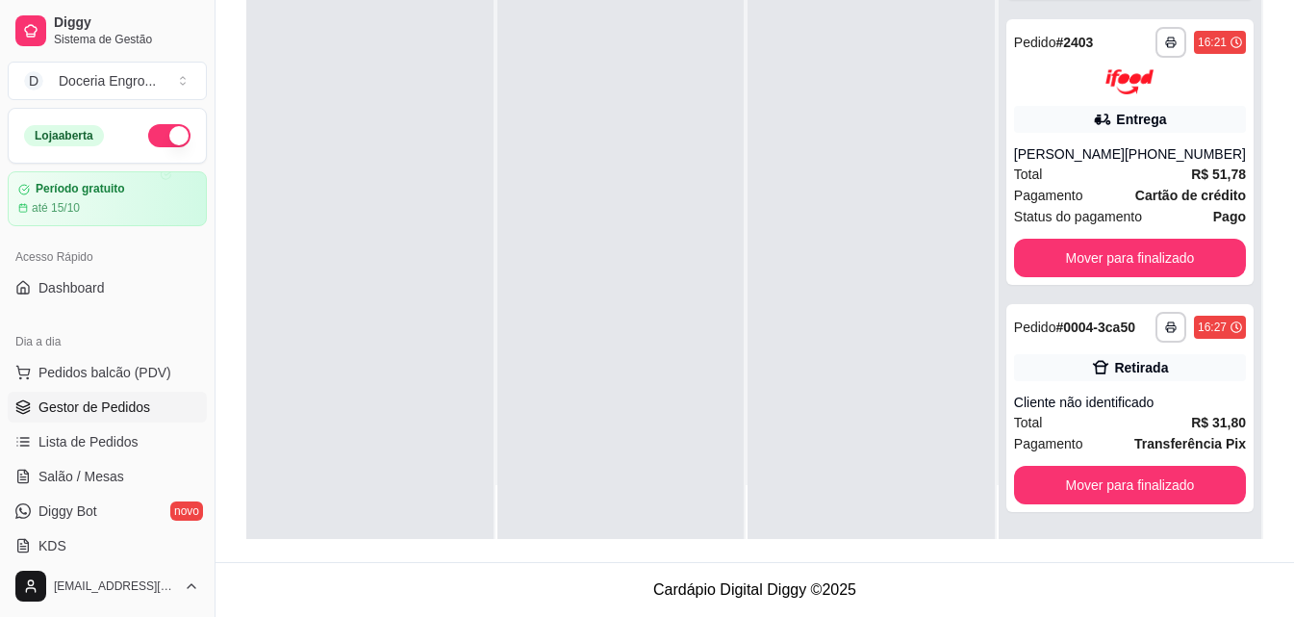
scroll to position [216, 0]
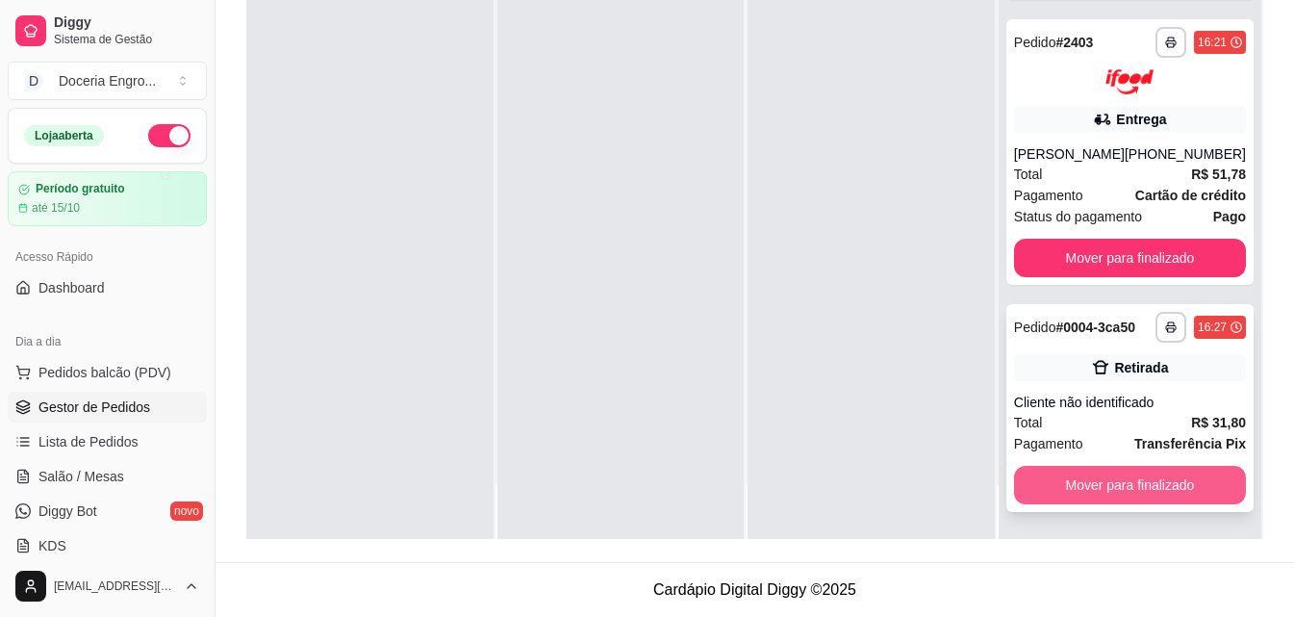
click at [1170, 488] on button "Mover para finalizado" at bounding box center [1130, 485] width 232 height 38
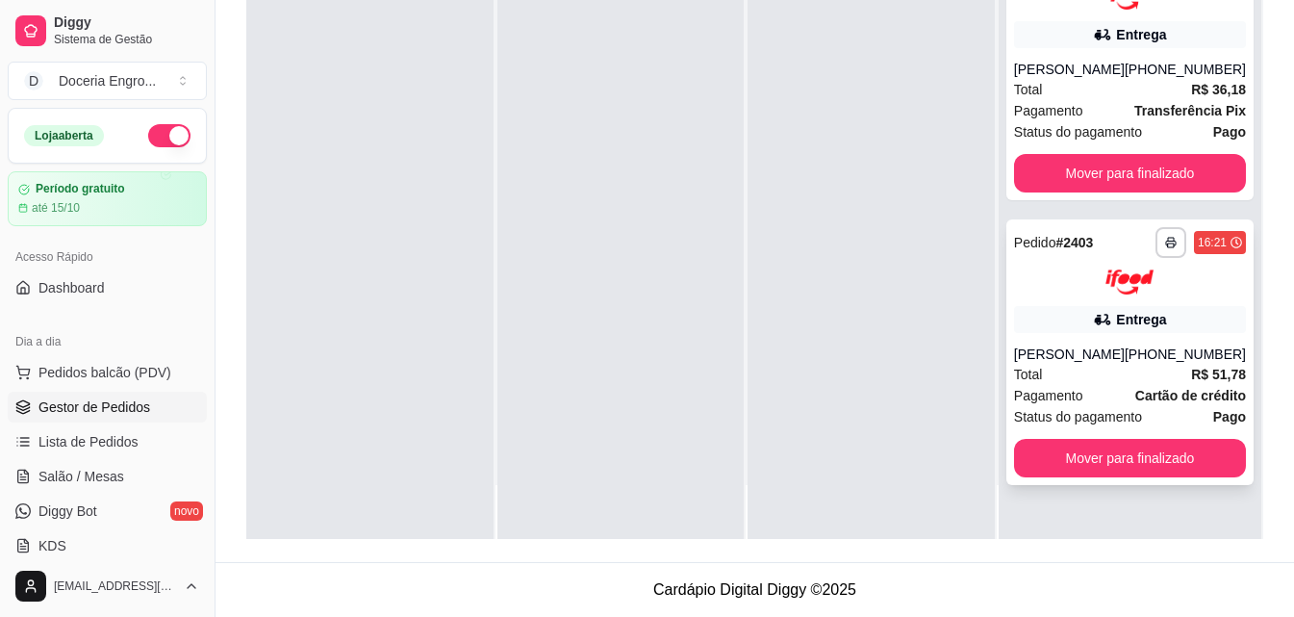
scroll to position [0, 0]
click at [135, 291] on link "Dashboard" at bounding box center [107, 287] width 199 height 31
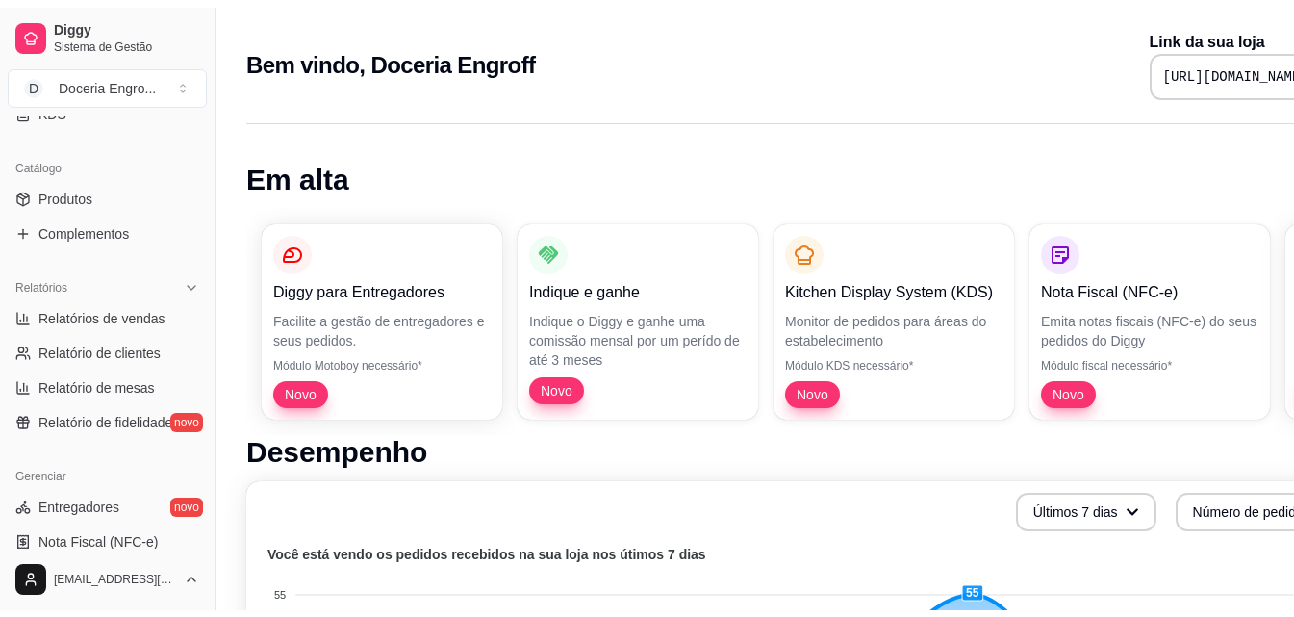
scroll to position [481, 0]
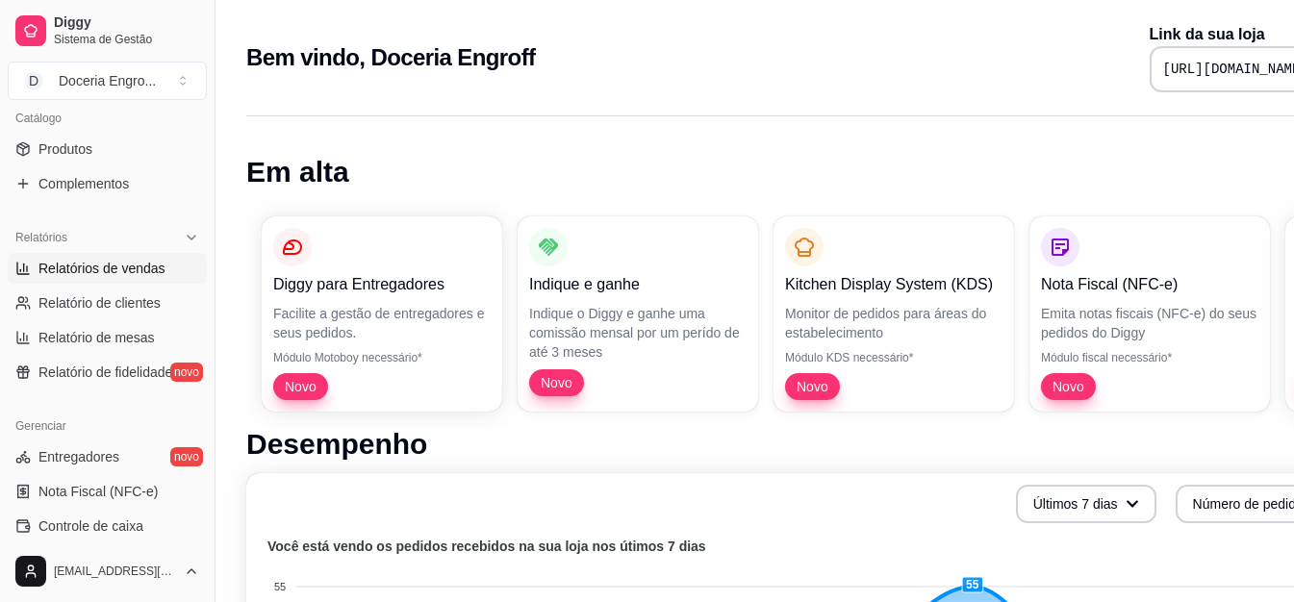
click at [115, 265] on span "Relatórios de vendas" at bounding box center [101, 268] width 127 height 19
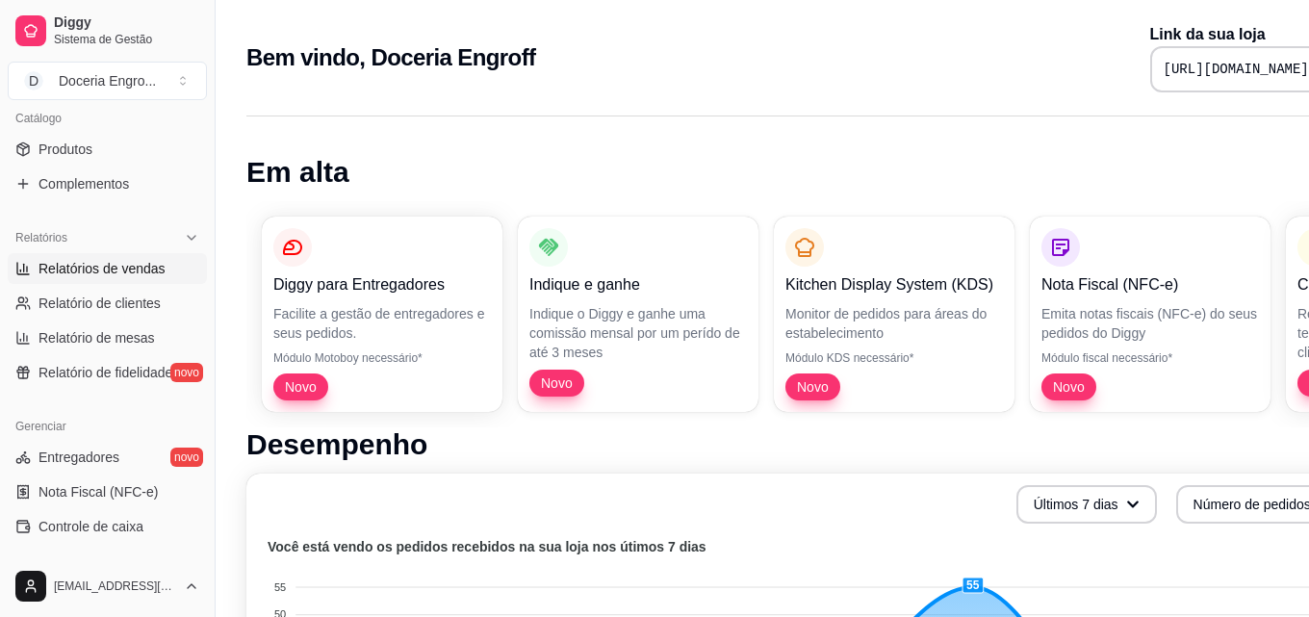
select select "ALL"
select select "0"
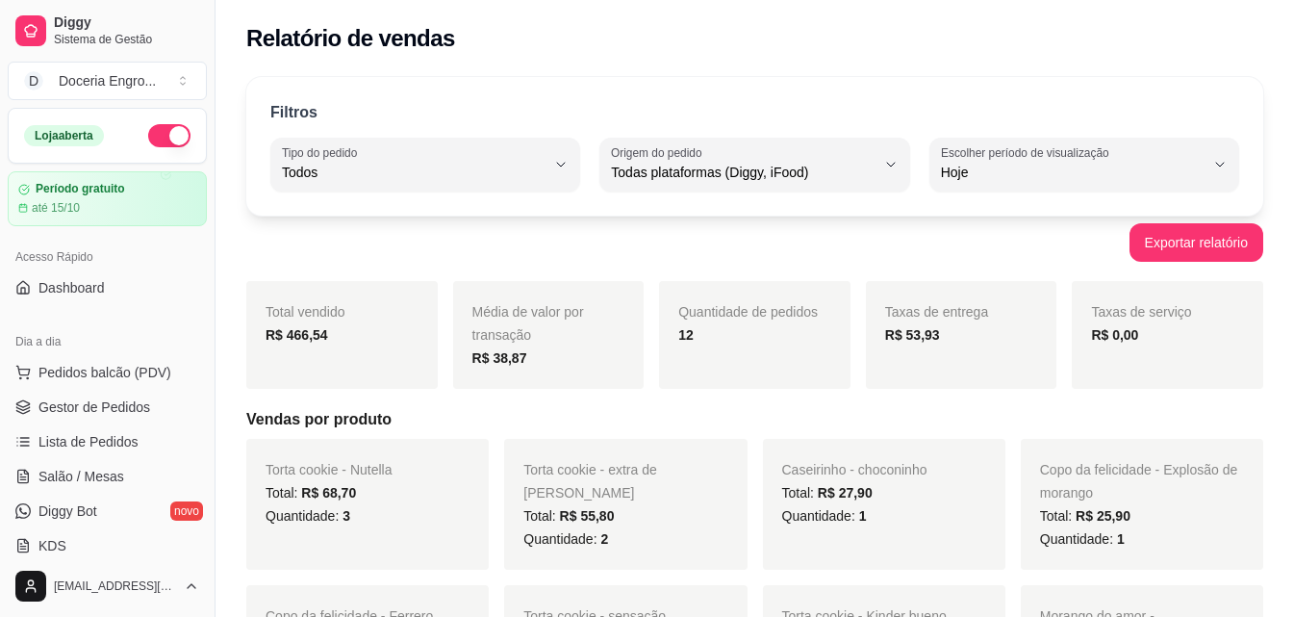
click at [501, 56] on div "Relatório de vendas" at bounding box center [755, 32] width 1079 height 65
click at [648, 63] on div "Relatório de vendas" at bounding box center [755, 32] width 1079 height 65
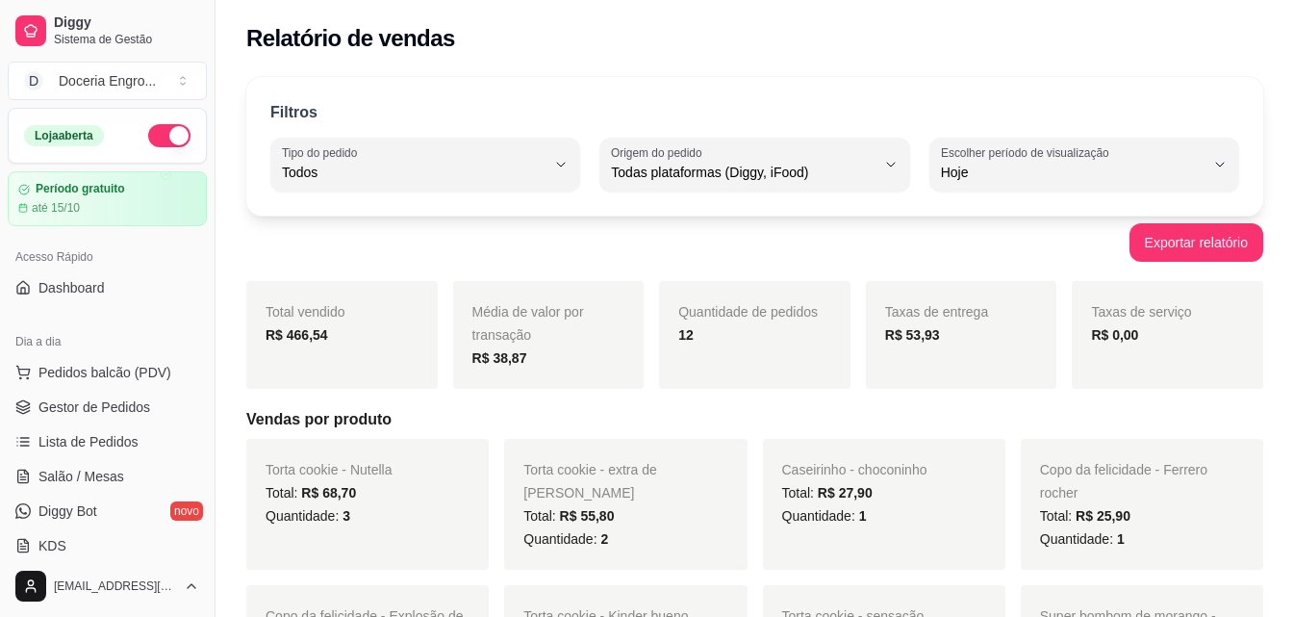
click at [442, 49] on h2 "Relatório de vendas" at bounding box center [350, 38] width 209 height 31
click at [416, 248] on div "Exportar relatório" at bounding box center [754, 242] width 1017 height 38
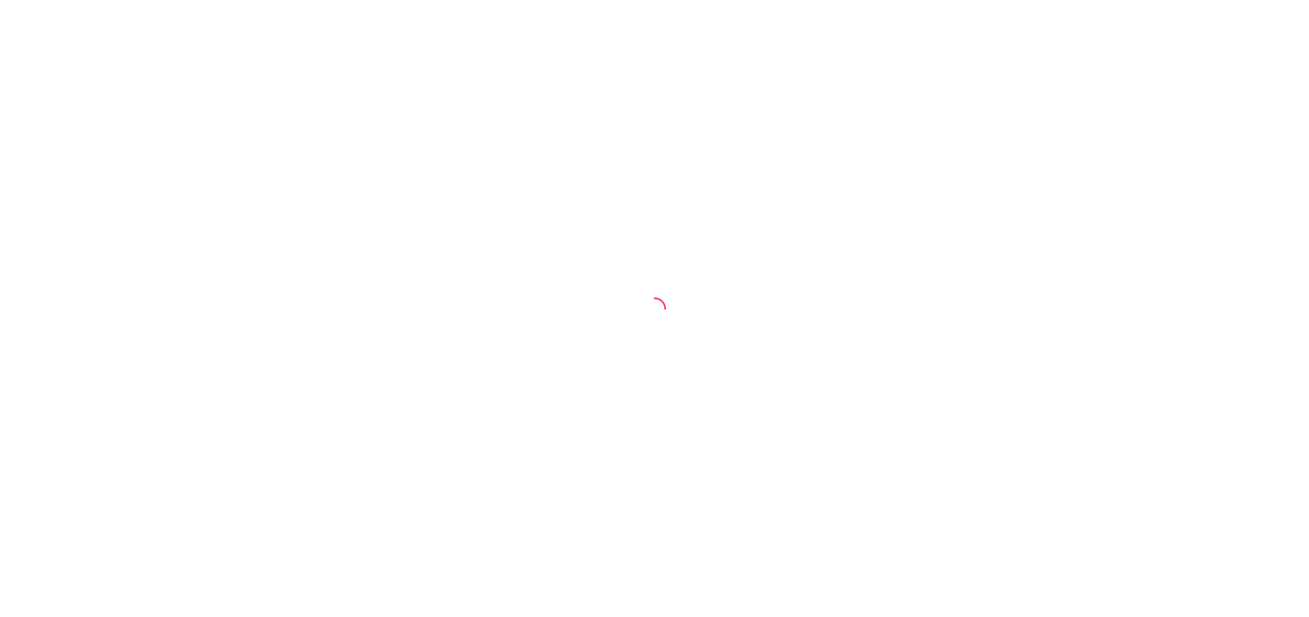
select select "ALL"
select select "0"
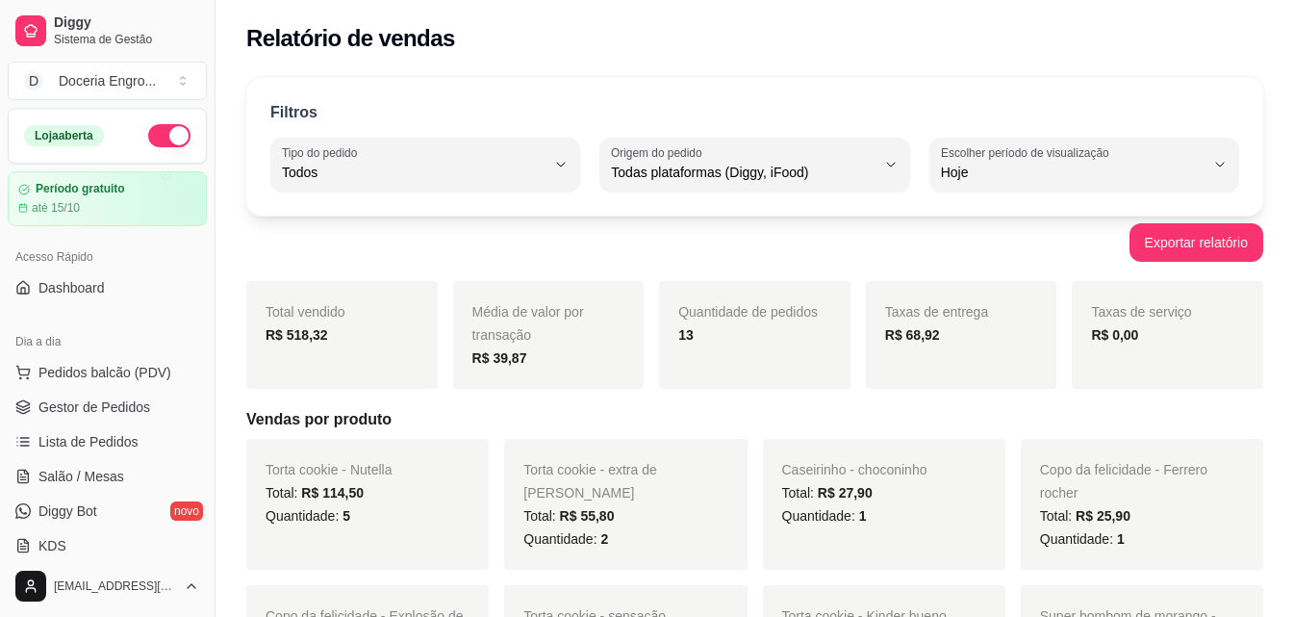
click at [685, 29] on div "Relatório de vendas" at bounding box center [754, 38] width 1017 height 31
click at [579, 94] on div "Filtros ALL Tipo do pedido Todos Entrega Retirada Mesa Consumo local Tipo do pe…" at bounding box center [754, 146] width 1017 height 139
click at [579, 95] on div "Filtros ALL Tipo do pedido Todos Entrega Retirada Mesa Consumo local Tipo do pe…" at bounding box center [754, 146] width 1017 height 139
click at [575, 111] on div "Filtros" at bounding box center [754, 113] width 969 height 25
click at [538, 89] on div "Filtros ALL Tipo do pedido Todos Entrega Retirada Mesa Consumo local Tipo do pe…" at bounding box center [754, 146] width 1017 height 139
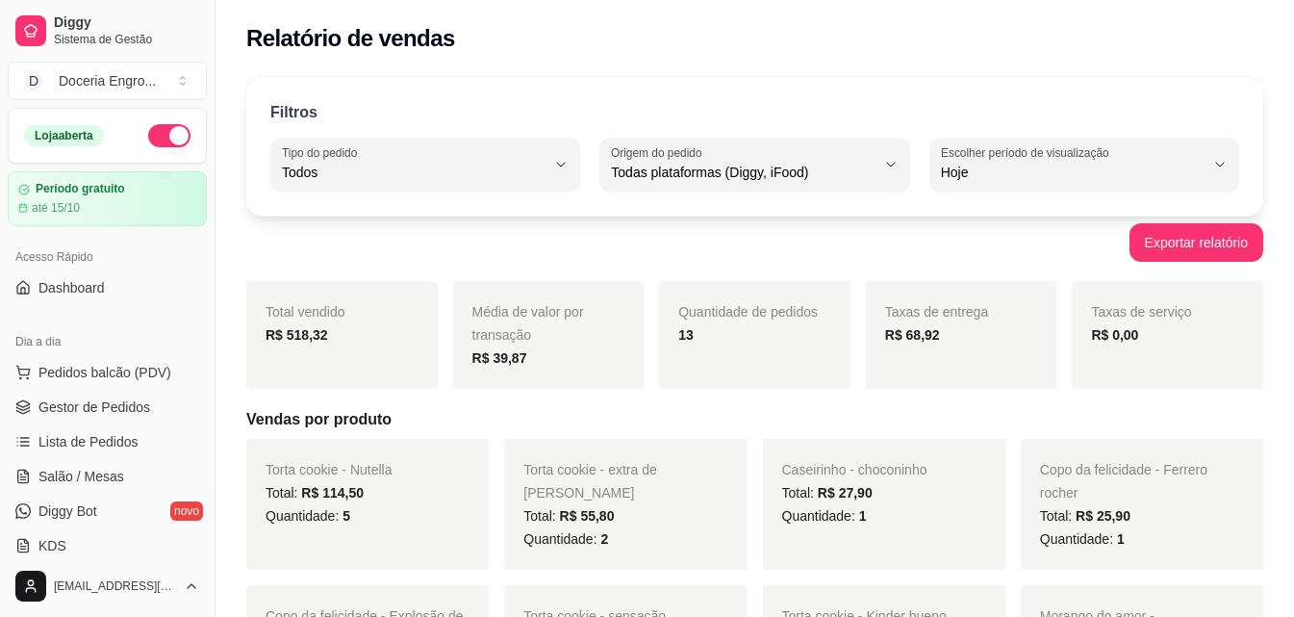
click at [386, 223] on div "Exportar relatório" at bounding box center [754, 242] width 1017 height 38
click at [208, 174] on button "Toggle Sidebar" at bounding box center [214, 308] width 15 height 617
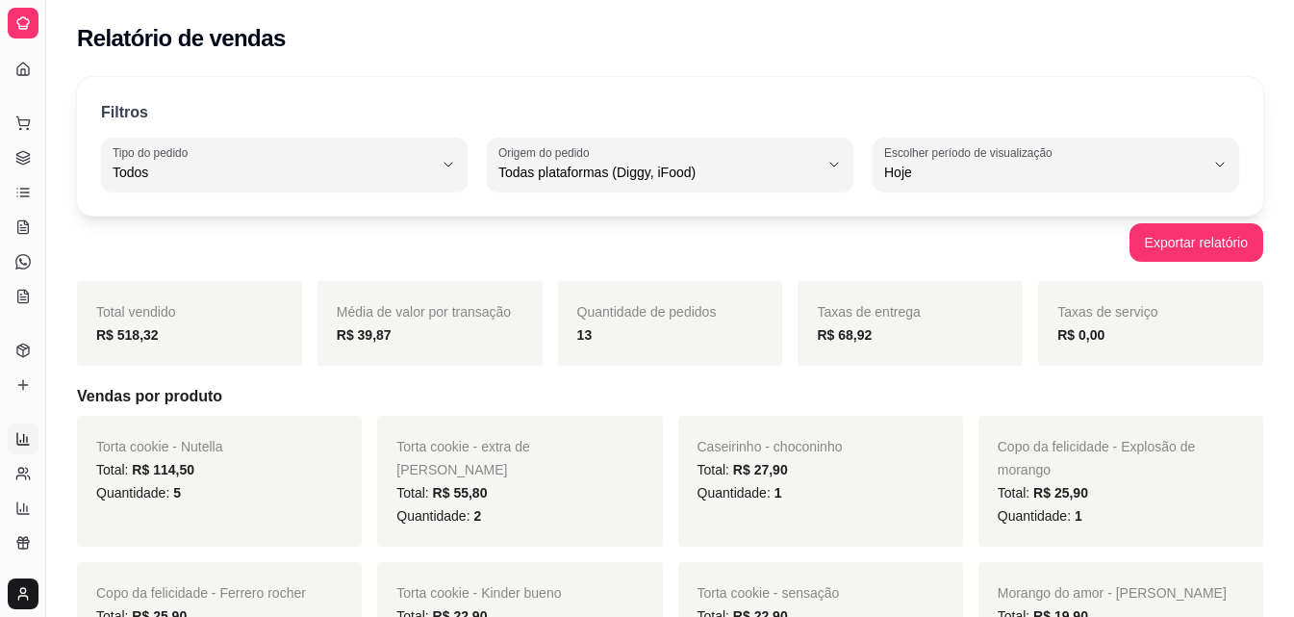
click at [31, 77] on div "Dia a dia" at bounding box center [23, 92] width 30 height 31
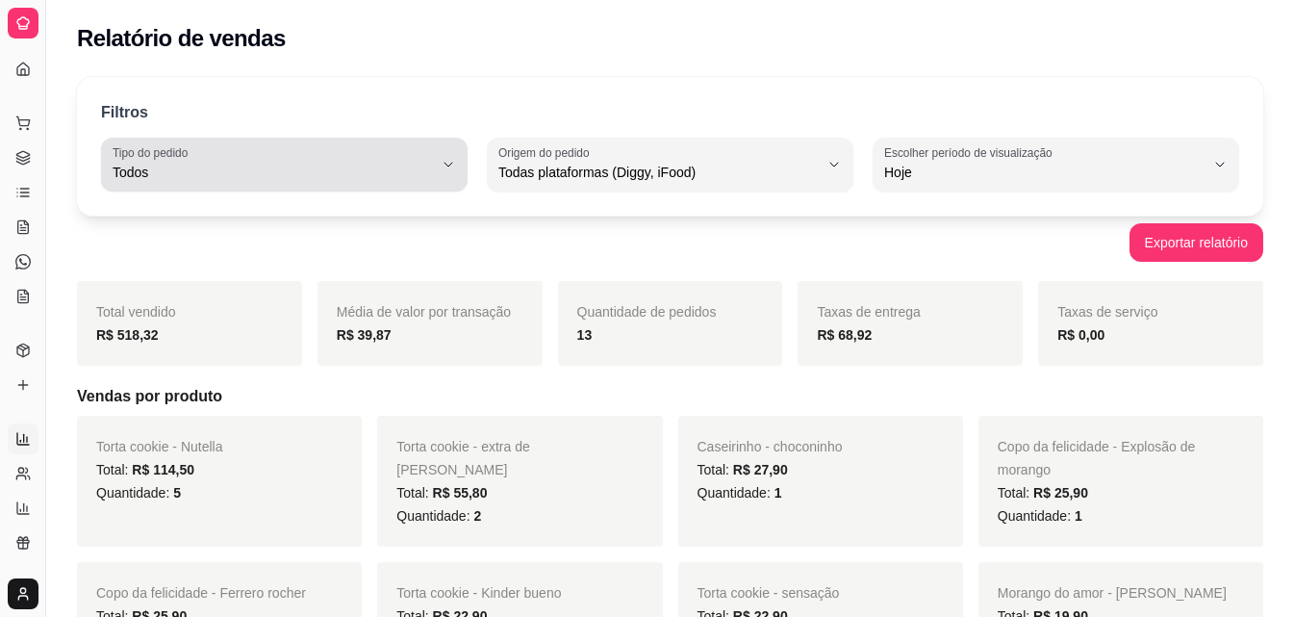
drag, startPoint x: 50, startPoint y: 166, endPoint x: 128, endPoint y: 168, distance: 78.0
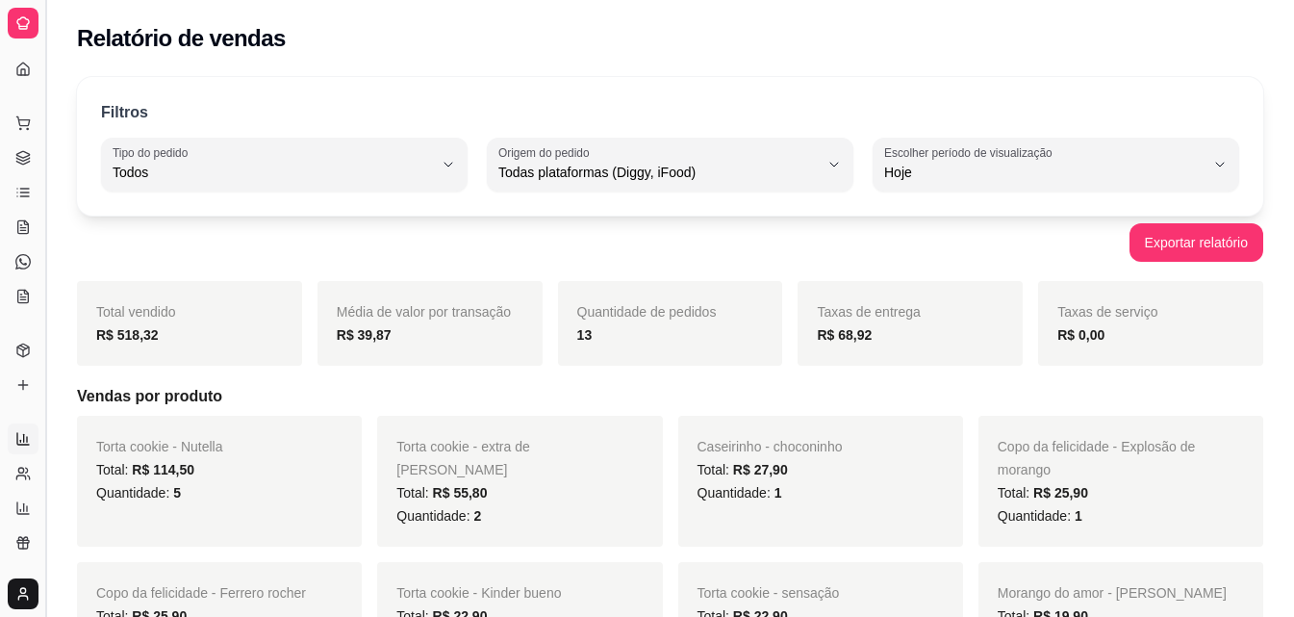
drag, startPoint x: 39, startPoint y: 166, endPoint x: 51, endPoint y: 165, distance: 11.6
click at [51, 165] on button "Toggle Sidebar" at bounding box center [45, 308] width 15 height 617
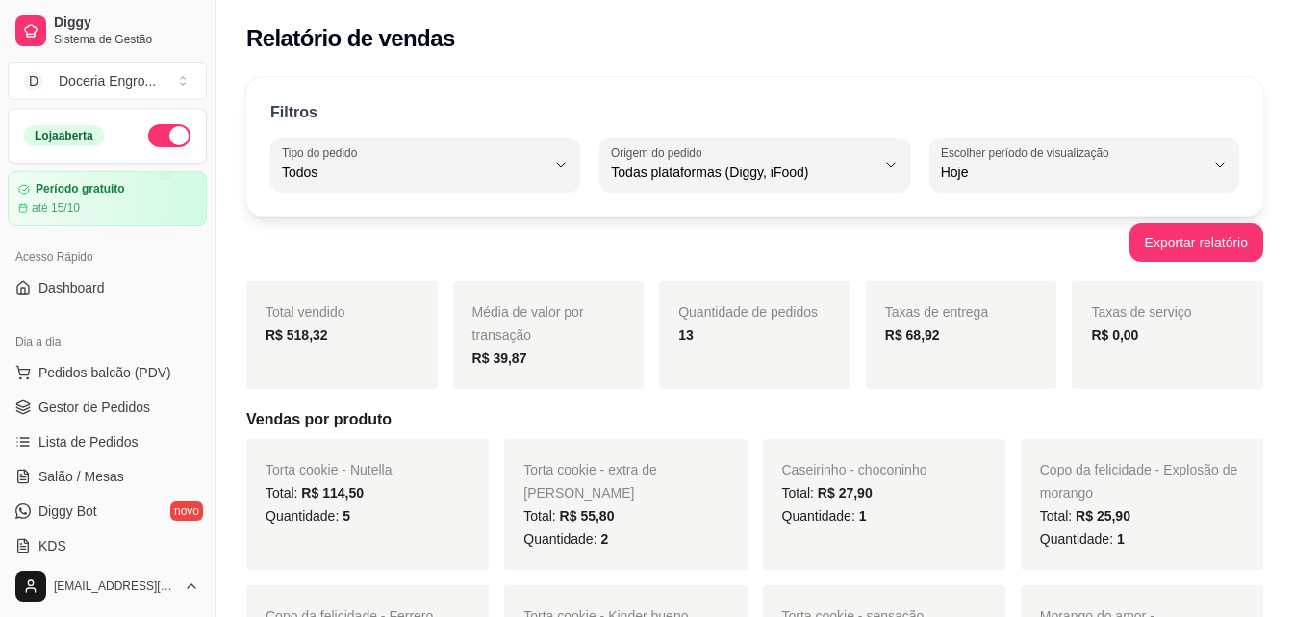
drag, startPoint x: 207, startPoint y: 175, endPoint x: 749, endPoint y: 208, distance: 542.7
drag, startPoint x: 705, startPoint y: 89, endPoint x: 398, endPoint y: 170, distance: 317.4
click at [702, 89] on div "Filtros ALL Tipo do pedido Todos Entrega Retirada Mesa Consumo local Tipo do pe…" at bounding box center [754, 146] width 1017 height 139
click at [535, 61] on div "Relatório de vendas" at bounding box center [755, 32] width 1079 height 65
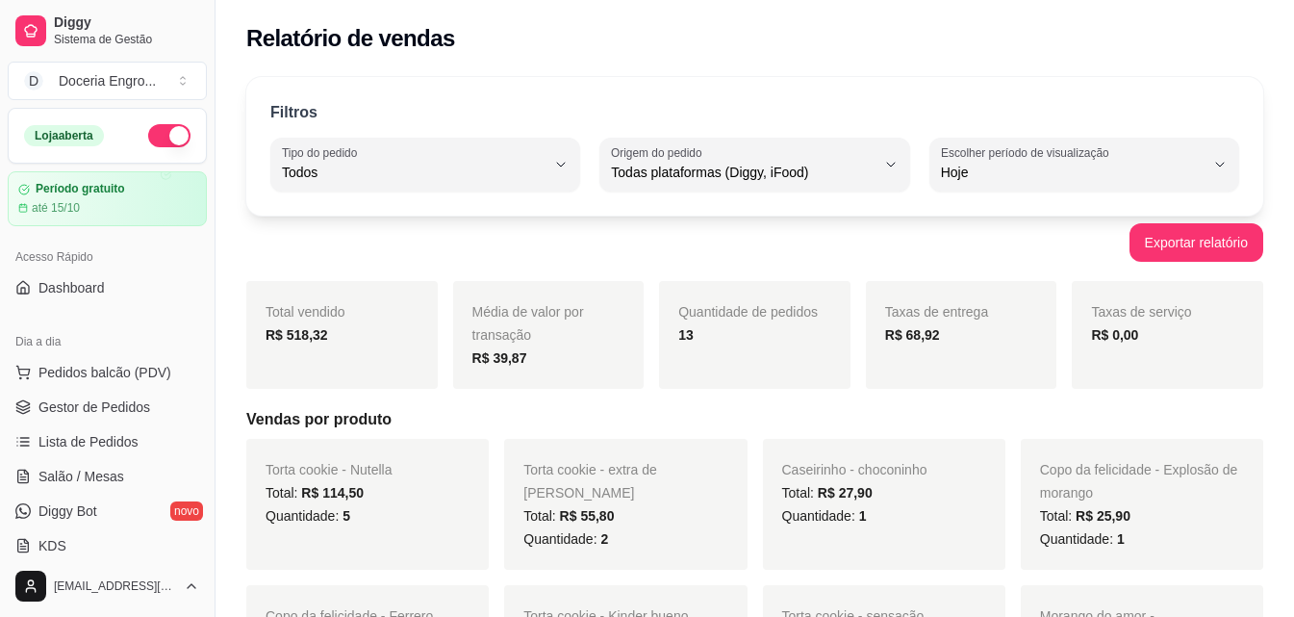
click at [500, 117] on div "Filtros" at bounding box center [754, 113] width 969 height 25
click at [109, 296] on link "Dashboard" at bounding box center [107, 287] width 199 height 31
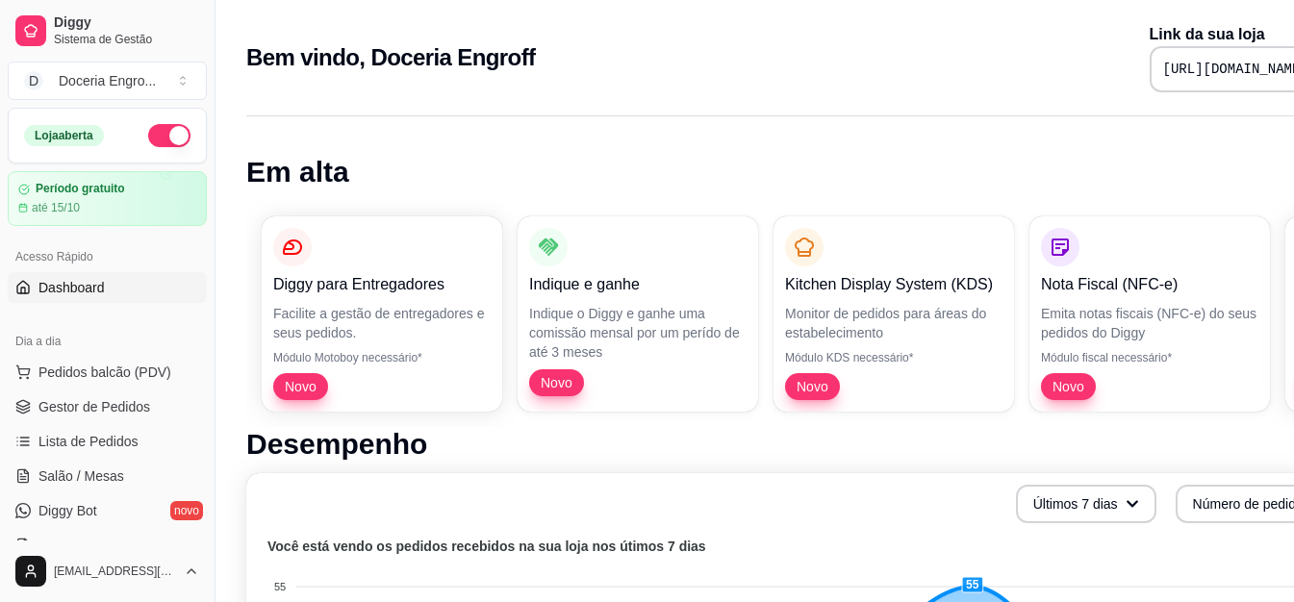
click at [434, 171] on h1 "Em alta" at bounding box center [803, 172] width 1114 height 35
click at [436, 181] on h1 "Em alta" at bounding box center [803, 172] width 1114 height 35
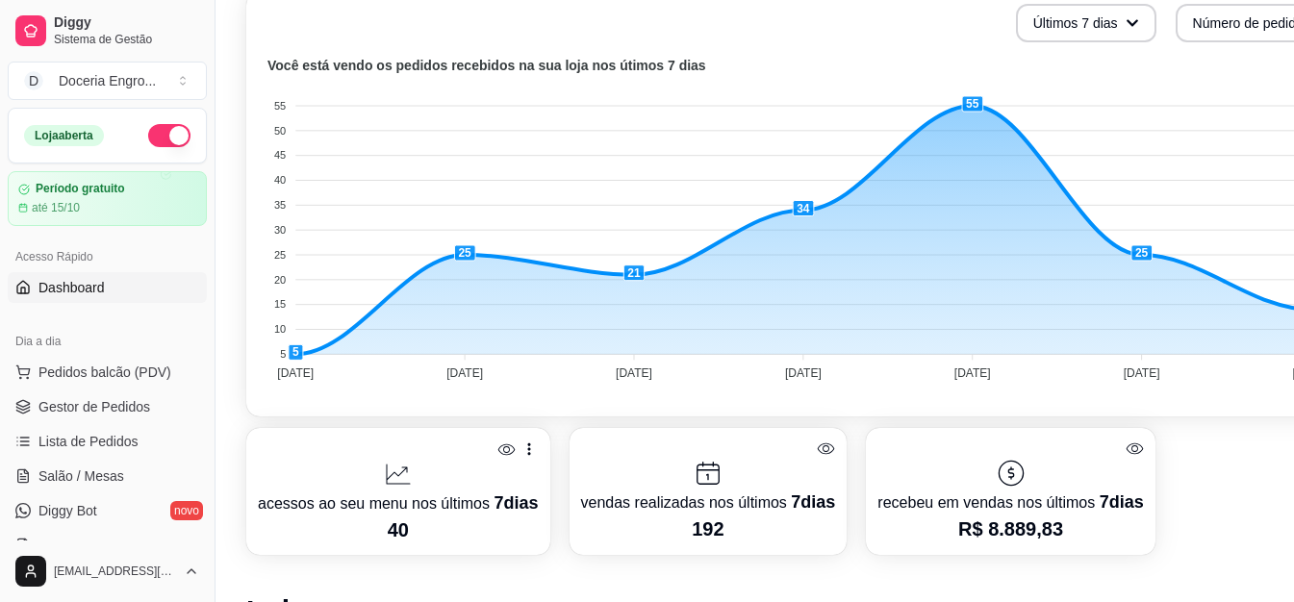
scroll to position [481, 92]
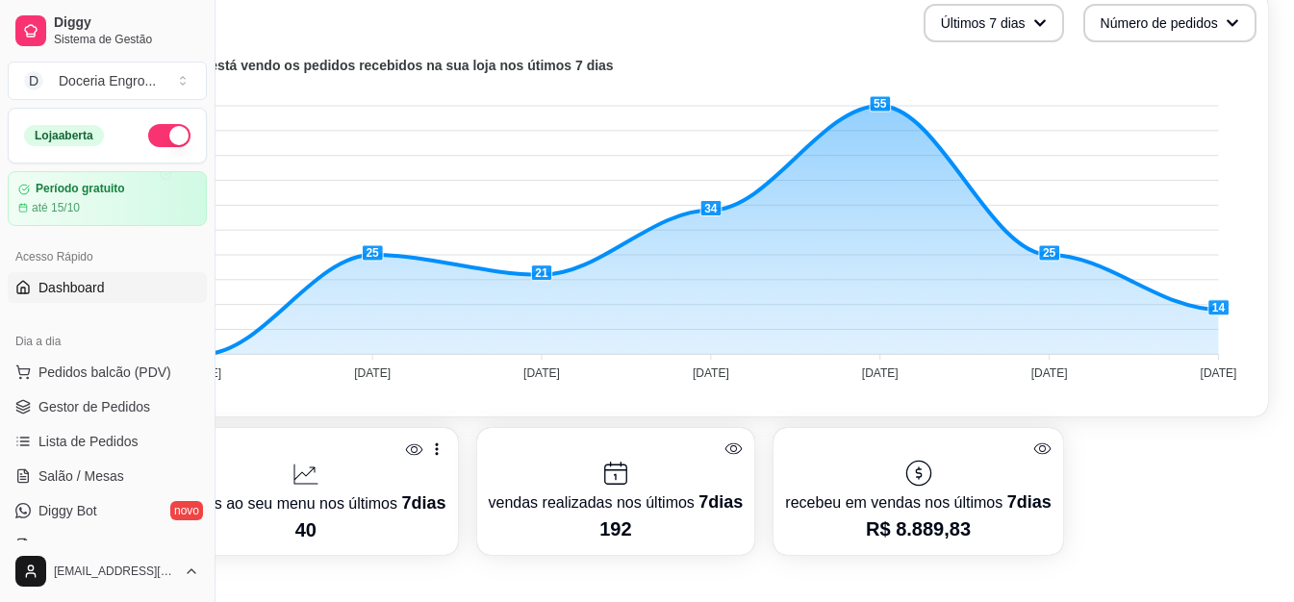
click at [1150, 505] on div "acessos ao seu menu nos últimos 7 dias 40 vendas realizadas nos últimos 7 dias …" at bounding box center [711, 491] width 1114 height 127
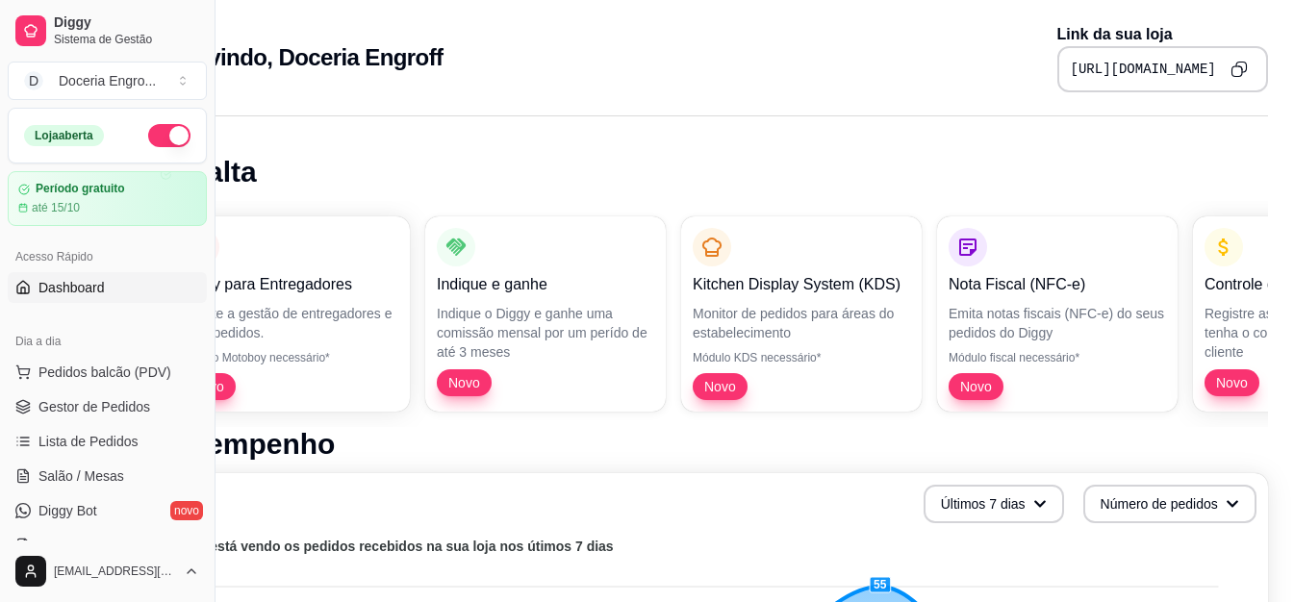
click at [888, 181] on h1 "Em alta" at bounding box center [711, 172] width 1114 height 35
